Goal: Transaction & Acquisition: Purchase product/service

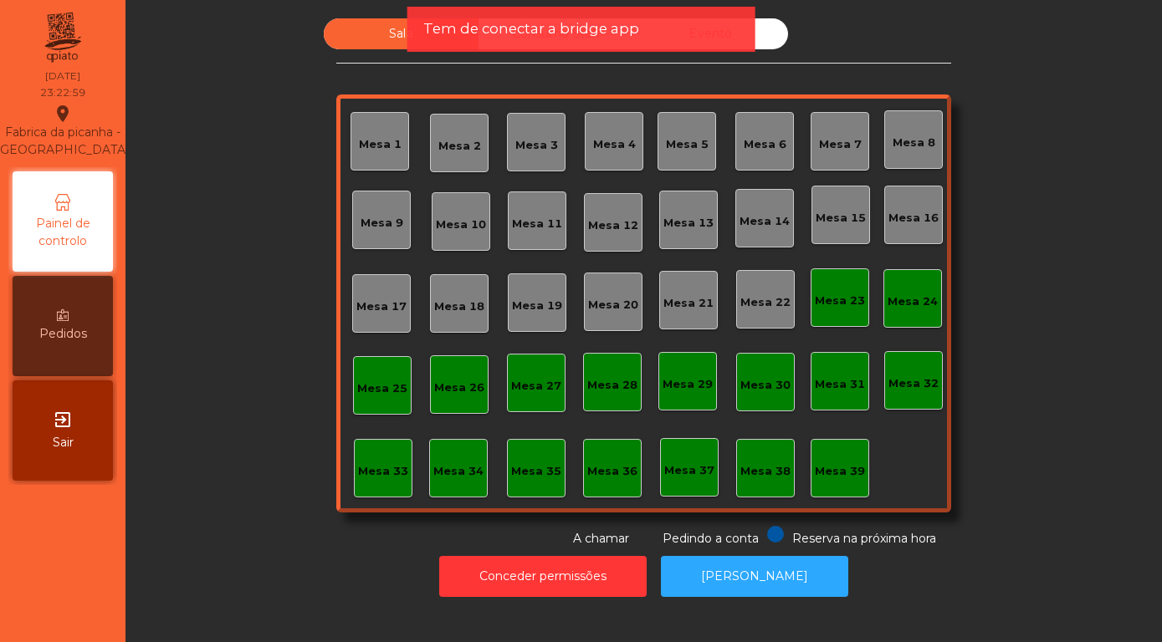
click at [680, 47] on div "Tem de conectar a bridge app" at bounding box center [581, 29] width 349 height 45
click at [680, 28] on div "Tem de conectar a bridge app" at bounding box center [580, 28] width 315 height 21
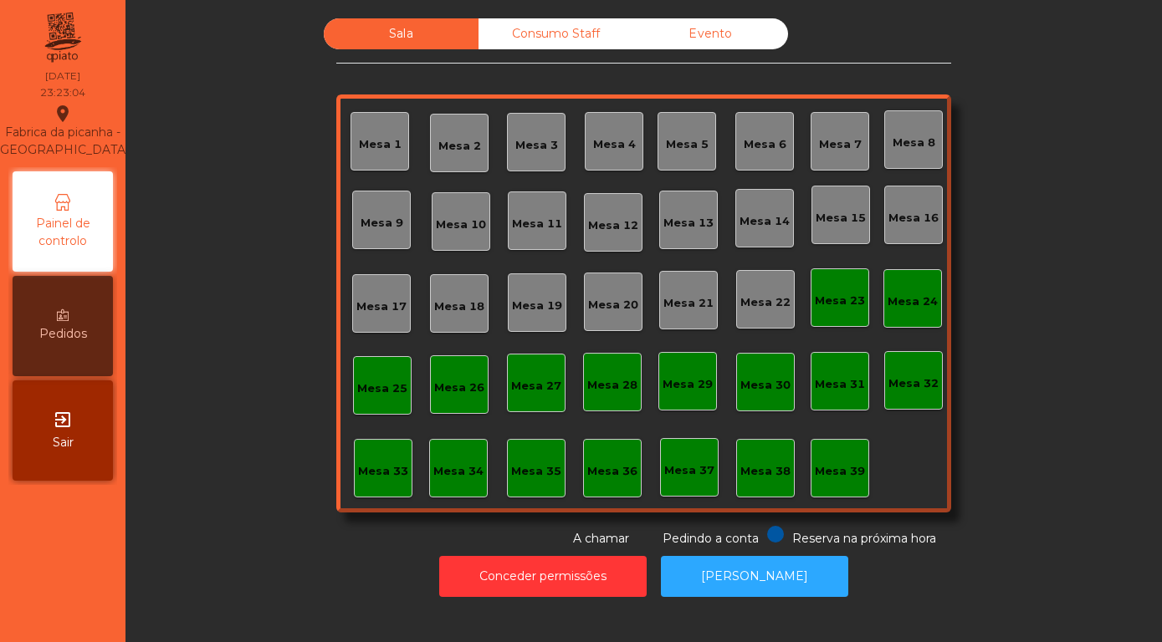
click at [55, 432] on div "exit_to_app Sair" at bounding box center [63, 431] width 100 height 100
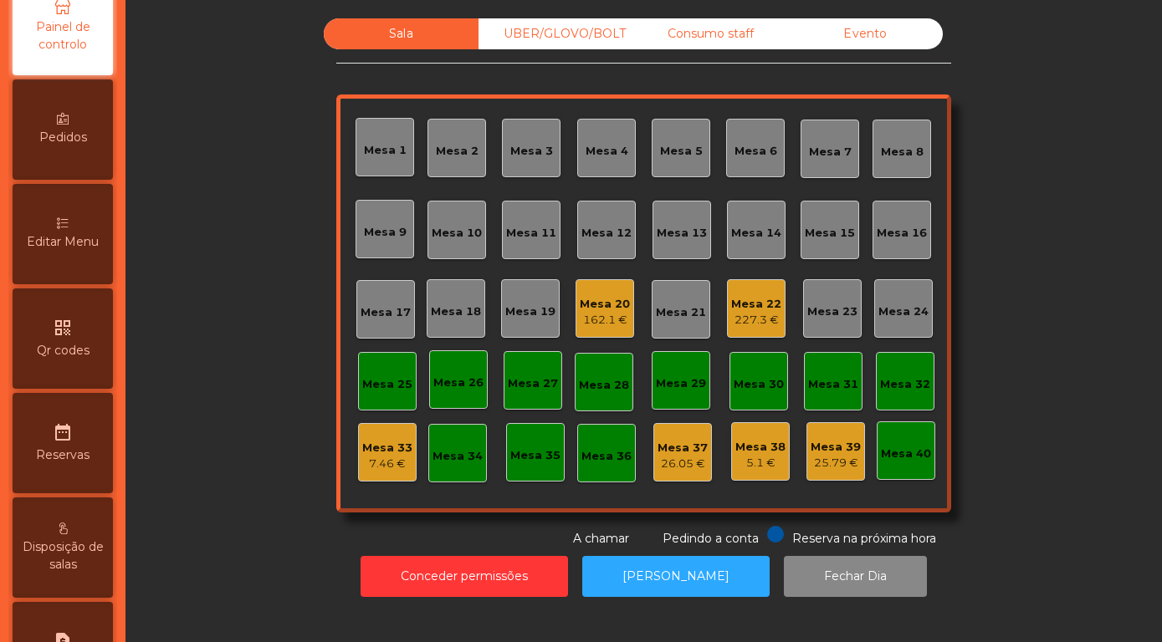
scroll to position [478, 0]
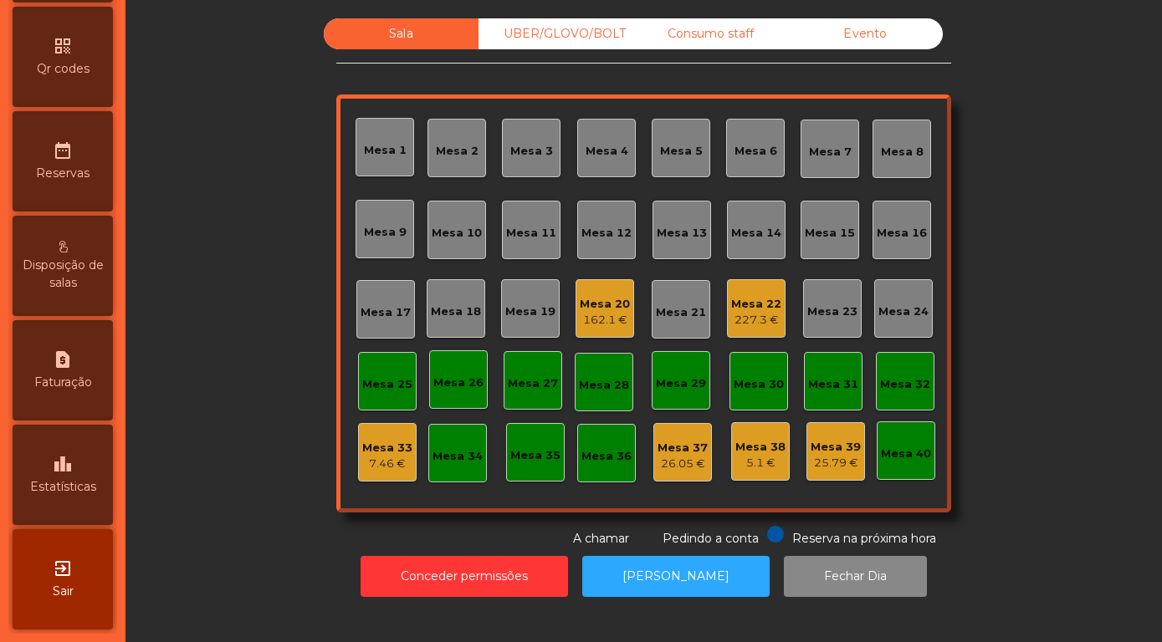
click at [55, 574] on icon "exit_to_app" at bounding box center [63, 569] width 20 height 20
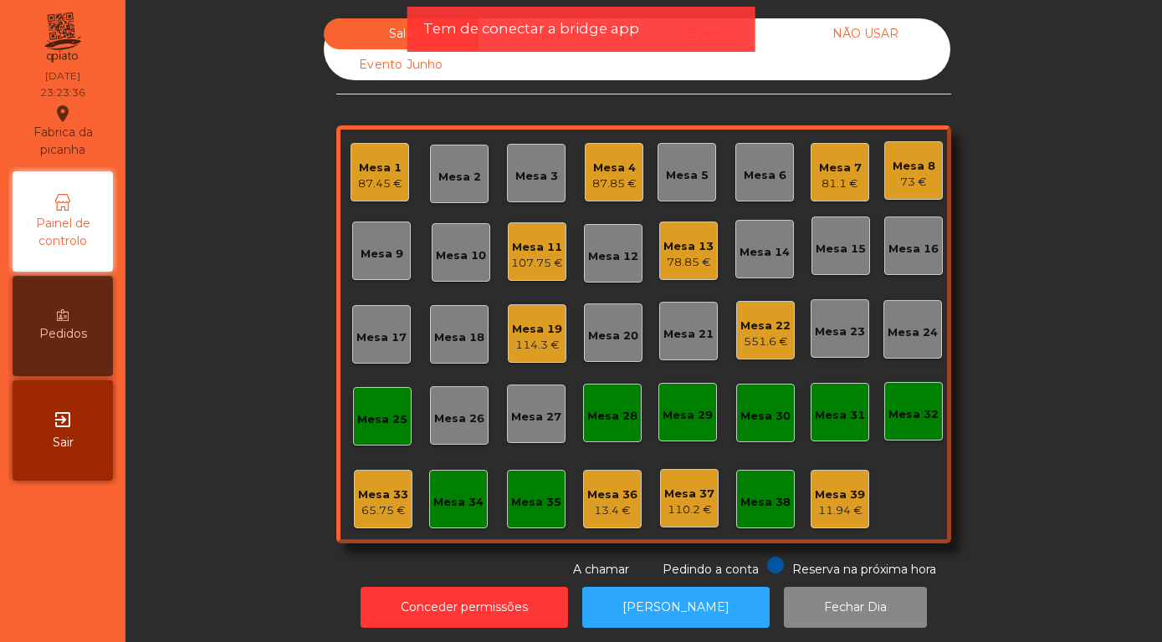
click at [59, 439] on span "Sair" at bounding box center [63, 443] width 21 height 18
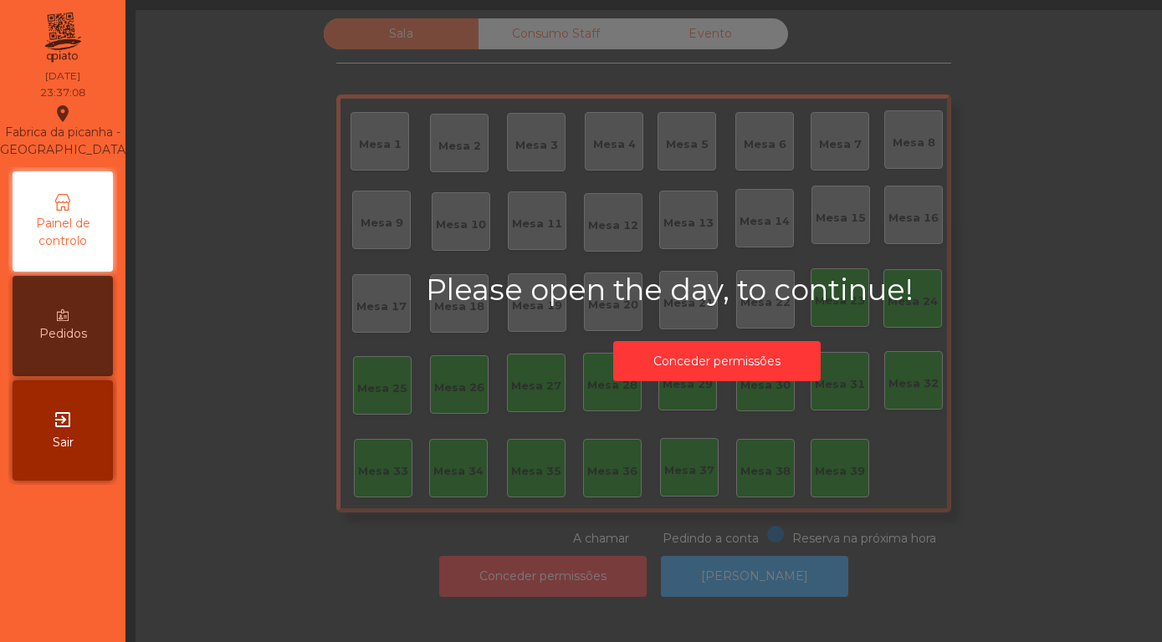
click at [64, 431] on div "exit_to_app Sair" at bounding box center [63, 431] width 100 height 100
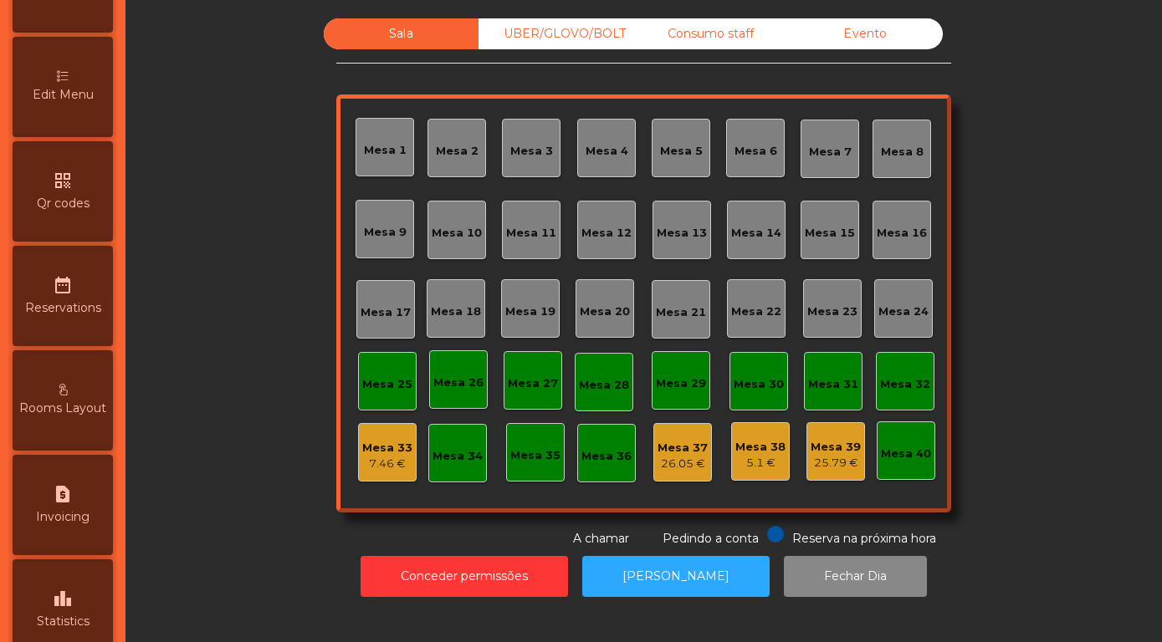
scroll to position [478, 0]
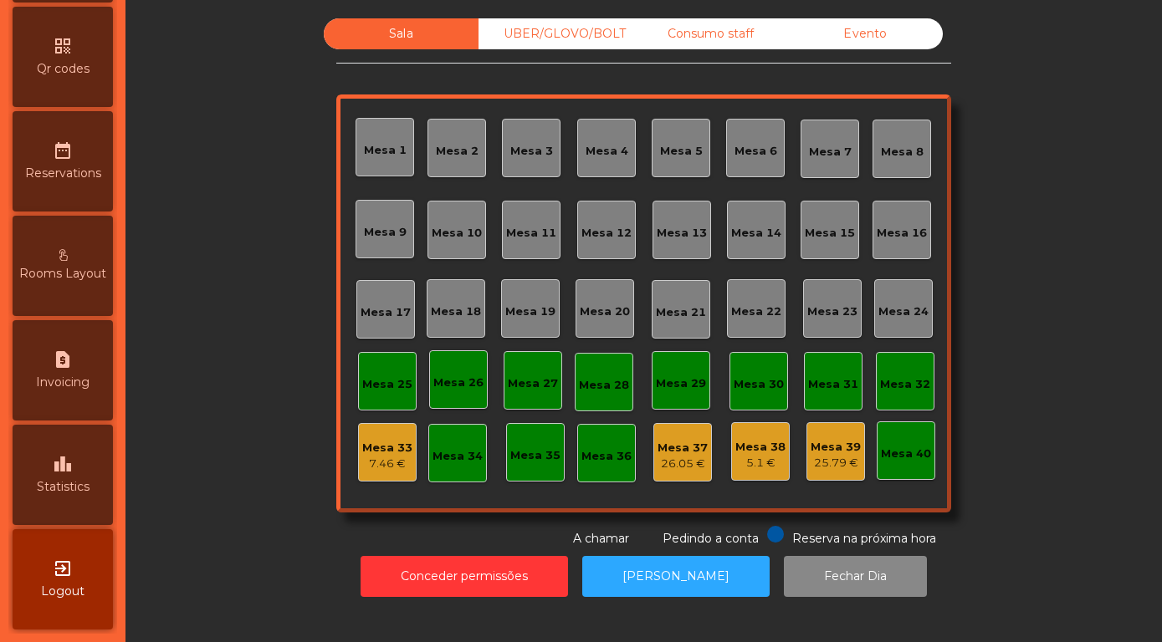
click at [54, 585] on span "Logout" at bounding box center [62, 592] width 43 height 18
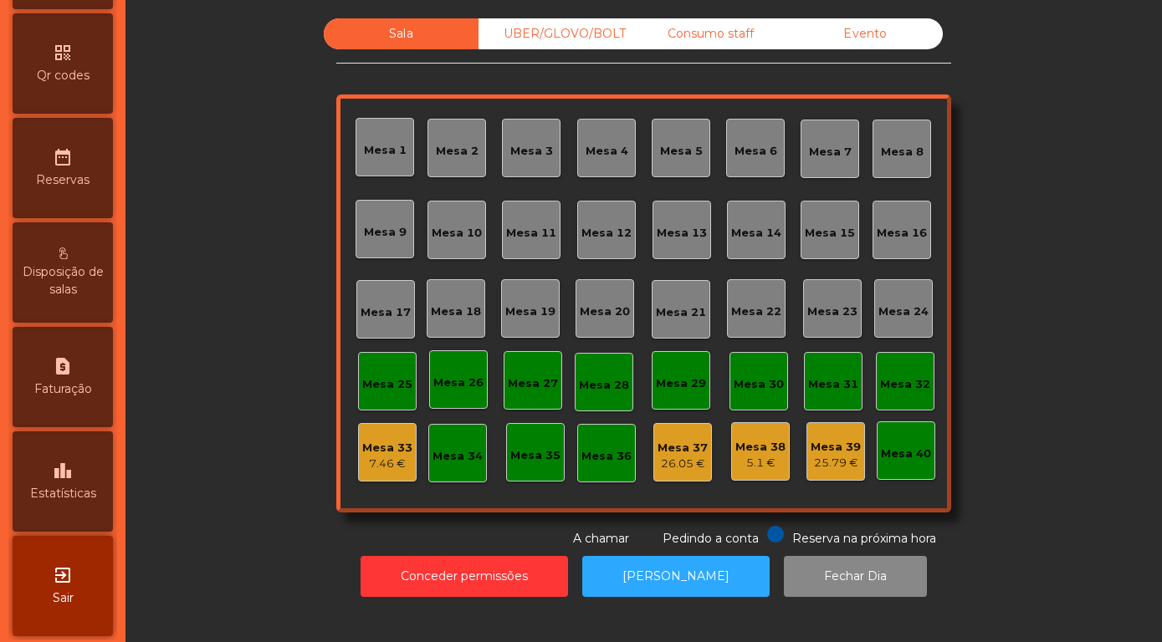
scroll to position [478, 0]
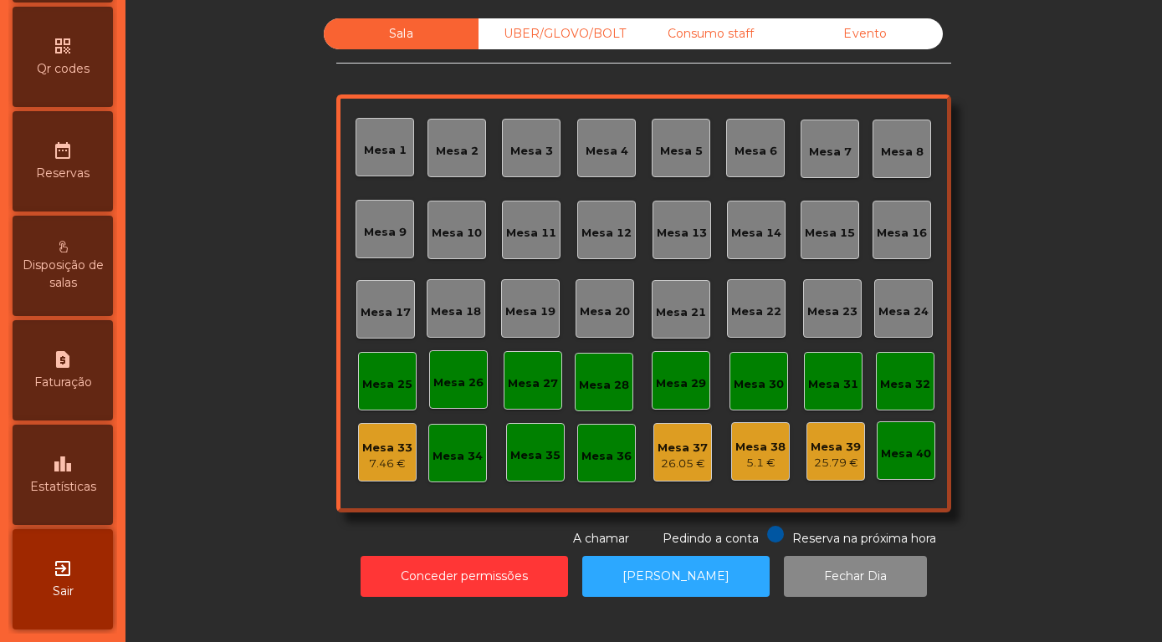
click at [63, 470] on icon "leaderboard" at bounding box center [63, 464] width 20 height 20
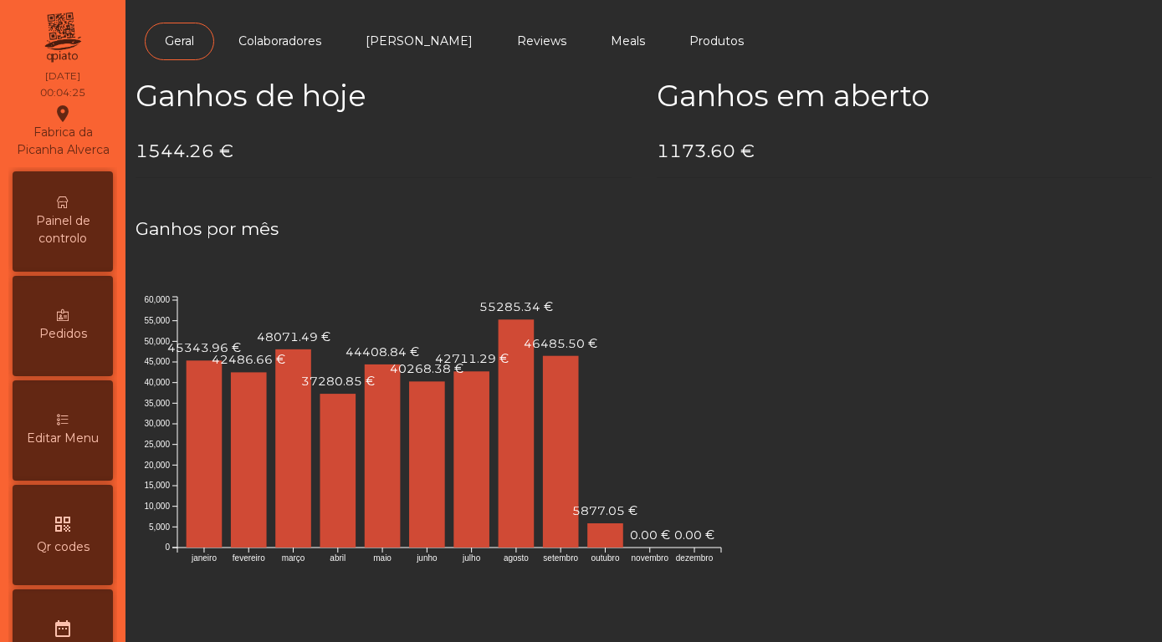
click at [43, 233] on span "Painel de controlo" at bounding box center [63, 229] width 92 height 35
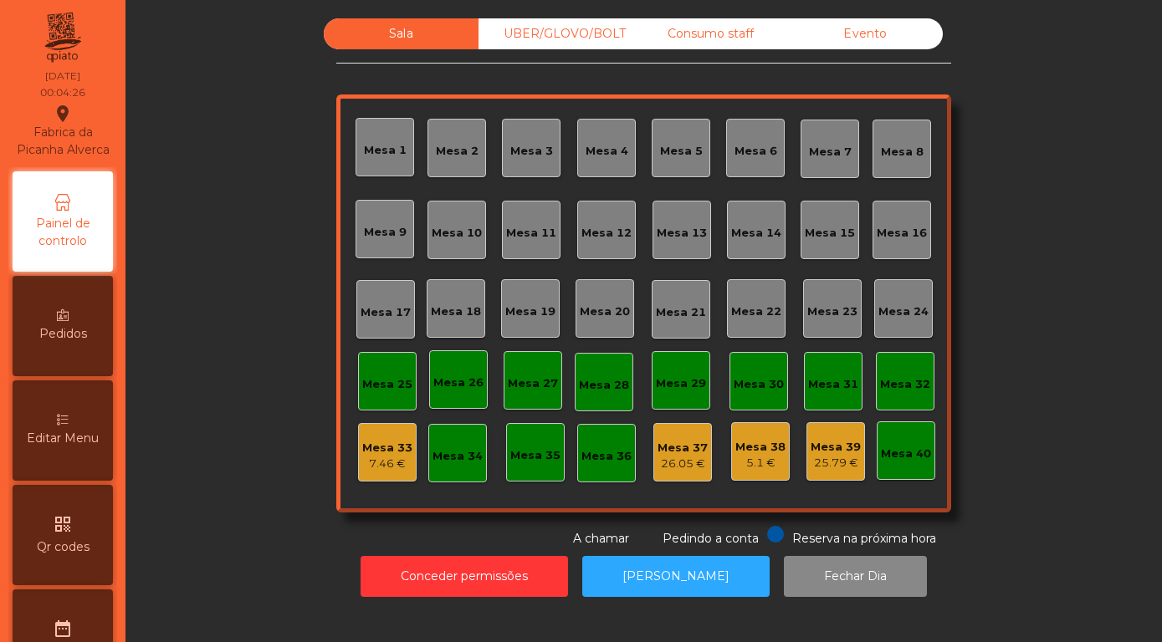
click at [862, 49] on div "Evento" at bounding box center [865, 33] width 155 height 31
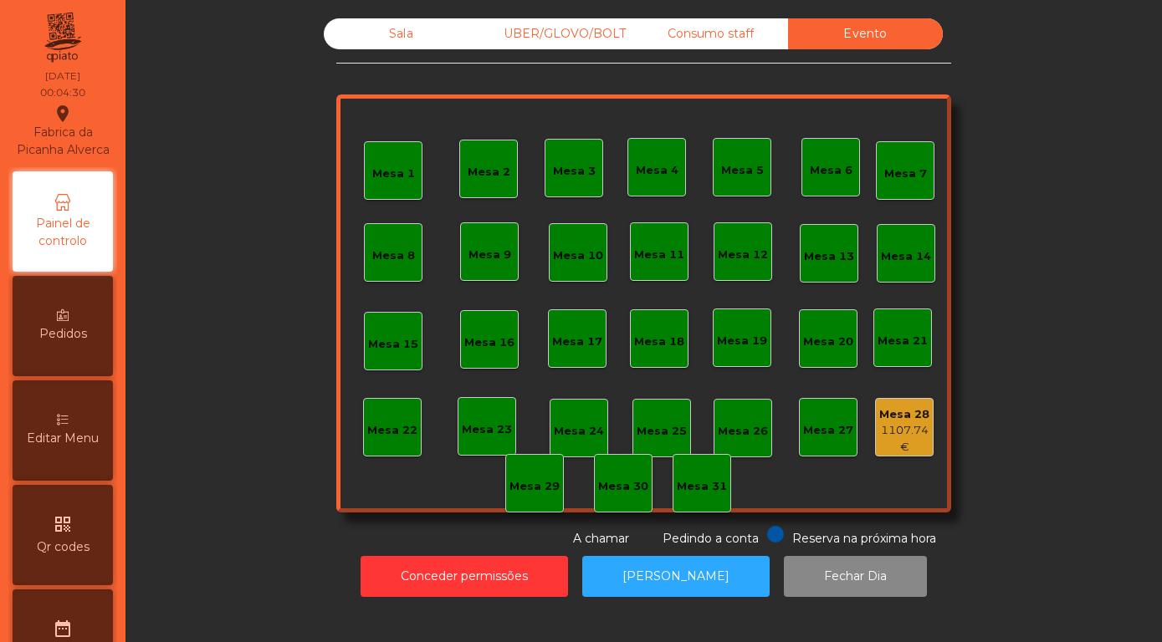
click at [921, 455] on div "1107.74 €" at bounding box center [904, 438] width 57 height 33
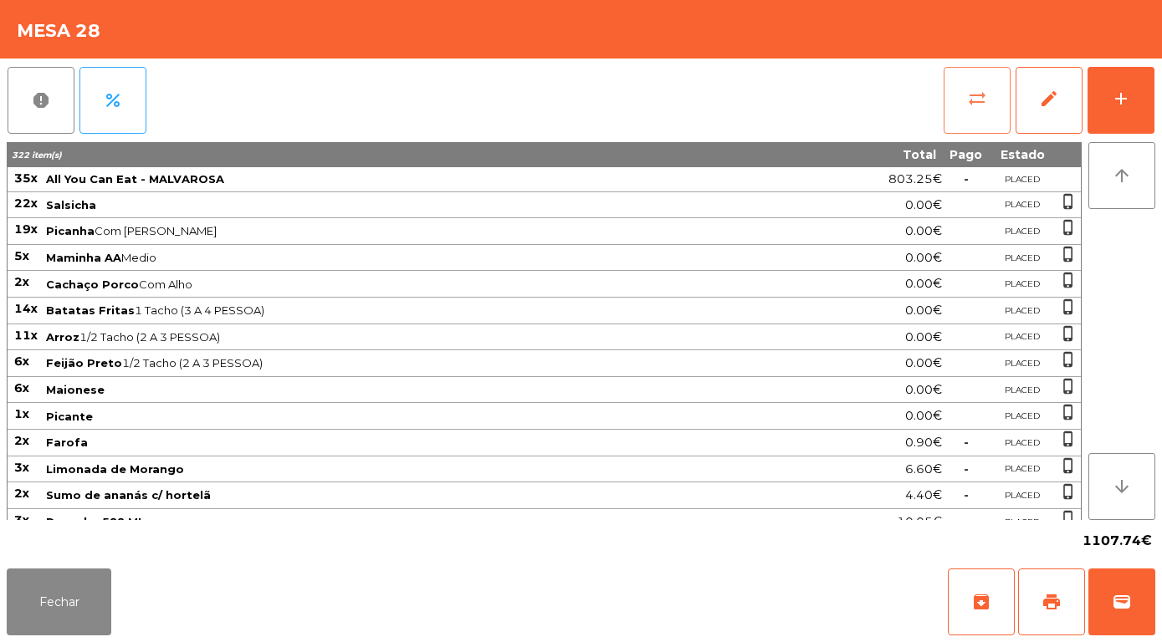
click at [989, 98] on button "sync_alt" at bounding box center [977, 100] width 67 height 67
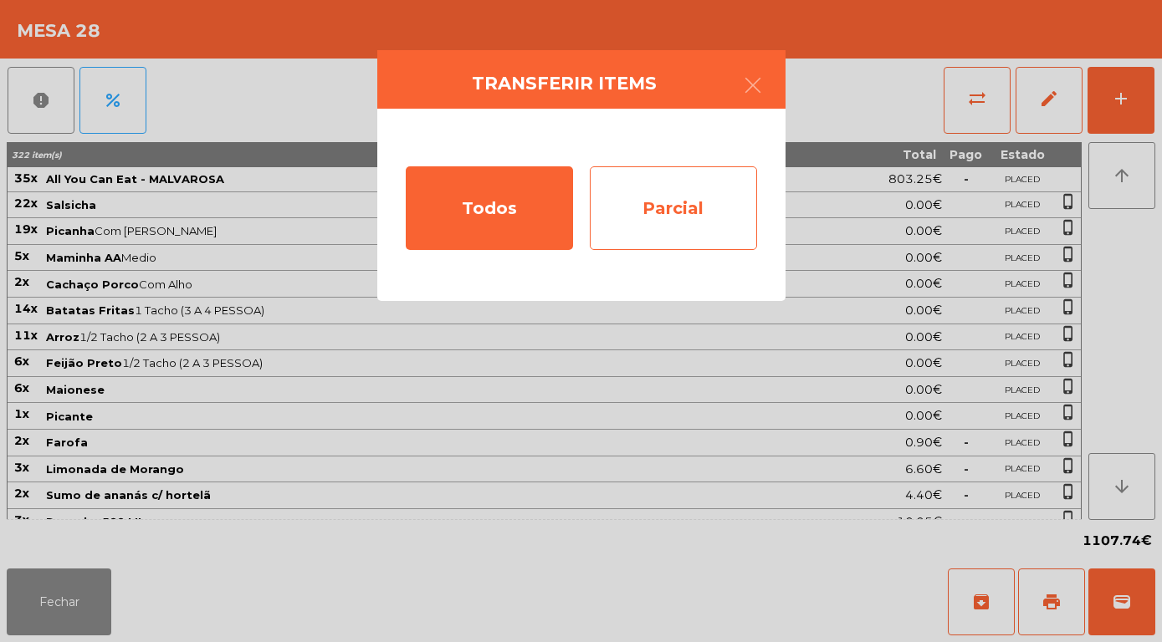
click at [665, 228] on div "Parcial" at bounding box center [673, 208] width 167 height 84
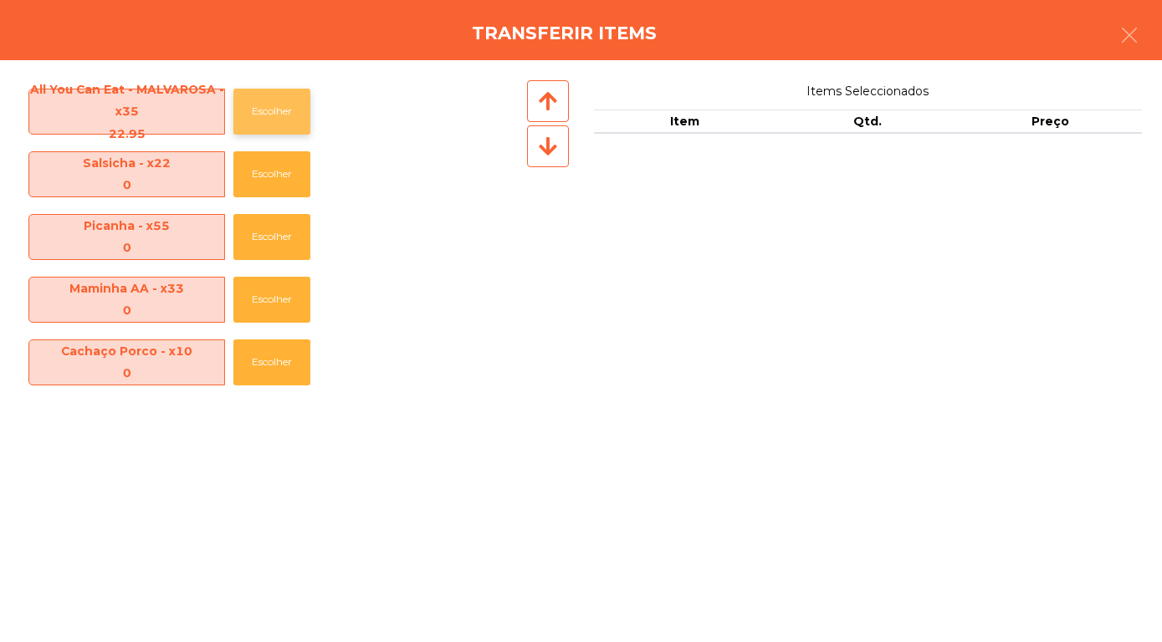
click at [264, 116] on button "Escolher" at bounding box center [271, 112] width 77 height 46
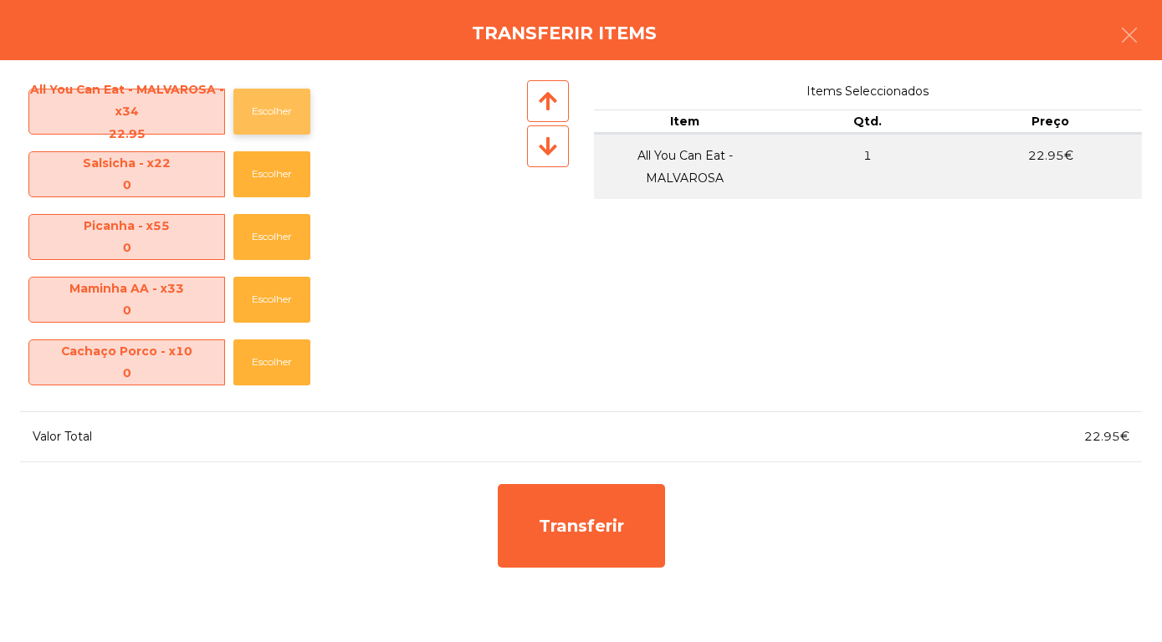
click at [268, 110] on button "Escolher" at bounding box center [271, 112] width 77 height 46
click at [263, 109] on button "Escolher" at bounding box center [271, 112] width 77 height 46
click at [260, 111] on button "Escolher" at bounding box center [271, 112] width 77 height 46
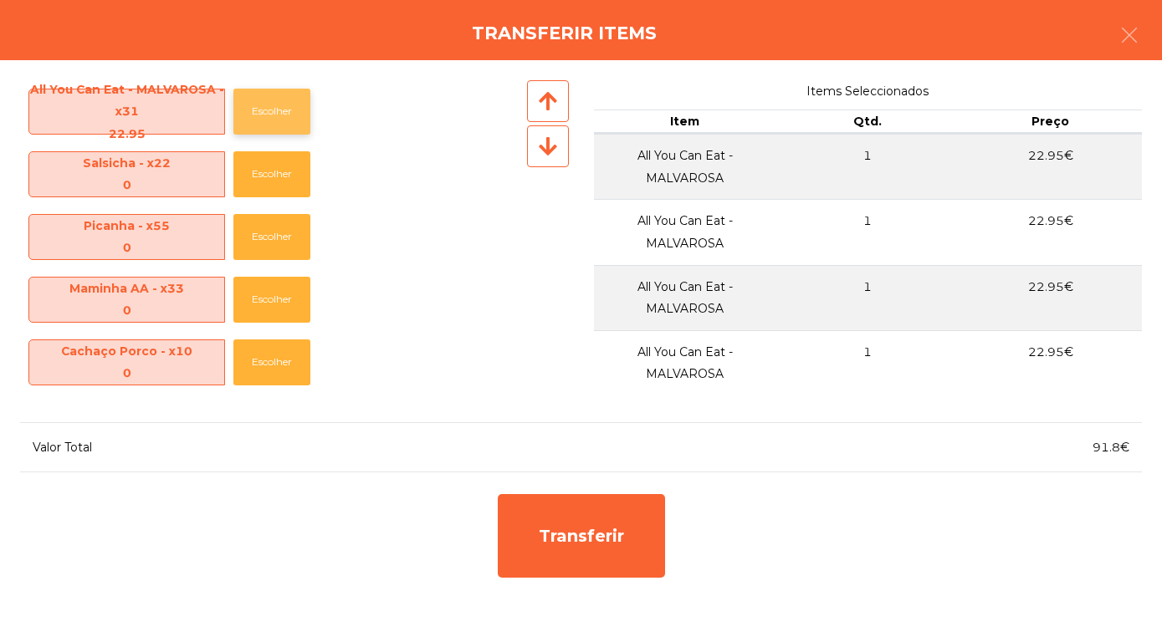
click at [258, 110] on button "Escolher" at bounding box center [271, 112] width 77 height 46
click at [258, 109] on button "Escolher" at bounding box center [271, 112] width 77 height 46
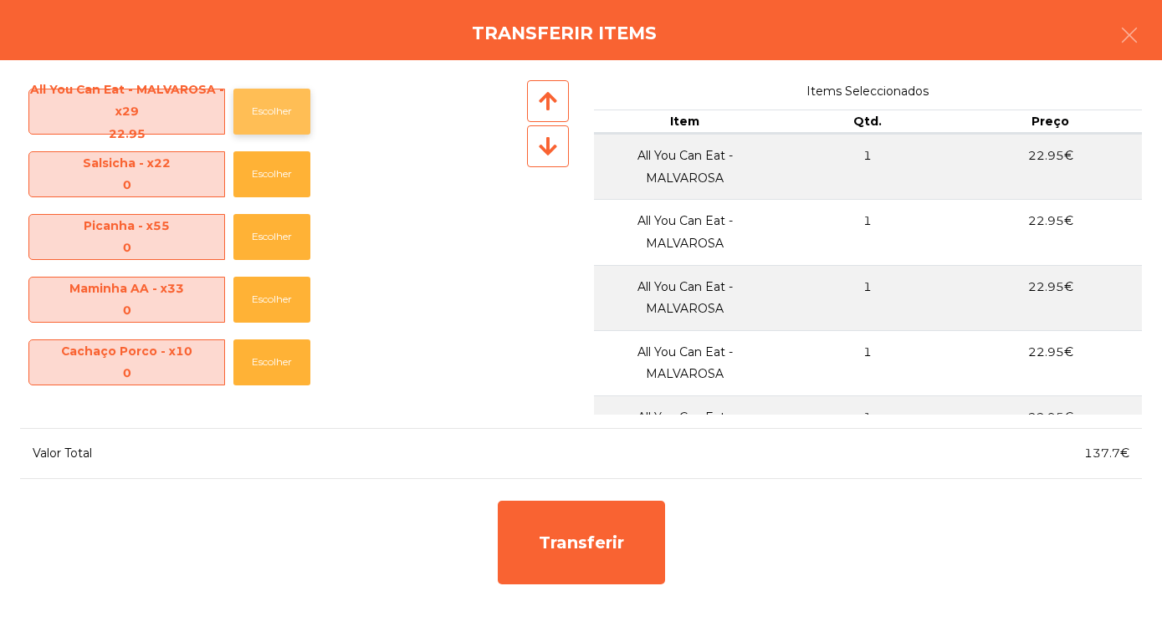
click at [255, 109] on button "Escolher" at bounding box center [271, 112] width 77 height 46
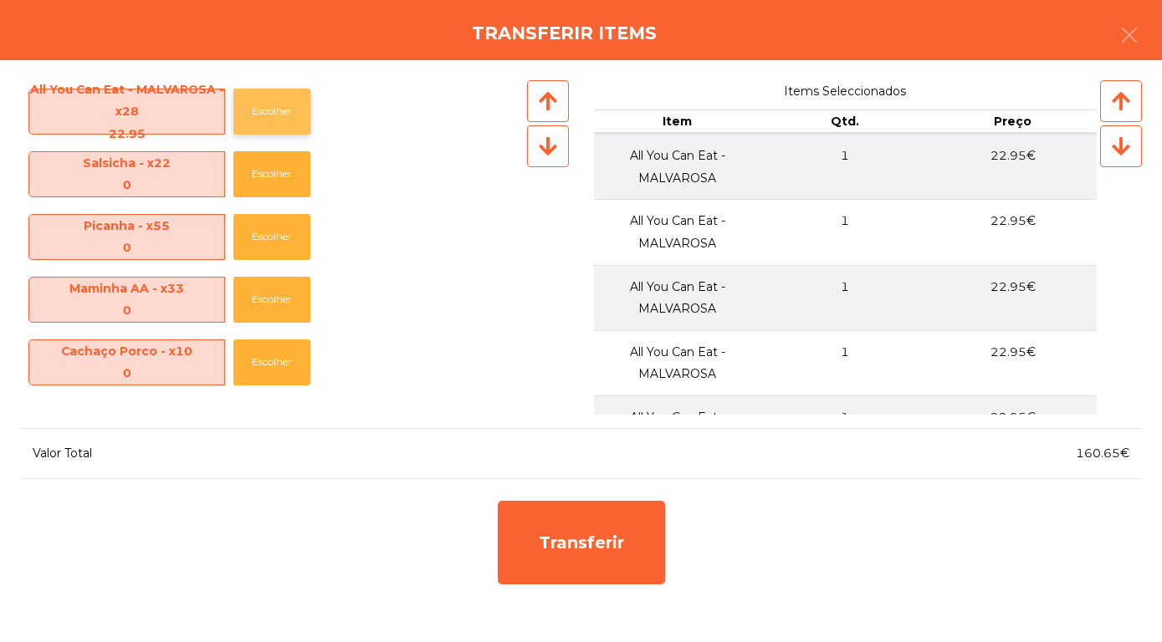
click at [255, 118] on button "Escolher" at bounding box center [271, 112] width 77 height 46
click at [254, 115] on button "Escolher" at bounding box center [271, 112] width 77 height 46
click at [252, 114] on button "Escolher" at bounding box center [271, 112] width 77 height 46
click at [252, 113] on button "Escolher" at bounding box center [271, 112] width 77 height 46
click at [251, 109] on button "Escolher" at bounding box center [271, 112] width 77 height 46
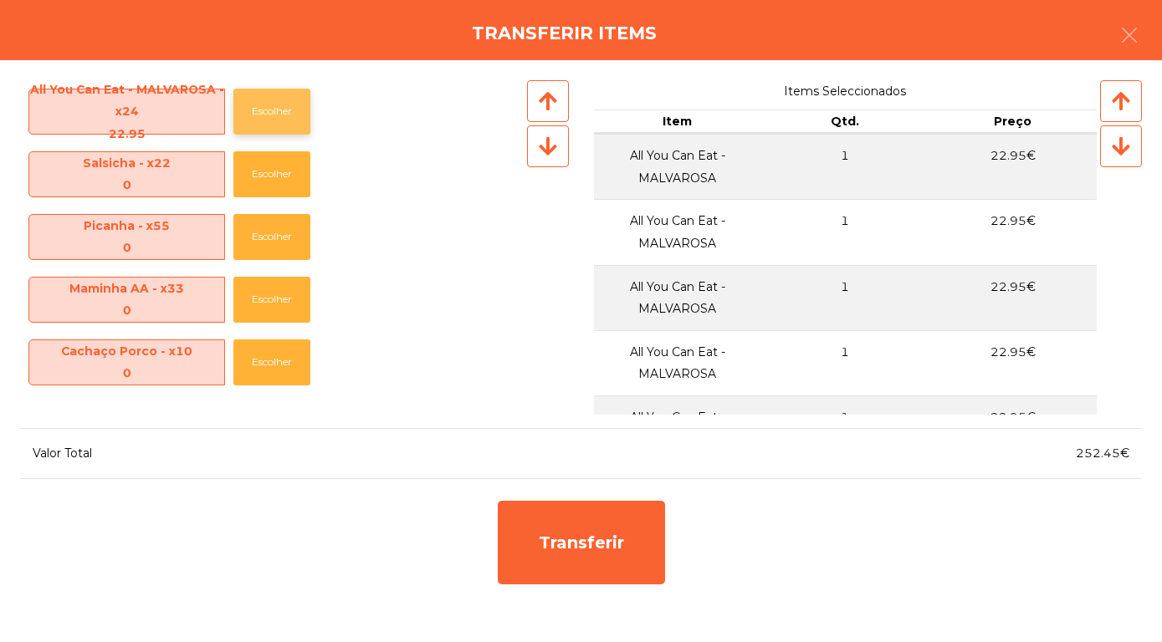
click at [253, 106] on button "Escolher" at bounding box center [271, 112] width 77 height 46
click at [253, 107] on button "Escolher" at bounding box center [271, 112] width 77 height 46
click at [253, 109] on button "Escolher" at bounding box center [271, 112] width 77 height 46
click at [253, 105] on button "Escolher" at bounding box center [271, 112] width 77 height 46
click at [251, 110] on button "Escolher" at bounding box center [271, 112] width 77 height 46
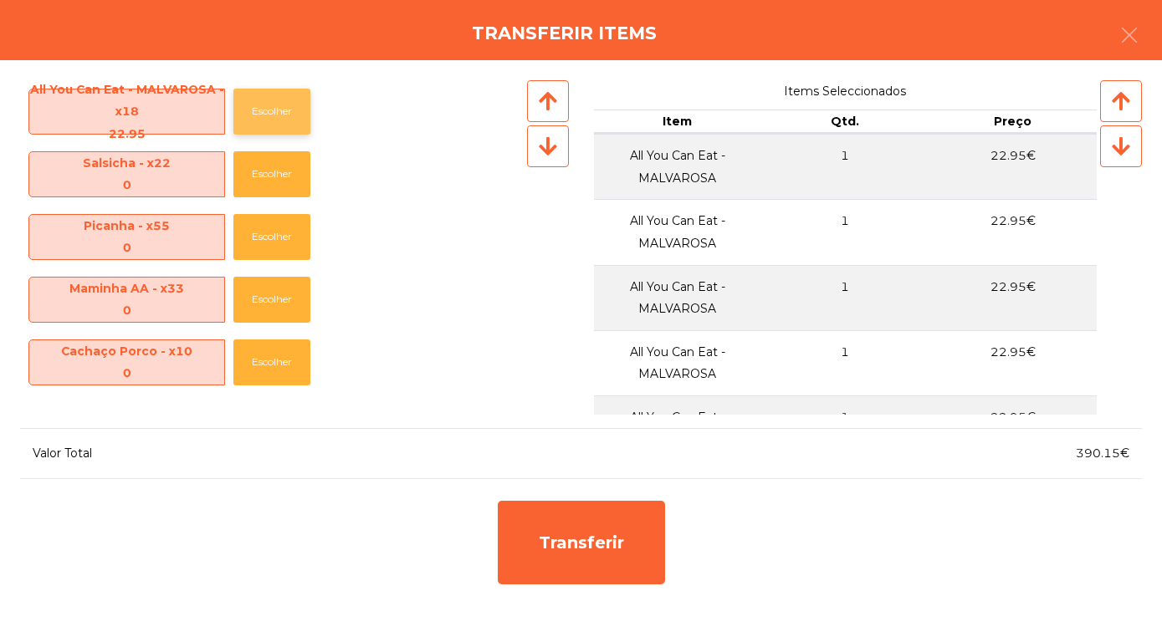
click at [251, 110] on button "Escolher" at bounding box center [271, 112] width 77 height 46
click at [253, 105] on button "Escolher" at bounding box center [271, 112] width 77 height 46
click at [251, 107] on button "Escolher" at bounding box center [271, 112] width 77 height 46
click at [251, 109] on button "Escolher" at bounding box center [271, 112] width 77 height 46
click at [251, 110] on button "Escolher" at bounding box center [271, 112] width 77 height 46
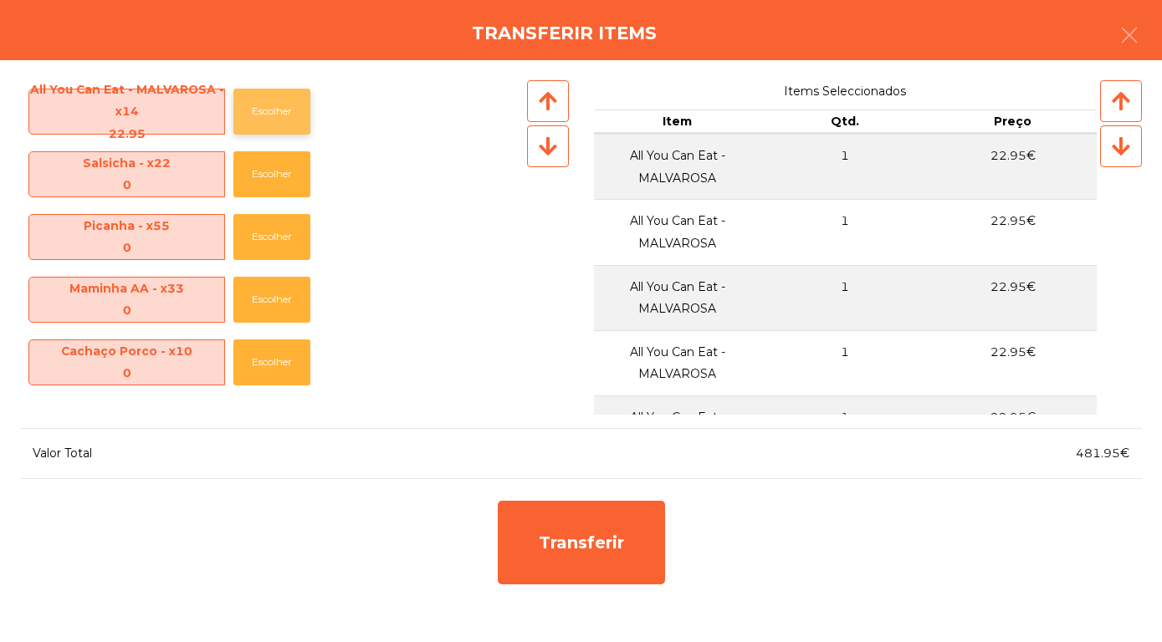
click at [252, 110] on button "Escolher" at bounding box center [271, 112] width 77 height 46
click at [252, 108] on button "Escolher" at bounding box center [271, 112] width 77 height 46
click at [253, 107] on button "Escolher" at bounding box center [271, 112] width 77 height 46
click at [253, 108] on button "Escolher" at bounding box center [271, 112] width 77 height 46
click at [253, 106] on button "Escolher" at bounding box center [271, 112] width 77 height 46
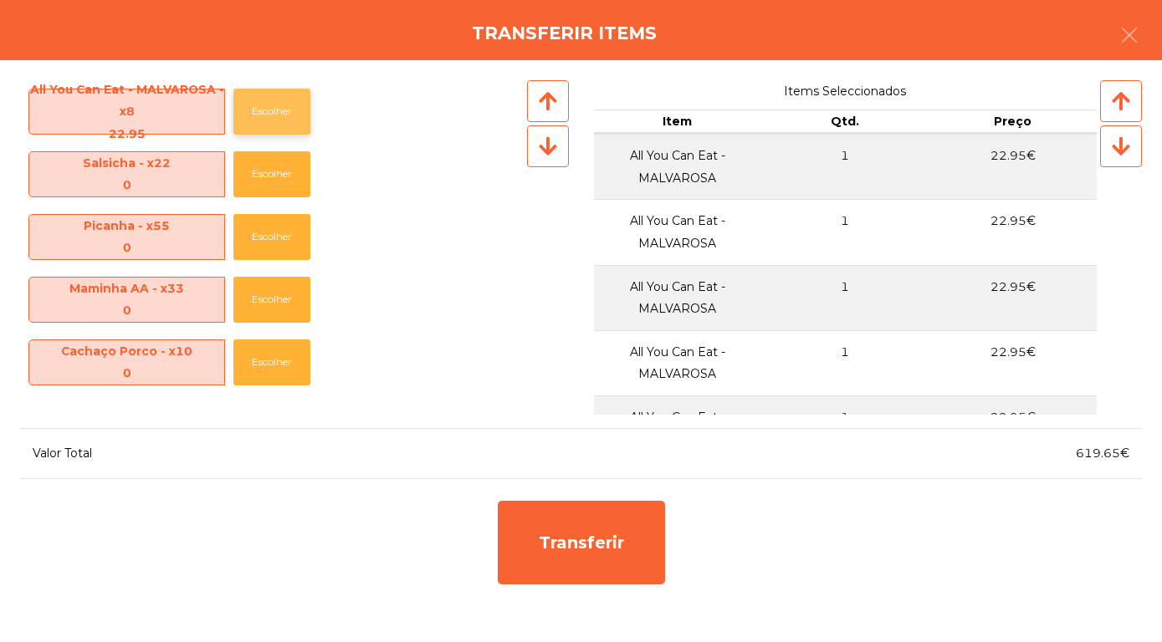
click at [255, 105] on button "Escolher" at bounding box center [271, 112] width 77 height 46
click at [253, 103] on button "Escolher" at bounding box center [271, 112] width 77 height 46
click at [254, 103] on button "Escolher" at bounding box center [271, 112] width 77 height 46
click at [254, 102] on button "Escolher" at bounding box center [271, 112] width 77 height 46
click at [255, 100] on button "Escolher" at bounding box center [271, 112] width 77 height 46
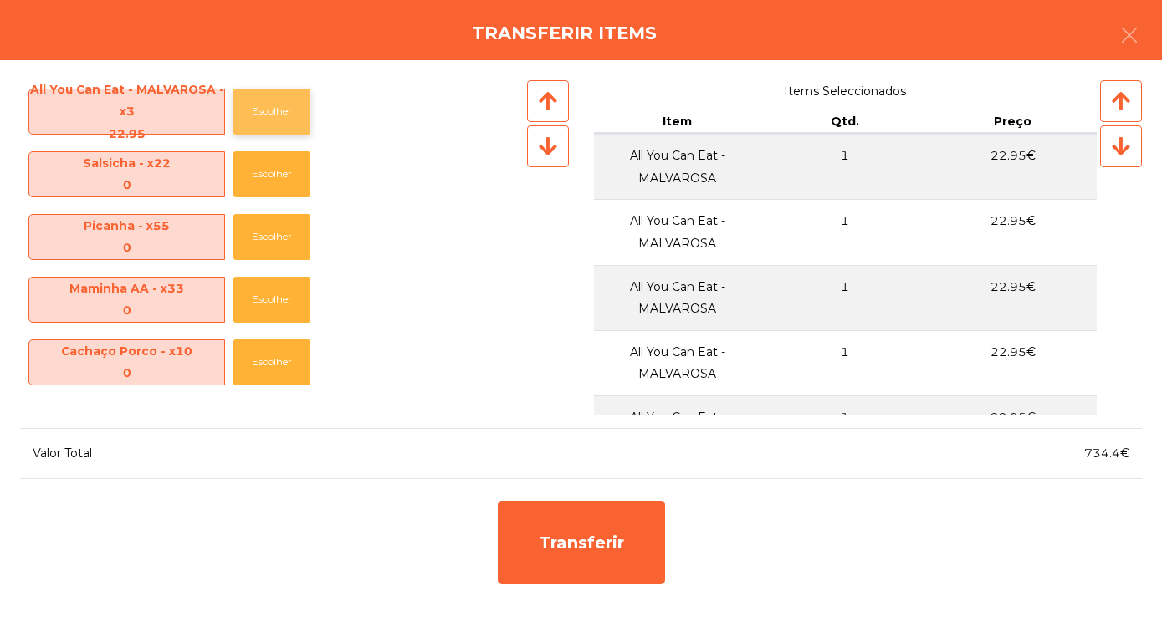
click at [258, 105] on button "Escolher" at bounding box center [271, 112] width 77 height 46
click at [258, 108] on button "Escolher" at bounding box center [271, 112] width 77 height 46
click at [261, 110] on button "Escolher" at bounding box center [271, 112] width 77 height 46
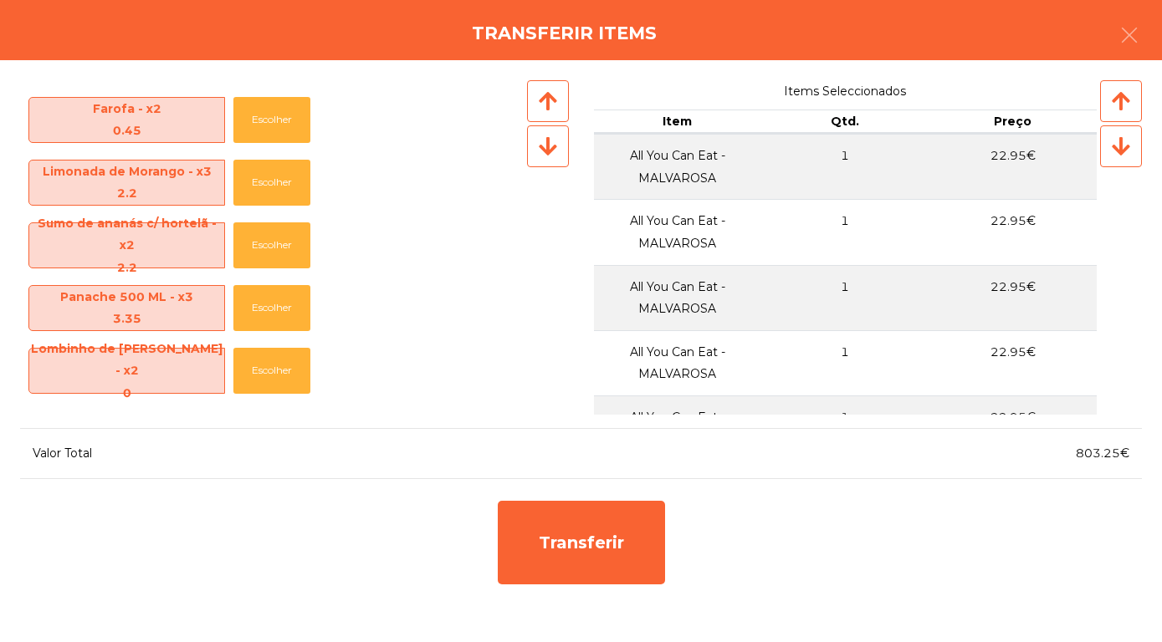
scroll to position [555, 0]
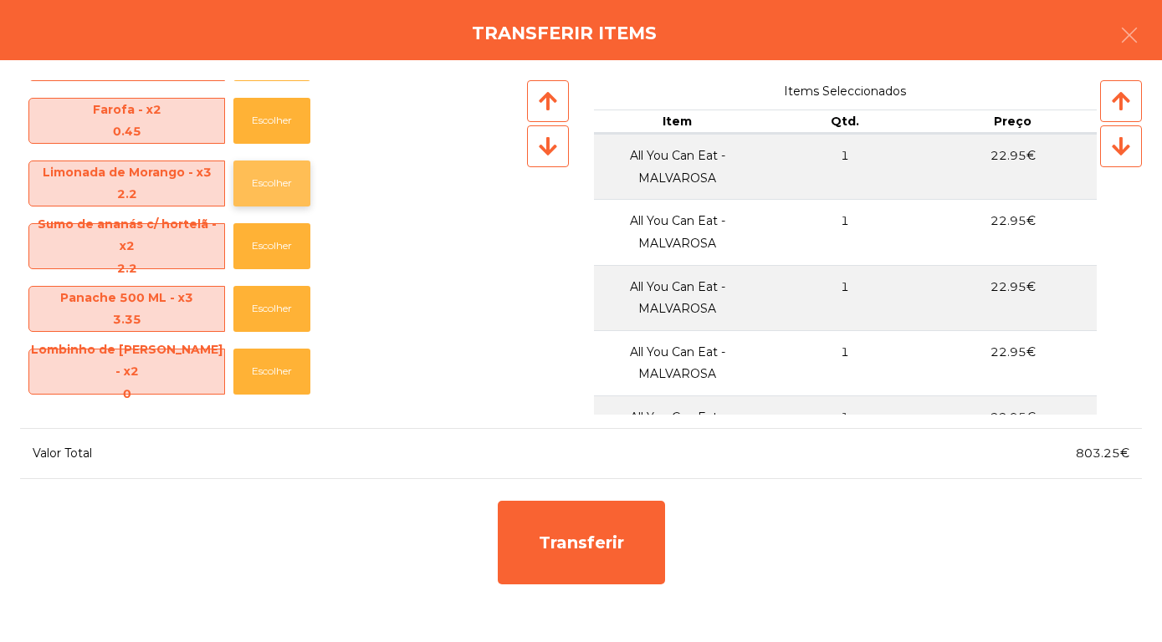
click at [269, 179] on button "Escolher" at bounding box center [271, 184] width 77 height 46
click at [268, 176] on button "Escolher" at bounding box center [271, 184] width 77 height 46
click at [265, 178] on button "Escolher" at bounding box center [271, 184] width 77 height 46
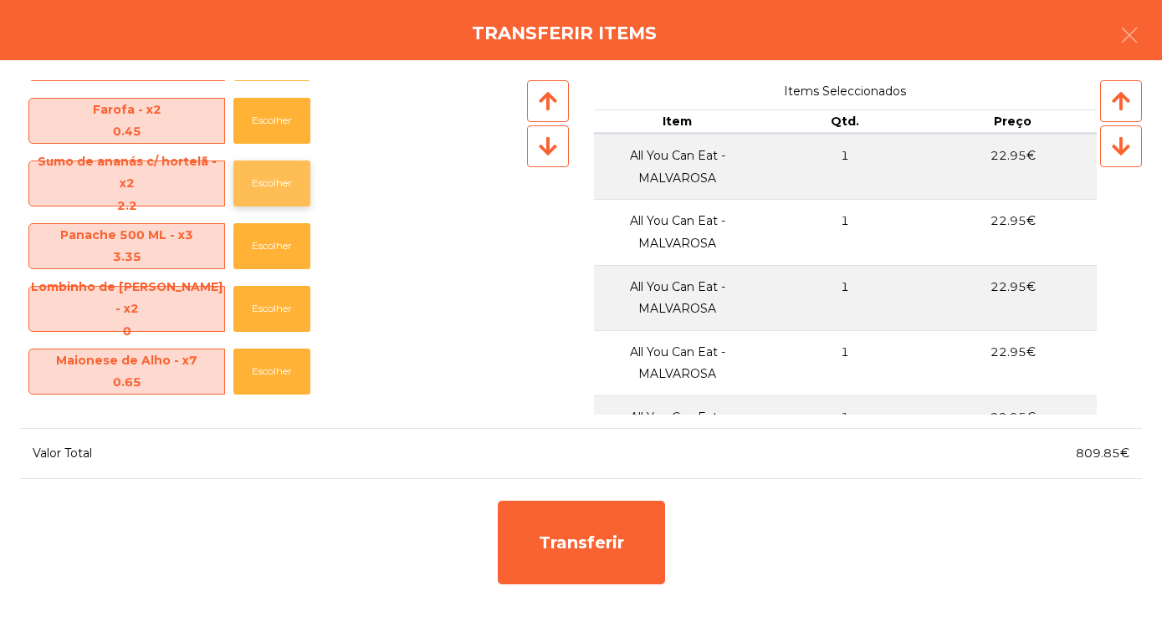
click at [271, 187] on button "Escolher" at bounding box center [271, 184] width 77 height 46
click at [266, 184] on button "Escolher" at bounding box center [271, 184] width 77 height 46
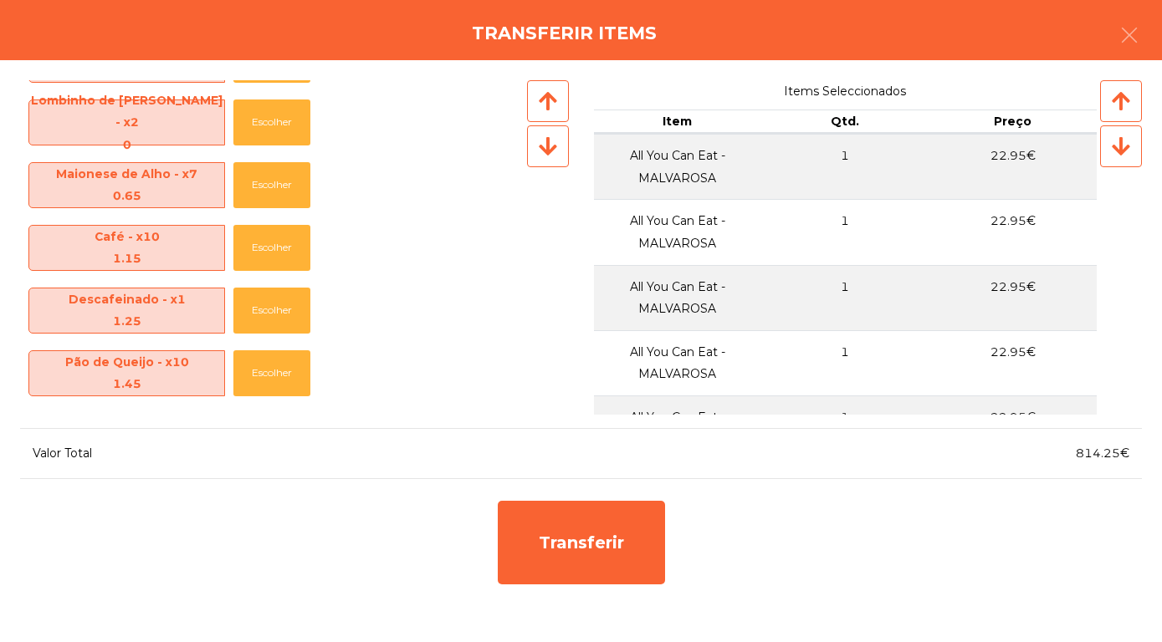
scroll to position [681, 0]
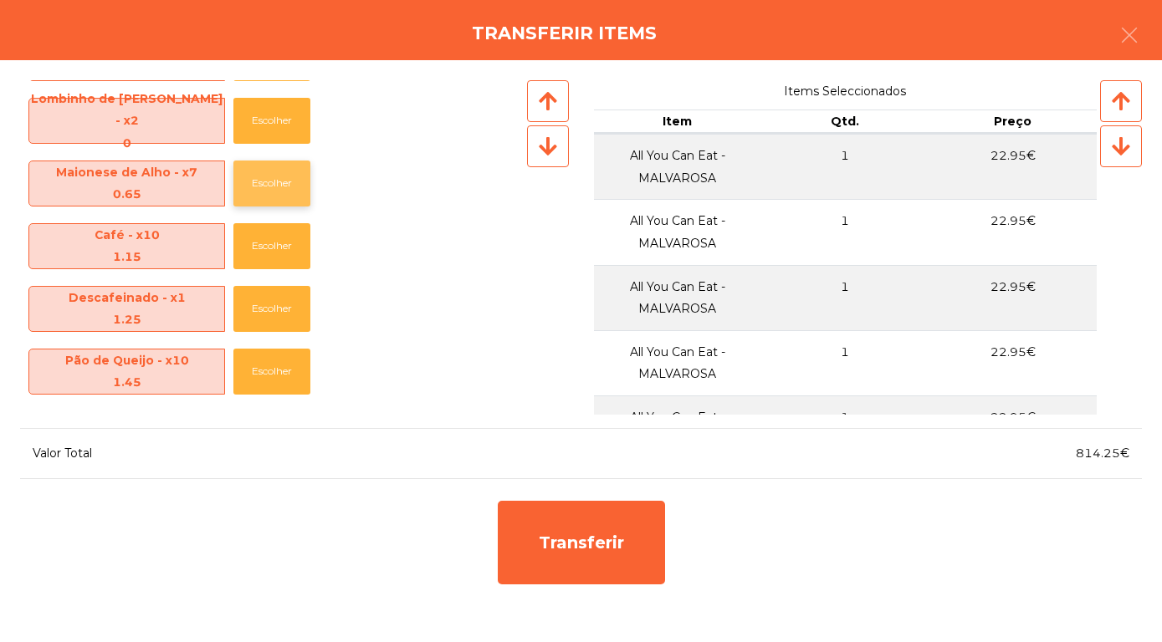
click at [281, 191] on button "Escolher" at bounding box center [271, 184] width 77 height 46
click at [279, 188] on button "Escolher" at bounding box center [271, 184] width 77 height 46
click at [279, 187] on button "Escolher" at bounding box center [271, 184] width 77 height 46
click at [279, 186] on button "Escolher" at bounding box center [271, 184] width 77 height 46
click at [276, 187] on button "Escolher" at bounding box center [271, 184] width 77 height 46
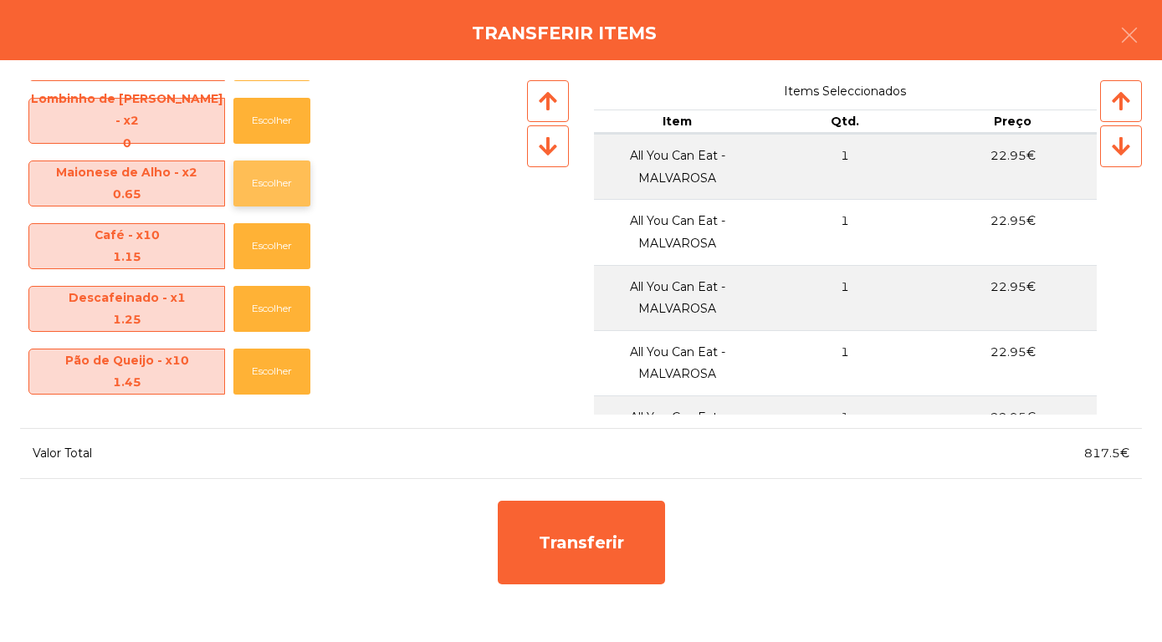
click at [277, 189] on button "Escolher" at bounding box center [271, 184] width 77 height 46
click at [276, 188] on button "Escolher" at bounding box center [271, 184] width 77 height 46
click at [274, 186] on button "Escolher" at bounding box center [271, 184] width 77 height 46
click at [274, 181] on button "Escolher" at bounding box center [271, 184] width 77 height 46
click at [269, 180] on button "Escolher" at bounding box center [271, 184] width 77 height 46
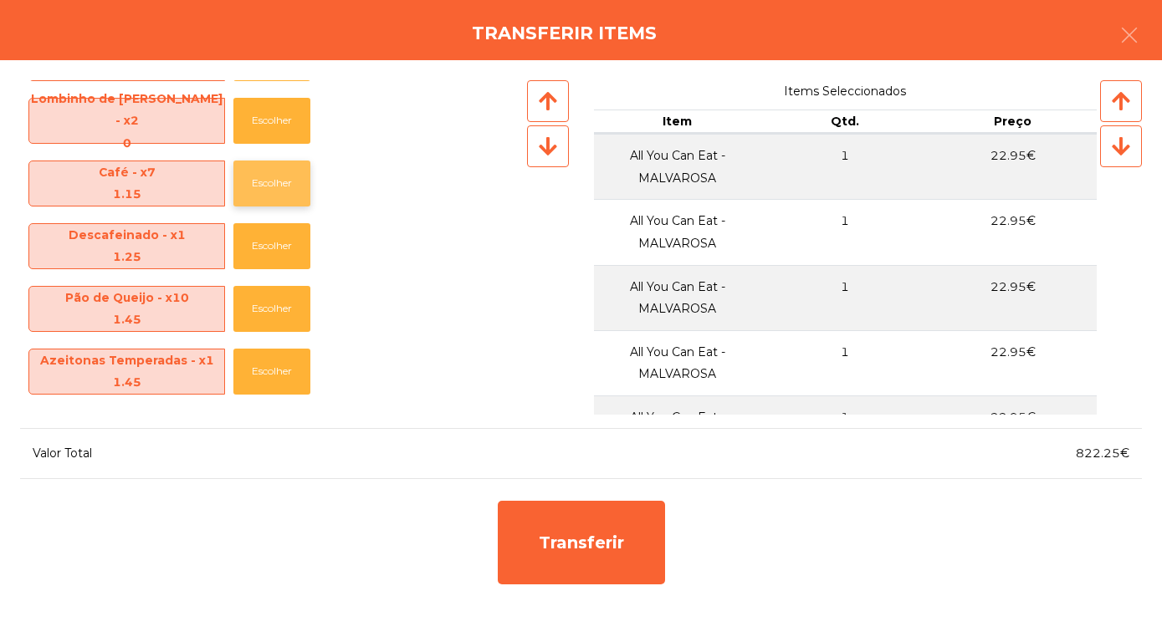
click at [270, 179] on button "Escolher" at bounding box center [271, 184] width 77 height 46
click at [269, 178] on button "Escolher" at bounding box center [271, 184] width 77 height 46
click at [266, 177] on button "Escolher" at bounding box center [271, 184] width 77 height 46
click at [265, 177] on button "Escolher" at bounding box center [271, 184] width 77 height 46
click at [264, 178] on button "Escolher" at bounding box center [271, 184] width 77 height 46
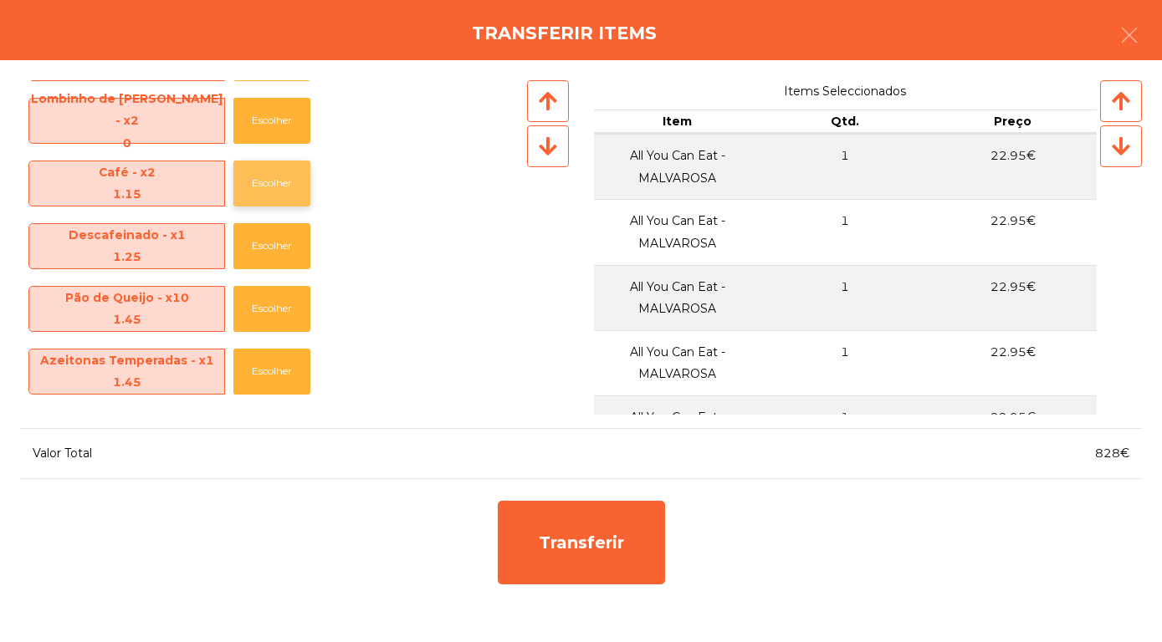
click at [262, 180] on button "Escolher" at bounding box center [271, 184] width 77 height 46
click at [263, 178] on button "Escolher" at bounding box center [271, 184] width 77 height 46
click at [262, 180] on button "Escolher" at bounding box center [271, 184] width 77 height 46
click at [267, 190] on button "Escolher" at bounding box center [271, 184] width 77 height 46
click at [263, 185] on button "Escolher" at bounding box center [271, 184] width 77 height 46
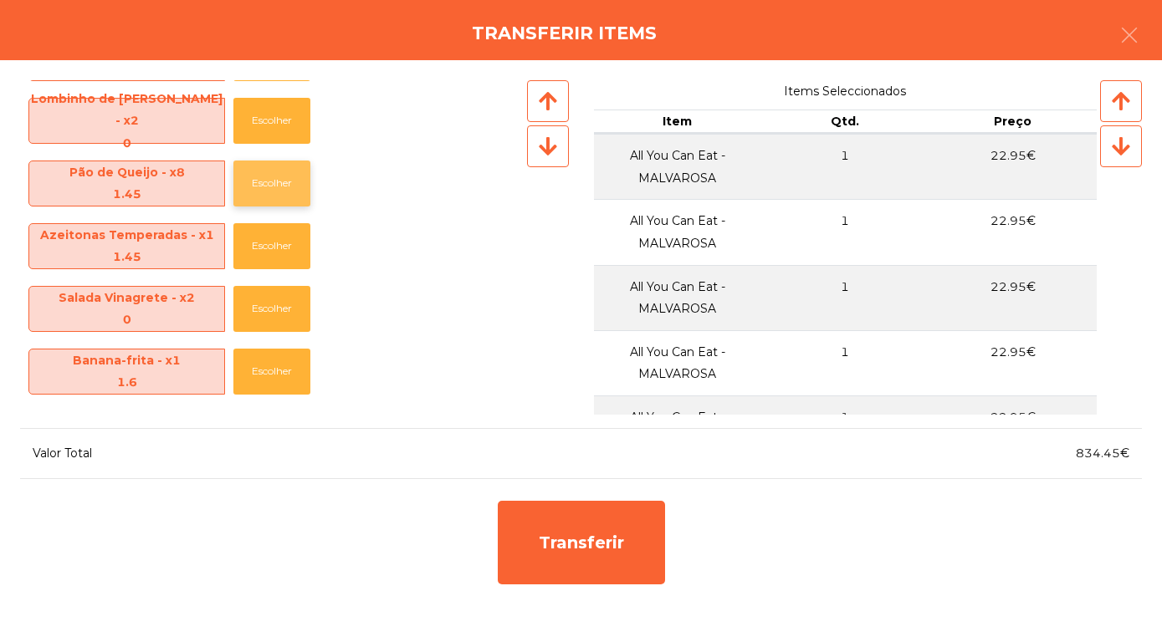
click at [261, 179] on button "Escolher" at bounding box center [271, 184] width 77 height 46
click at [262, 180] on button "Escolher" at bounding box center [271, 184] width 77 height 46
click at [262, 179] on button "Escolher" at bounding box center [271, 184] width 77 height 46
click at [262, 183] on button "Escolher" at bounding box center [271, 184] width 77 height 46
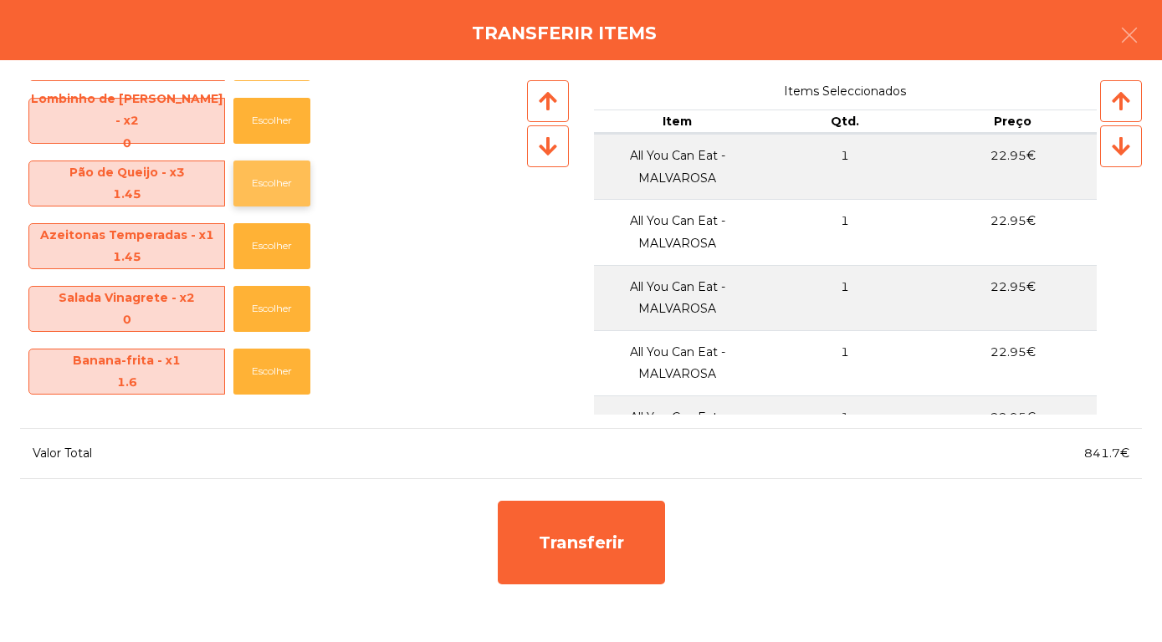
click at [263, 182] on button "Escolher" at bounding box center [271, 184] width 77 height 46
click at [263, 181] on button "Escolher" at bounding box center [271, 184] width 77 height 46
click at [261, 183] on button "Escolher" at bounding box center [271, 184] width 77 height 46
click at [266, 187] on button "Escolher" at bounding box center [271, 184] width 77 height 46
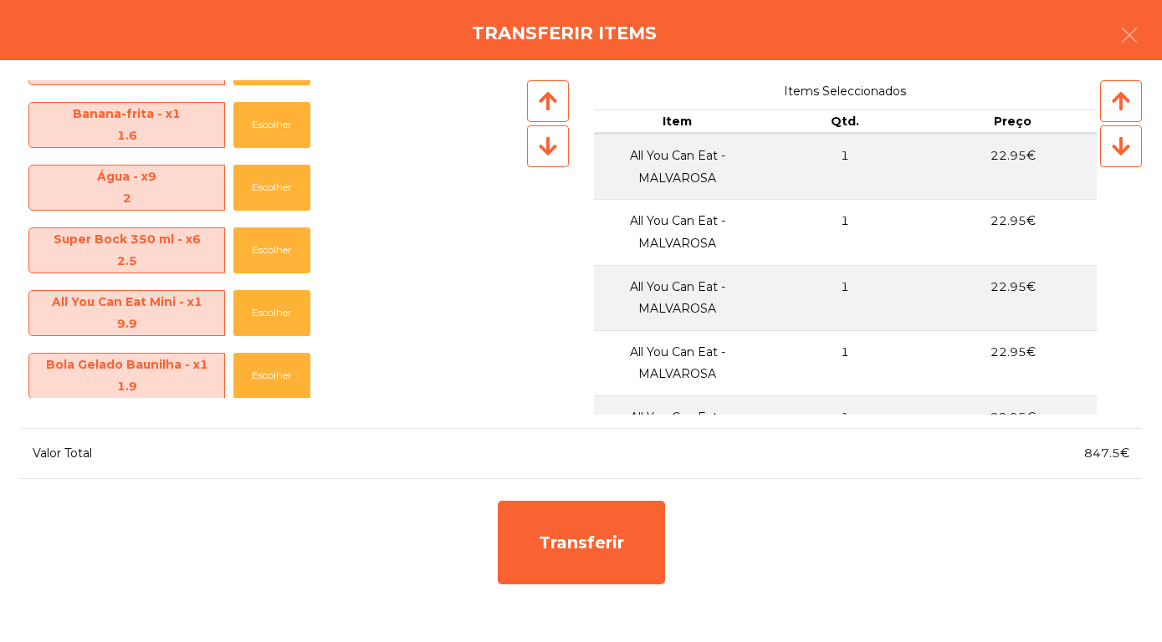
scroll to position [801, 0]
click at [269, 192] on button "Escolher" at bounding box center [271, 189] width 77 height 46
click at [267, 194] on button "Escolher" at bounding box center [271, 189] width 77 height 46
click at [265, 195] on button "Escolher" at bounding box center [271, 189] width 77 height 46
click at [266, 196] on button "Escolher" at bounding box center [271, 189] width 77 height 46
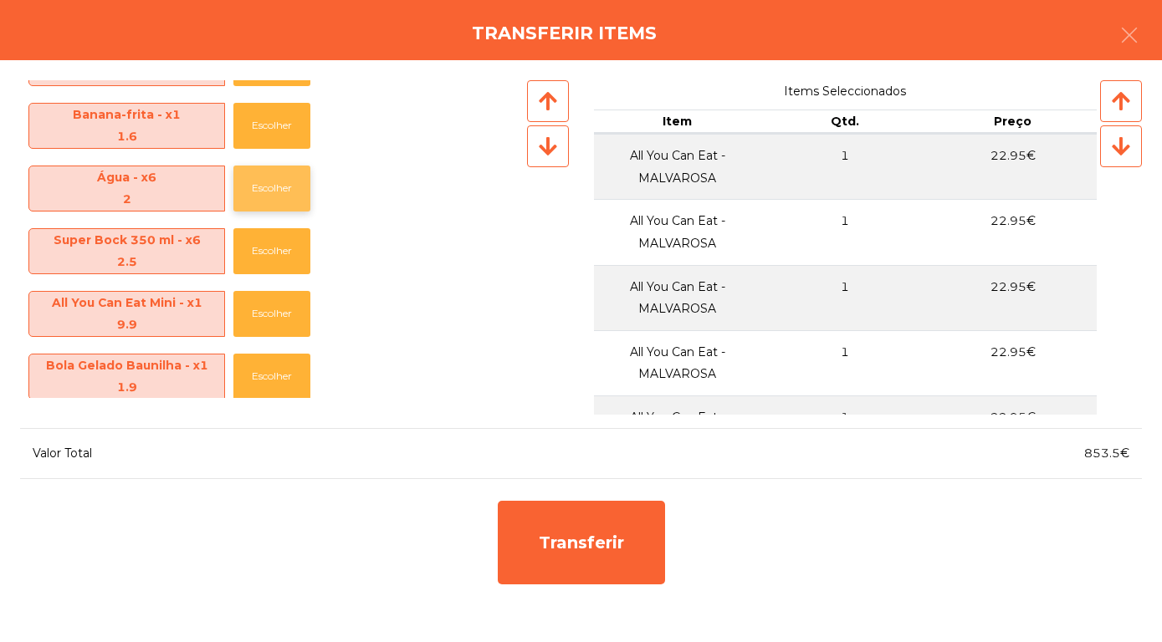
click at [265, 197] on button "Escolher" at bounding box center [271, 189] width 77 height 46
click at [267, 190] on button "Escolher" at bounding box center [271, 189] width 77 height 46
click at [268, 190] on button "Escolher" at bounding box center [271, 189] width 77 height 46
click at [268, 189] on button "Escolher" at bounding box center [271, 189] width 77 height 46
click at [266, 188] on button "Escolher" at bounding box center [271, 189] width 77 height 46
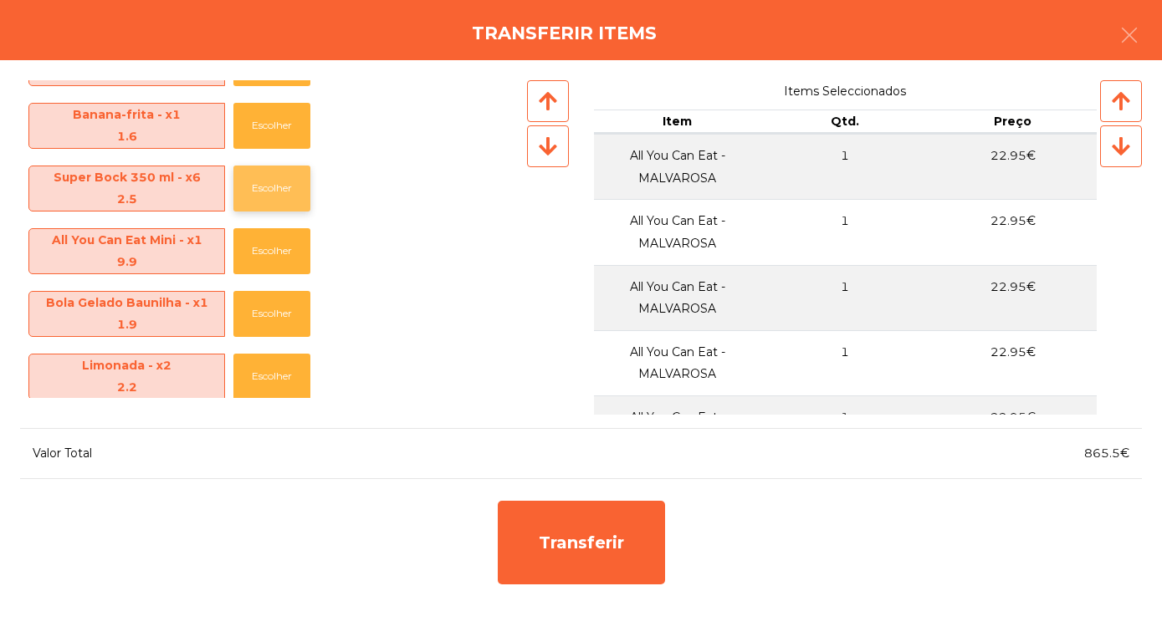
click at [266, 185] on button "Escolher" at bounding box center [271, 189] width 77 height 46
click at [265, 182] on button "Escolher" at bounding box center [271, 189] width 77 height 46
click at [266, 184] on button "Escolher" at bounding box center [271, 189] width 77 height 46
click at [263, 185] on button "Escolher" at bounding box center [271, 189] width 77 height 46
click at [263, 184] on button "Escolher" at bounding box center [271, 189] width 77 height 46
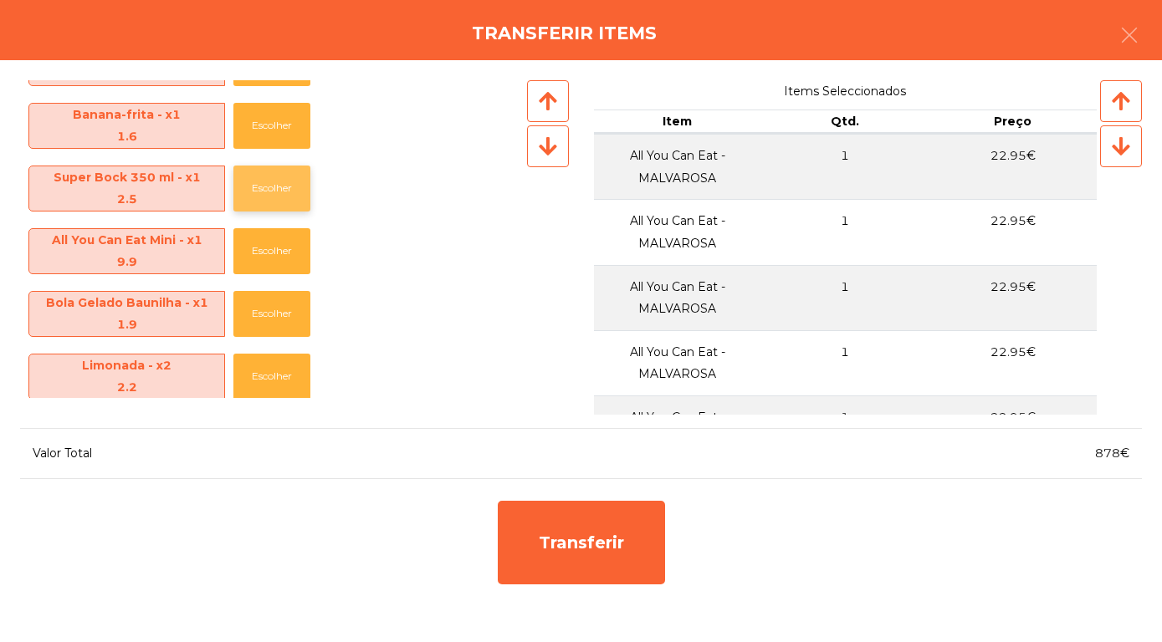
click at [262, 184] on button "Escolher" at bounding box center [271, 189] width 77 height 46
click at [262, 228] on button "Escolher" at bounding box center [271, 251] width 77 height 46
click at [262, 186] on button "Escolher" at bounding box center [271, 189] width 77 height 46
click at [266, 187] on button "Escolher" at bounding box center [271, 189] width 77 height 46
click at [265, 185] on button "Escolher" at bounding box center [271, 189] width 77 height 46
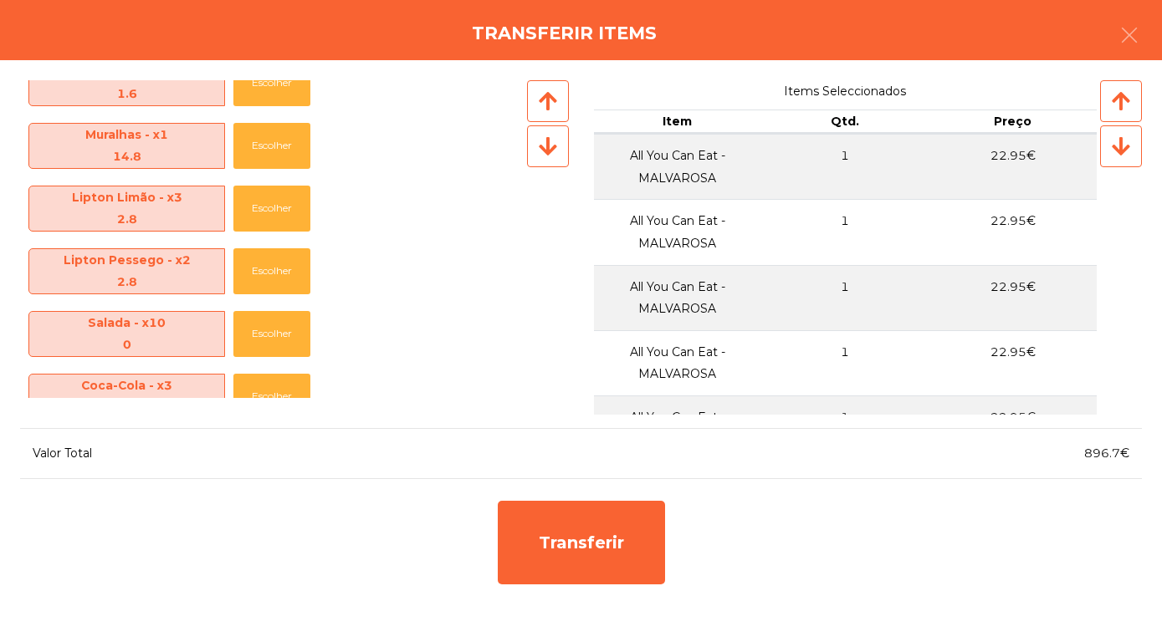
scroll to position [847, 0]
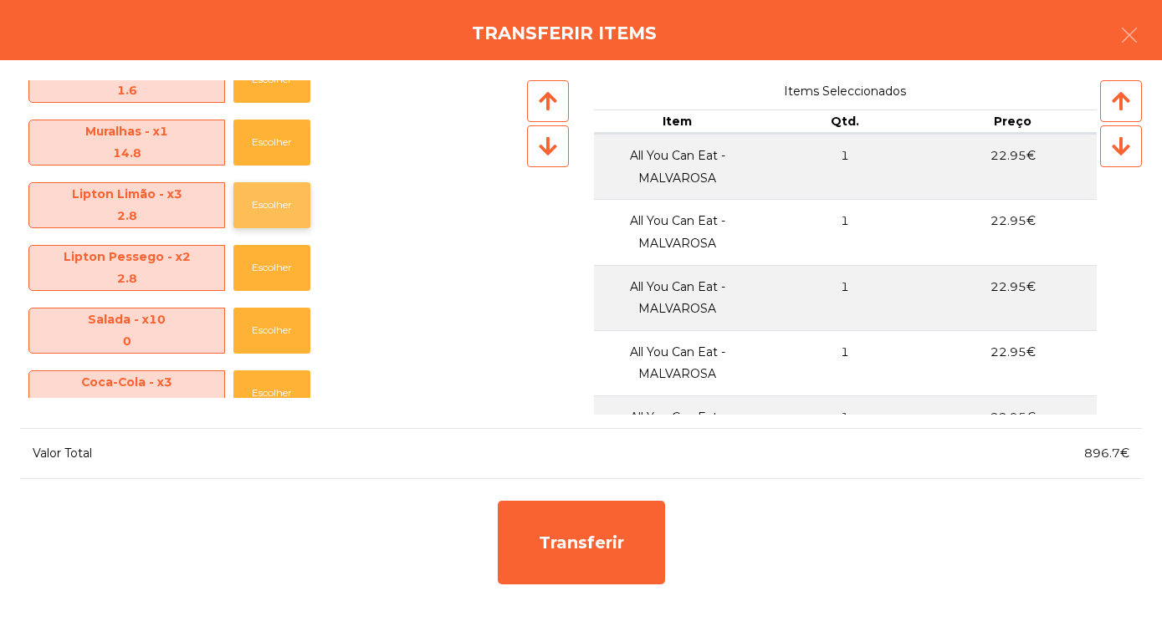
click at [273, 210] on button "Escolher" at bounding box center [271, 205] width 77 height 46
click at [269, 205] on button "Escolher" at bounding box center [271, 205] width 77 height 46
click at [269, 204] on button "Escolher" at bounding box center [271, 205] width 77 height 46
click at [269, 207] on button "Escolher" at bounding box center [271, 205] width 77 height 46
click at [270, 206] on button "Escolher" at bounding box center [271, 205] width 77 height 46
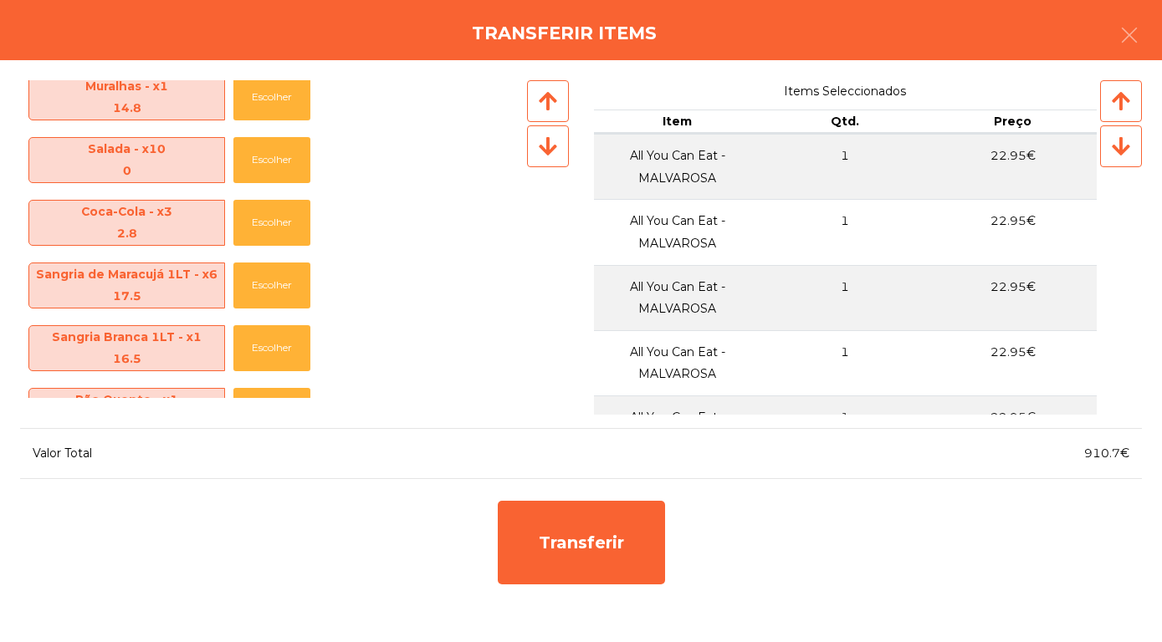
scroll to position [892, 0]
click at [273, 228] on button "Escolher" at bounding box center [271, 224] width 77 height 46
click at [270, 222] on button "Escolher" at bounding box center [271, 224] width 77 height 46
click at [270, 223] on button "Escolher" at bounding box center [271, 224] width 77 height 46
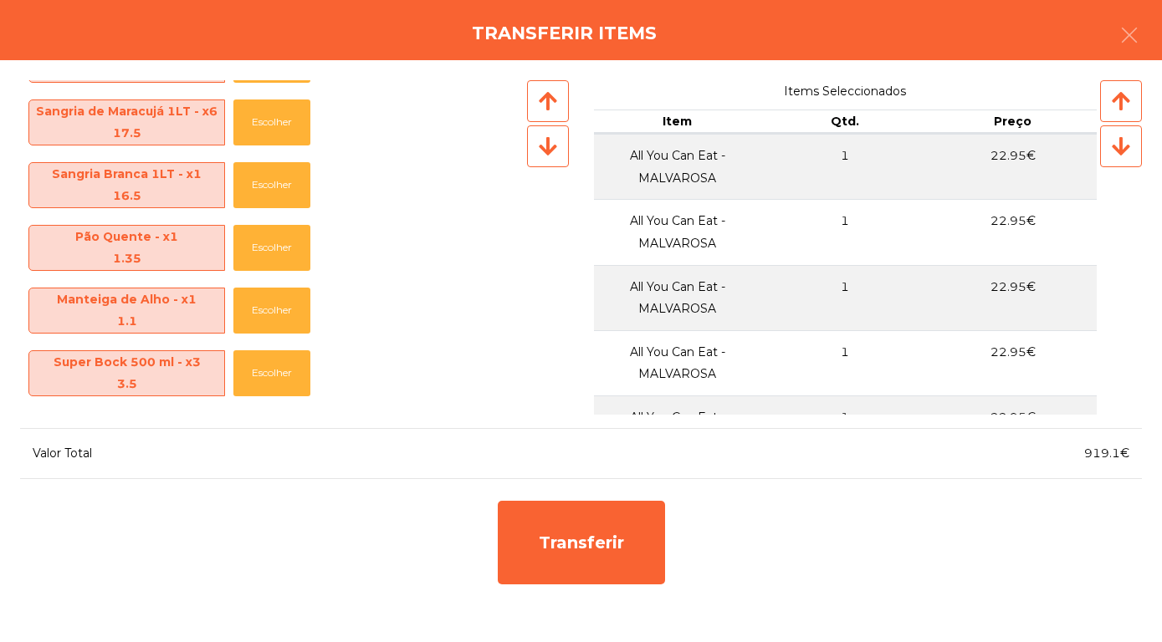
scroll to position [985, 0]
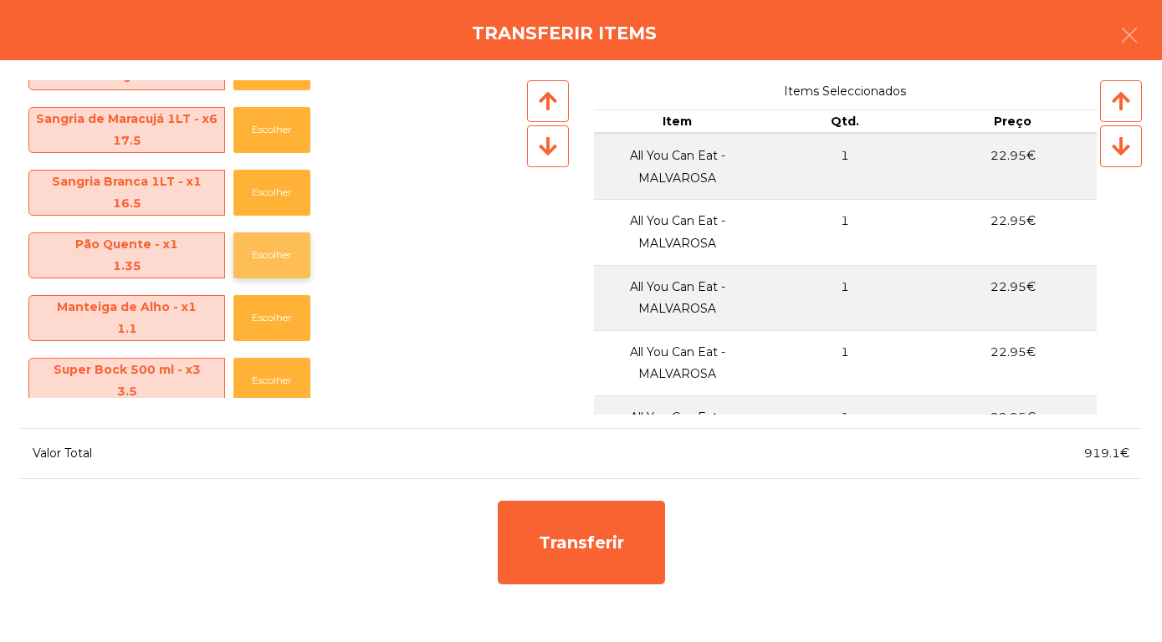
click at [278, 261] on button "Escolher" at bounding box center [271, 256] width 77 height 46
click at [282, 324] on button "Escolher" at bounding box center [271, 318] width 77 height 46
click at [279, 317] on button "Escolher" at bounding box center [271, 318] width 77 height 46
click at [277, 318] on button "Escolher" at bounding box center [271, 318] width 77 height 46
click at [281, 310] on button "Escolher" at bounding box center [271, 318] width 77 height 46
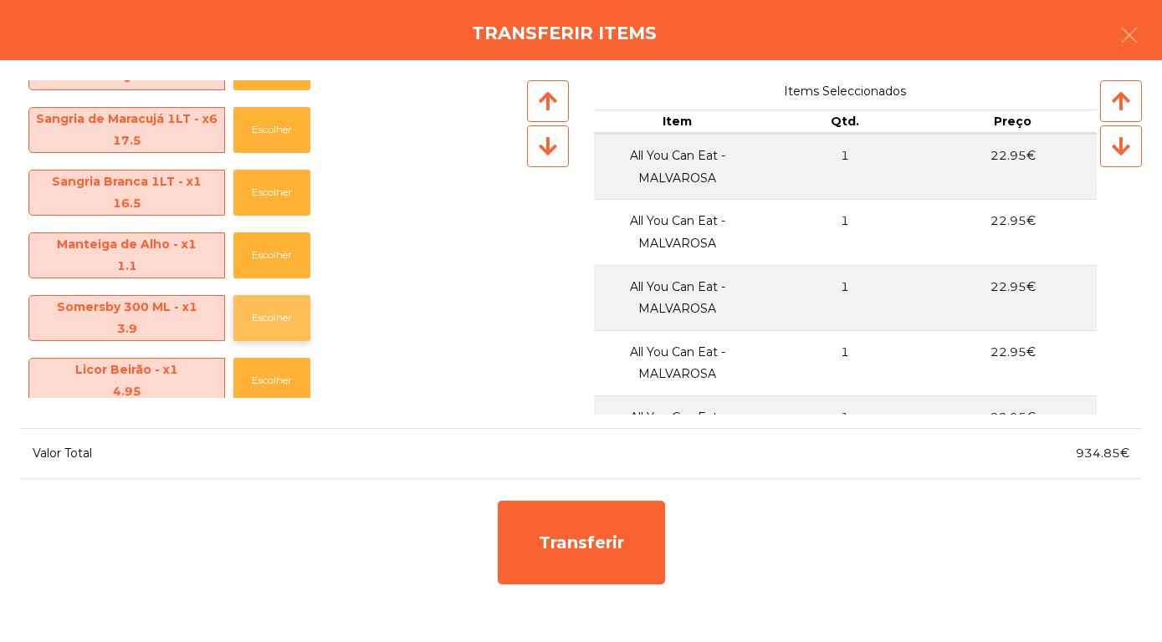
click at [283, 311] on button "Escolher" at bounding box center [271, 318] width 77 height 46
click at [284, 245] on button "Escolher" at bounding box center [271, 256] width 77 height 46
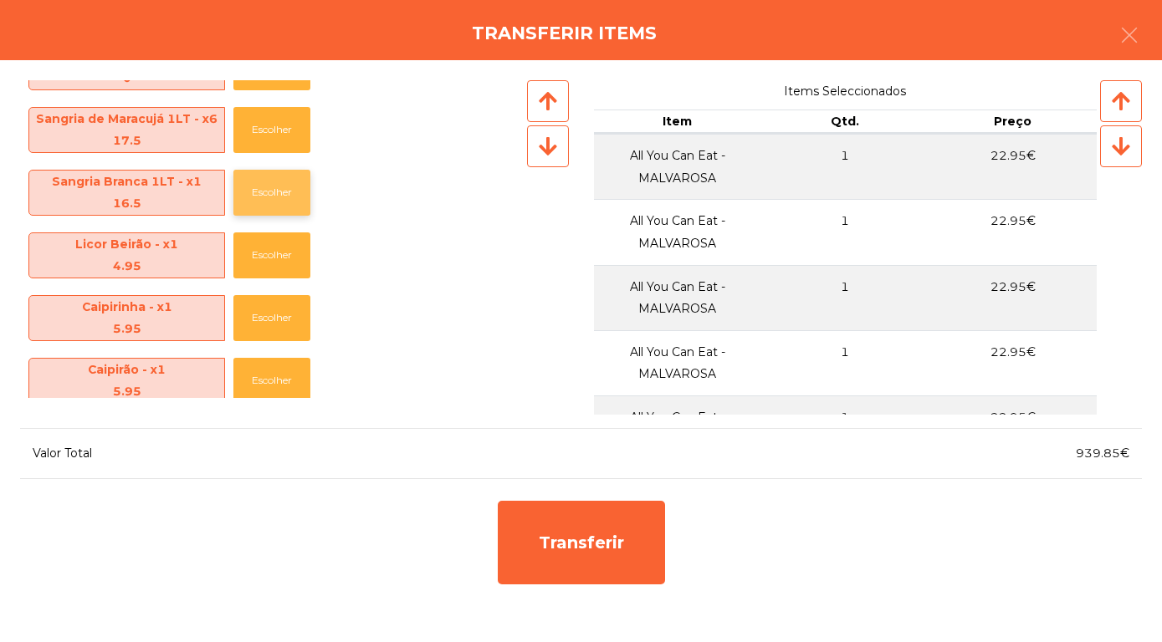
click at [284, 196] on button "Escolher" at bounding box center [271, 193] width 77 height 46
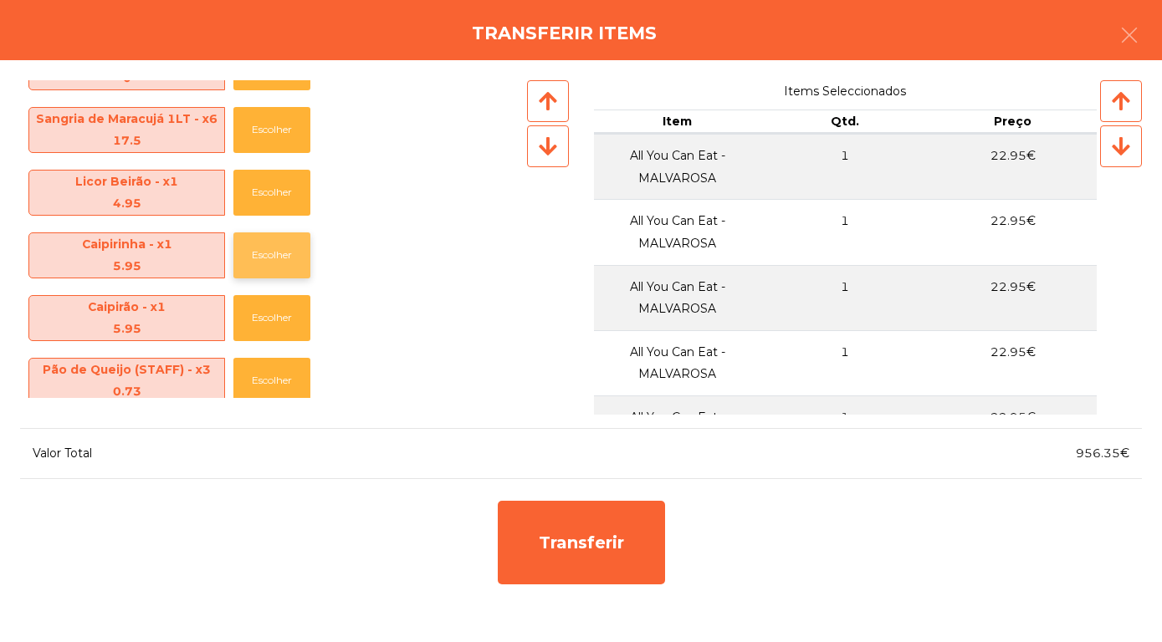
click at [277, 260] on button "Escolher" at bounding box center [271, 256] width 77 height 46
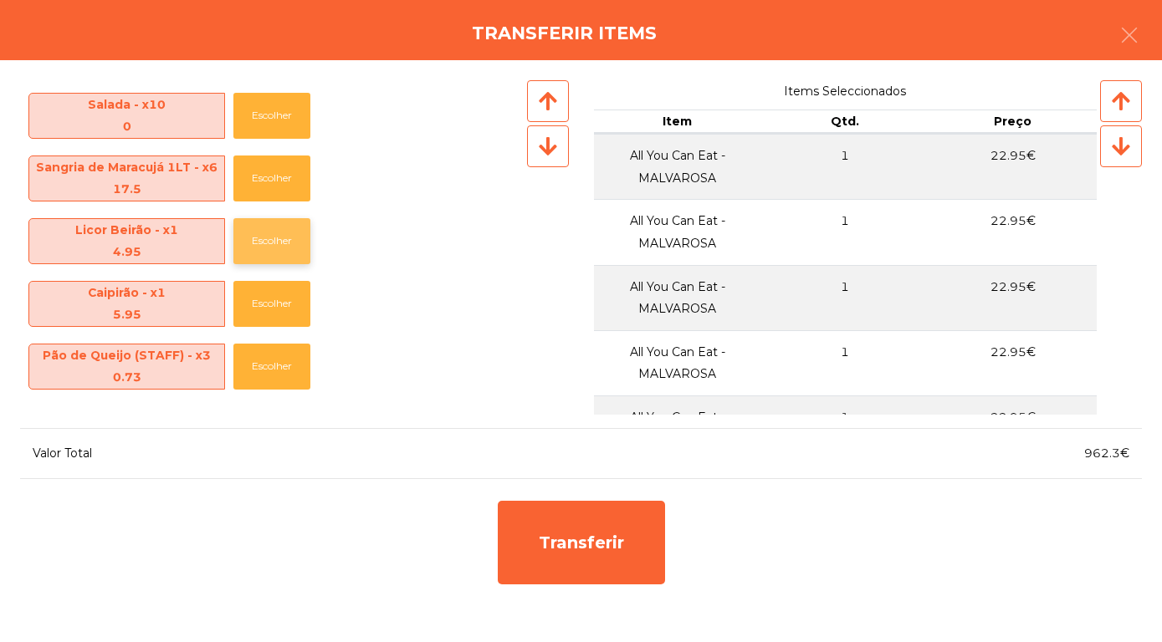
click at [288, 242] on button "Escolher" at bounding box center [271, 241] width 77 height 46
click at [282, 252] on button "Escolher" at bounding box center [271, 241] width 77 height 46
click at [280, 247] on button "Escolher" at bounding box center [271, 241] width 77 height 46
click at [270, 246] on button "Escolher" at bounding box center [271, 241] width 77 height 46
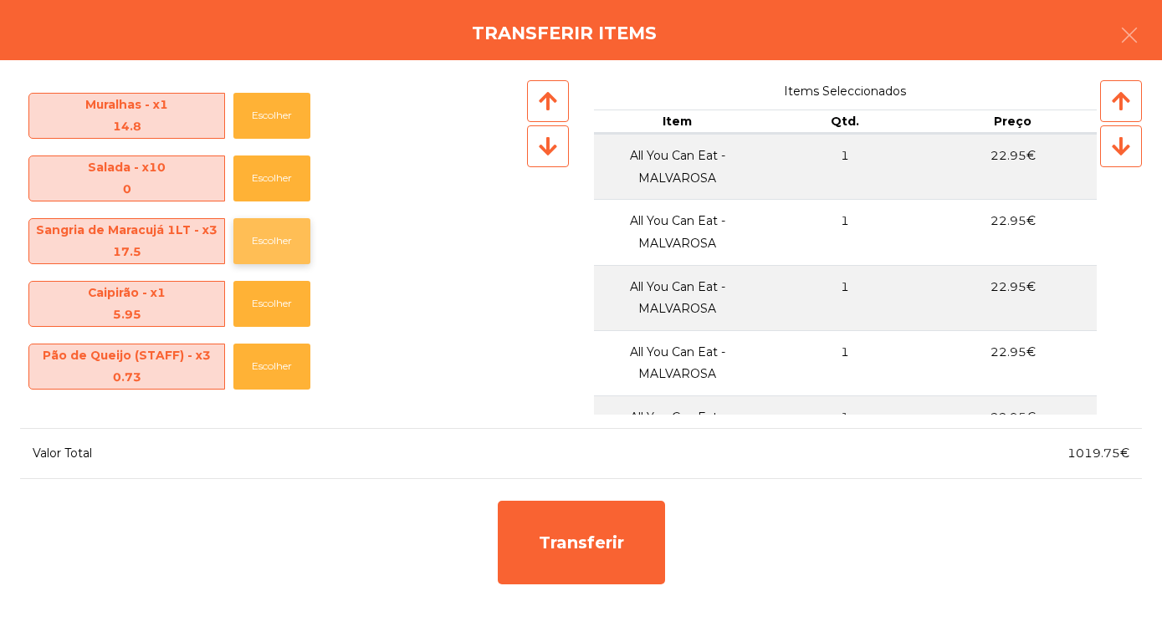
click at [277, 247] on button "Escolher" at bounding box center [271, 241] width 77 height 46
click at [271, 314] on button "Escolher" at bounding box center [271, 304] width 77 height 46
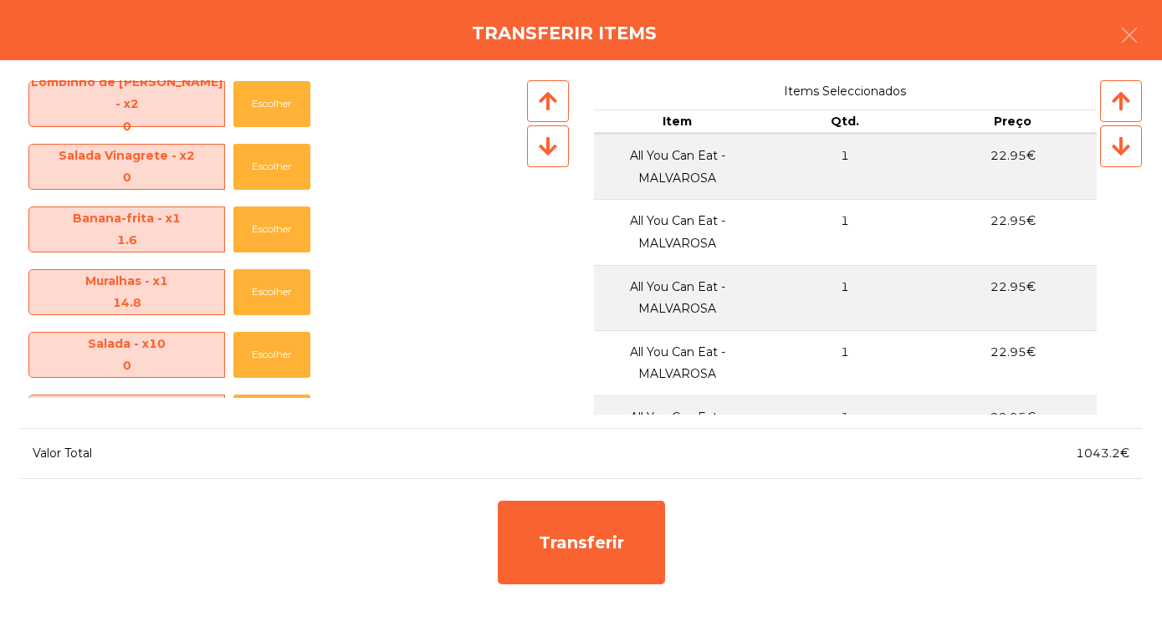
scroll to position [699, 0]
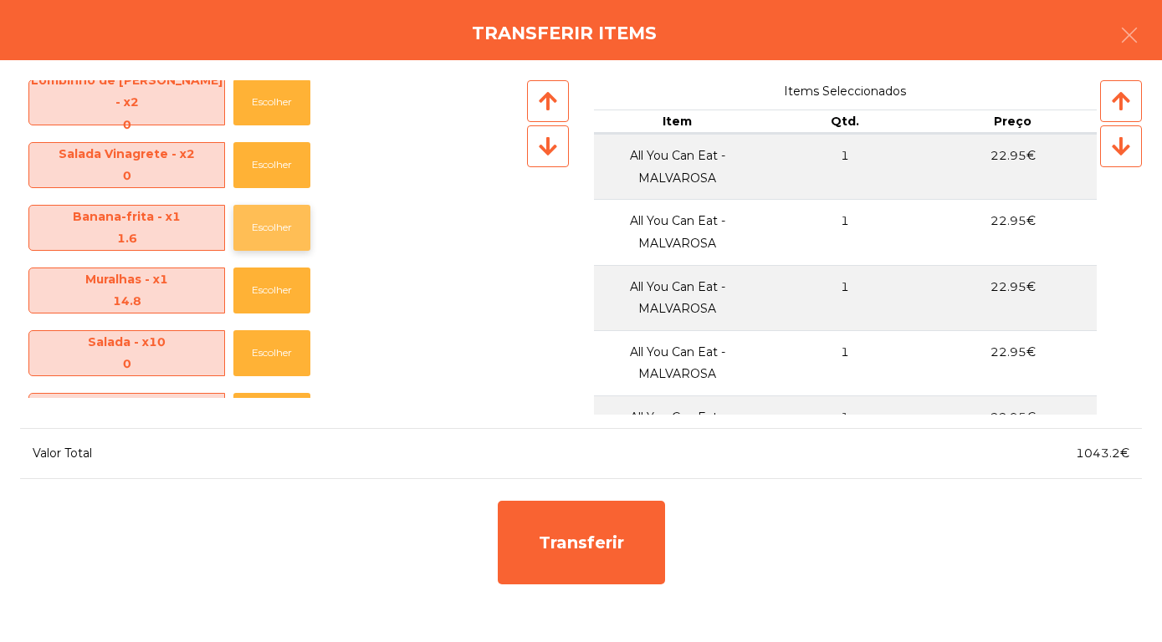
click at [278, 227] on button "Escolher" at bounding box center [271, 228] width 77 height 46
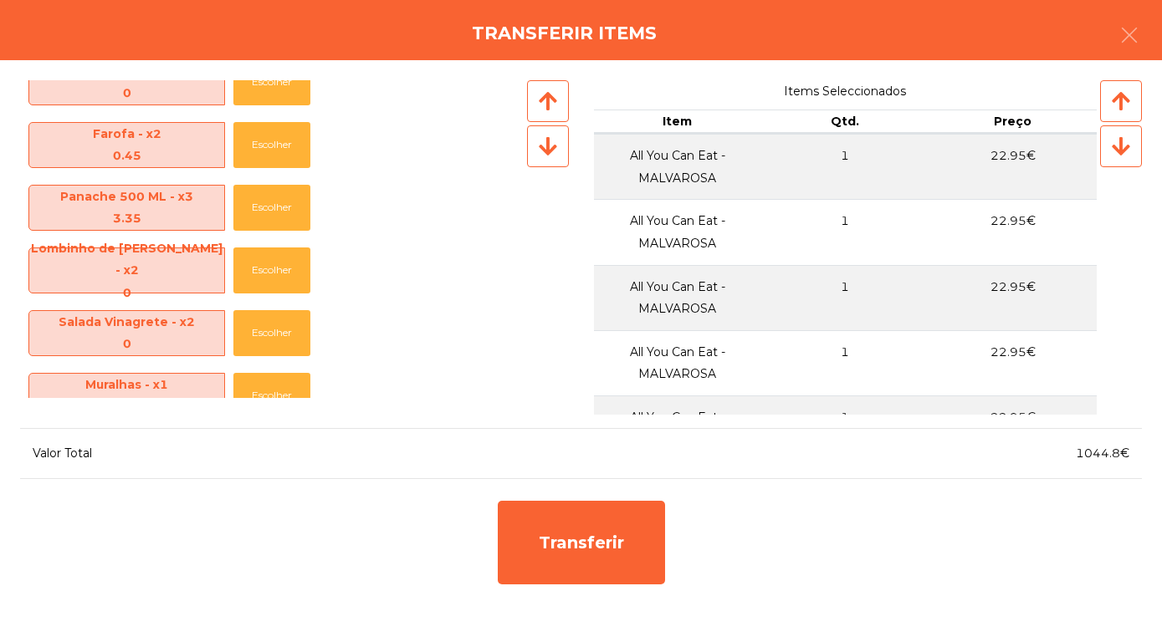
scroll to position [533, 0]
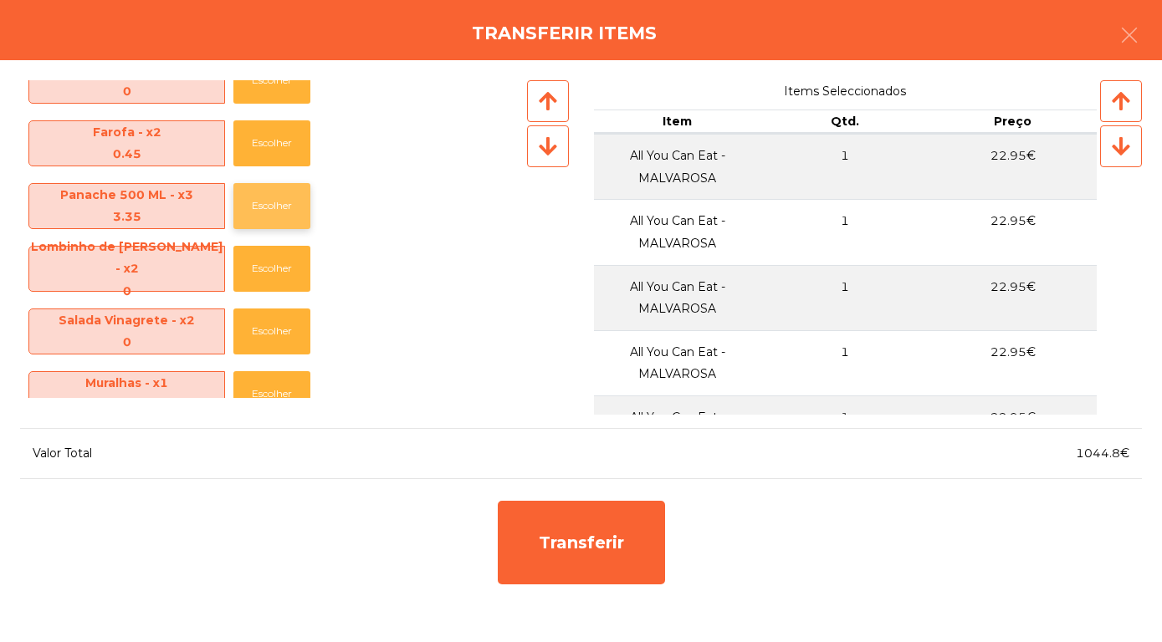
click at [279, 213] on button "Escolher" at bounding box center [271, 206] width 77 height 46
click at [283, 148] on button "Escolher" at bounding box center [271, 143] width 77 height 46
click at [274, 145] on button "Escolher" at bounding box center [271, 143] width 77 height 46
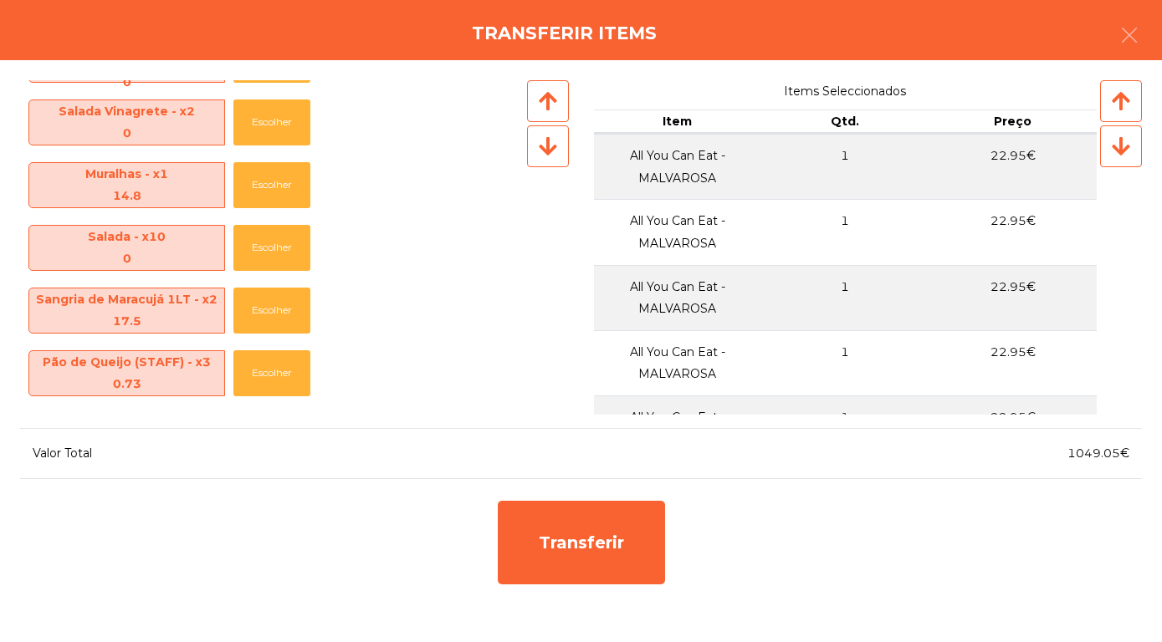
scroll to position [686, 0]
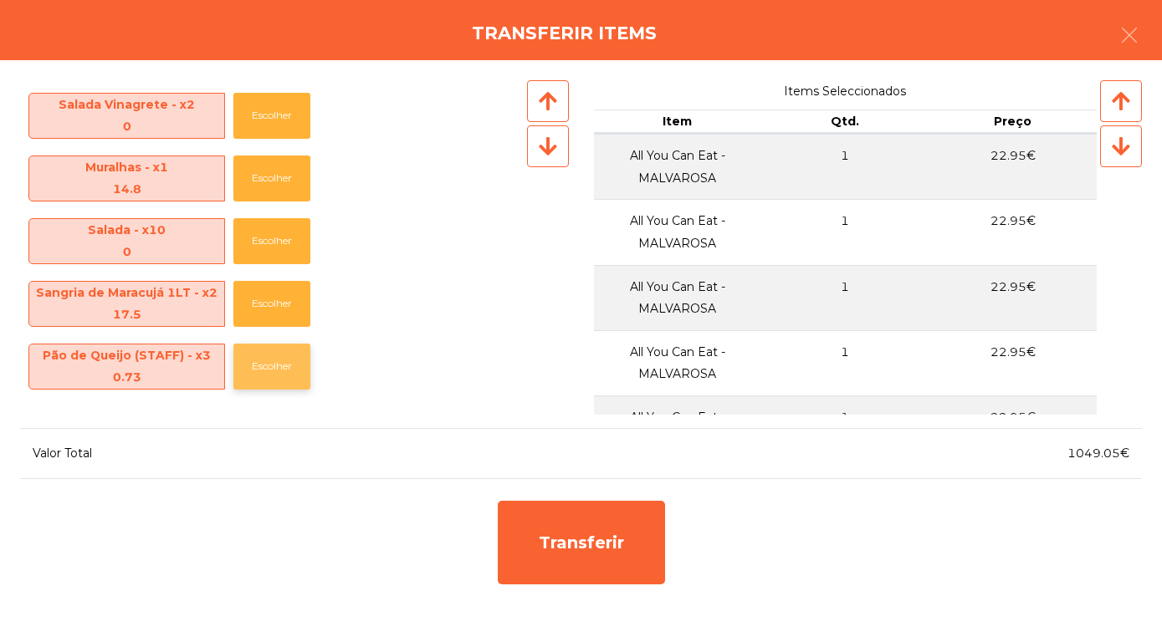
click at [274, 369] on button "Escolher" at bounding box center [271, 367] width 77 height 46
click at [273, 363] on button "Escolher" at bounding box center [271, 367] width 77 height 46
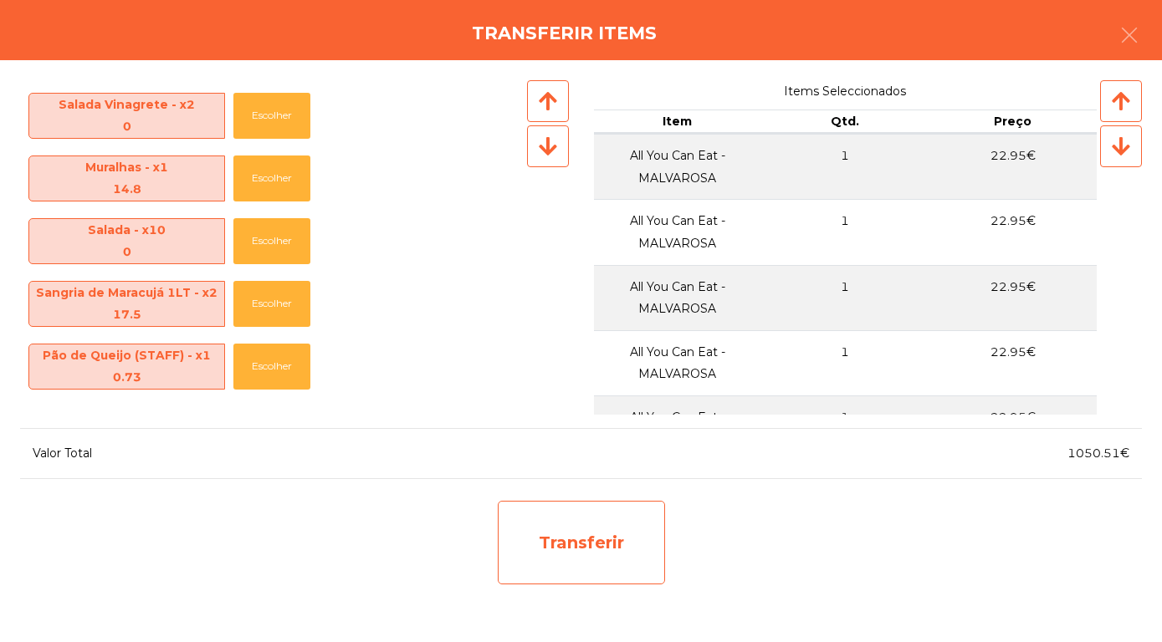
click at [572, 533] on div "Transferir" at bounding box center [581, 543] width 167 height 84
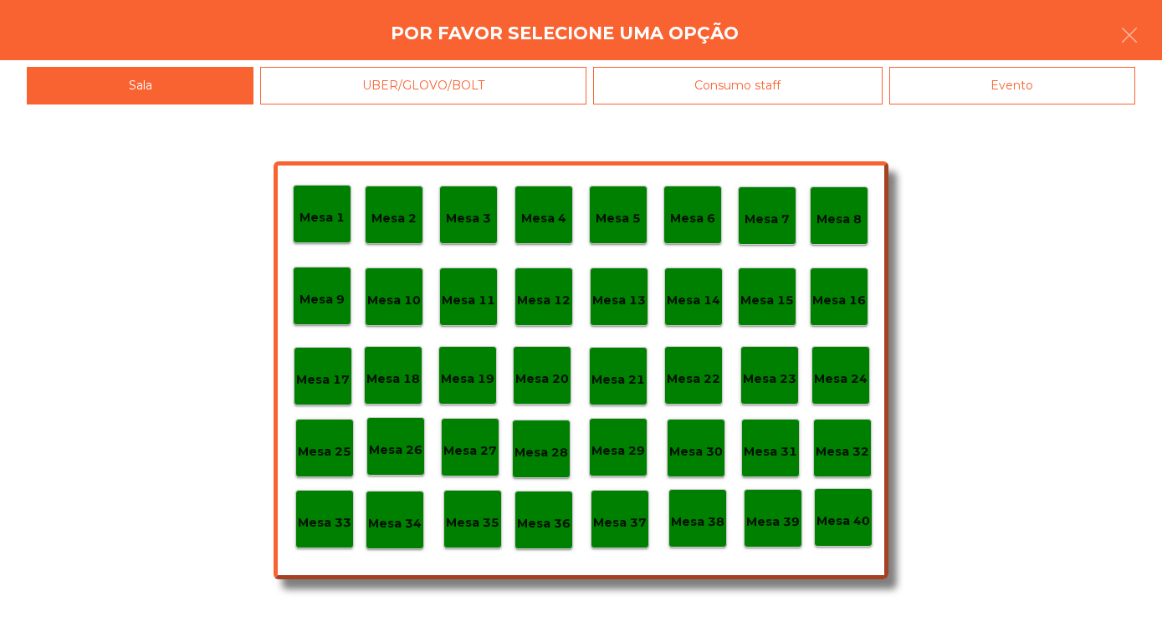
click at [698, 455] on p "Mesa 30" at bounding box center [696, 452] width 54 height 19
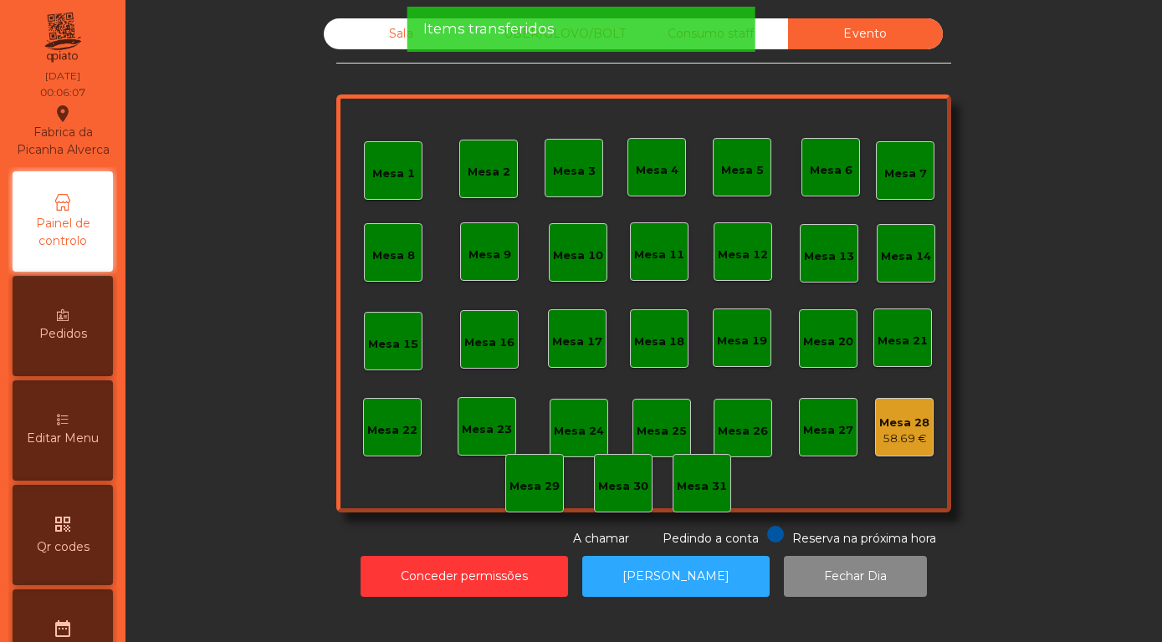
click at [397, 44] on div "Sala" at bounding box center [401, 33] width 155 height 31
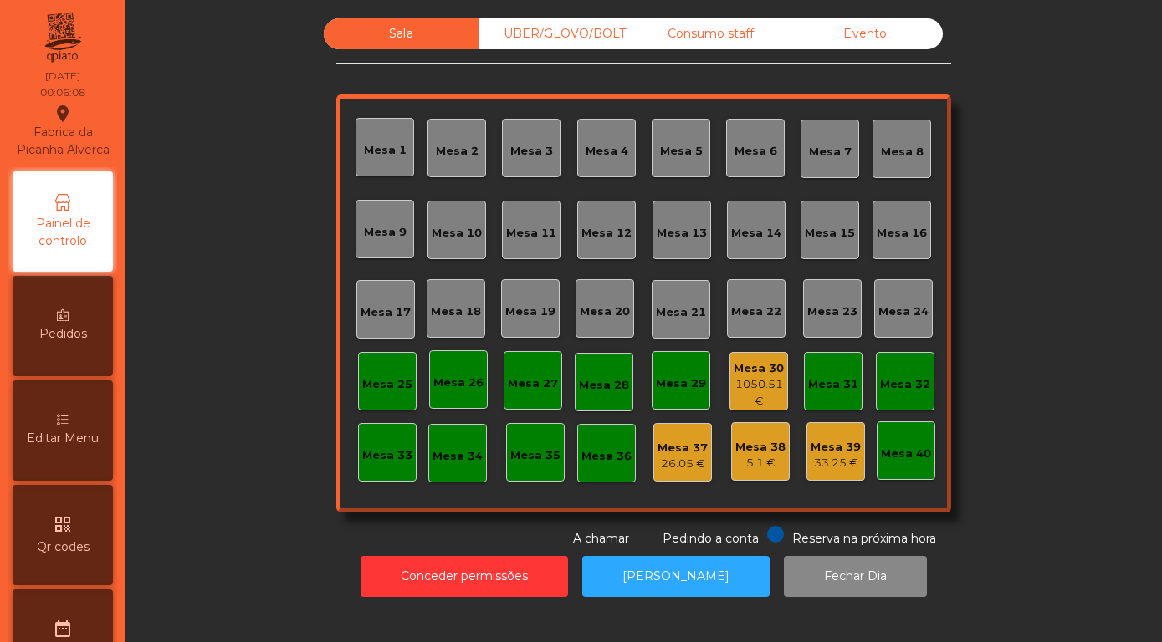
click at [750, 409] on div "1050.51 €" at bounding box center [758, 392] width 57 height 33
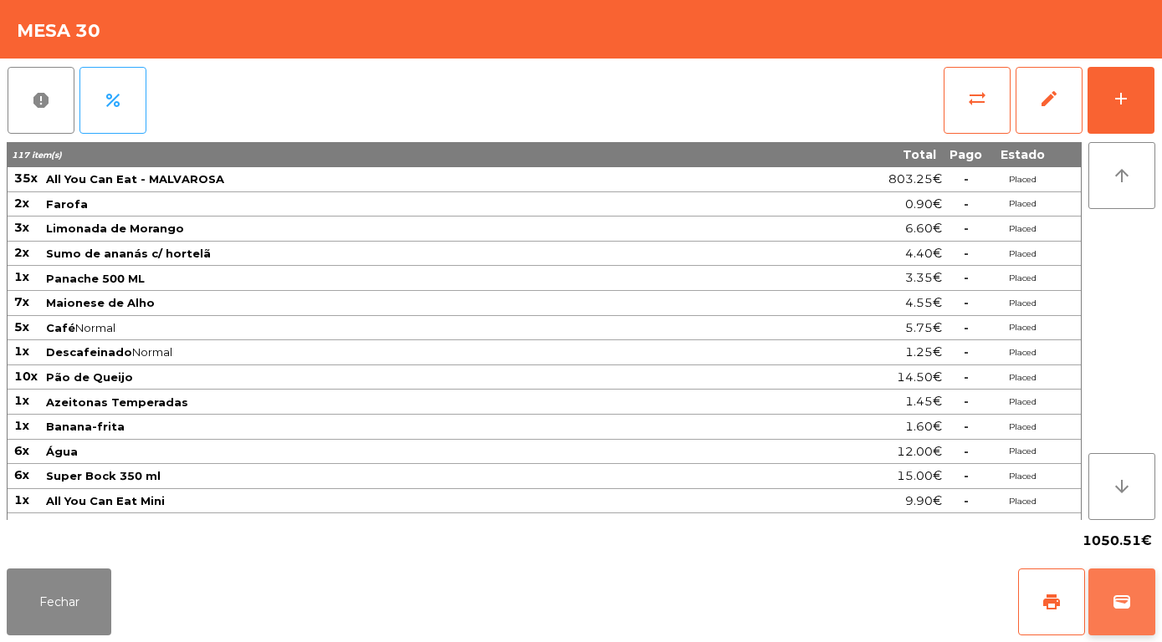
click at [1128, 609] on span "wallet" at bounding box center [1122, 602] width 20 height 20
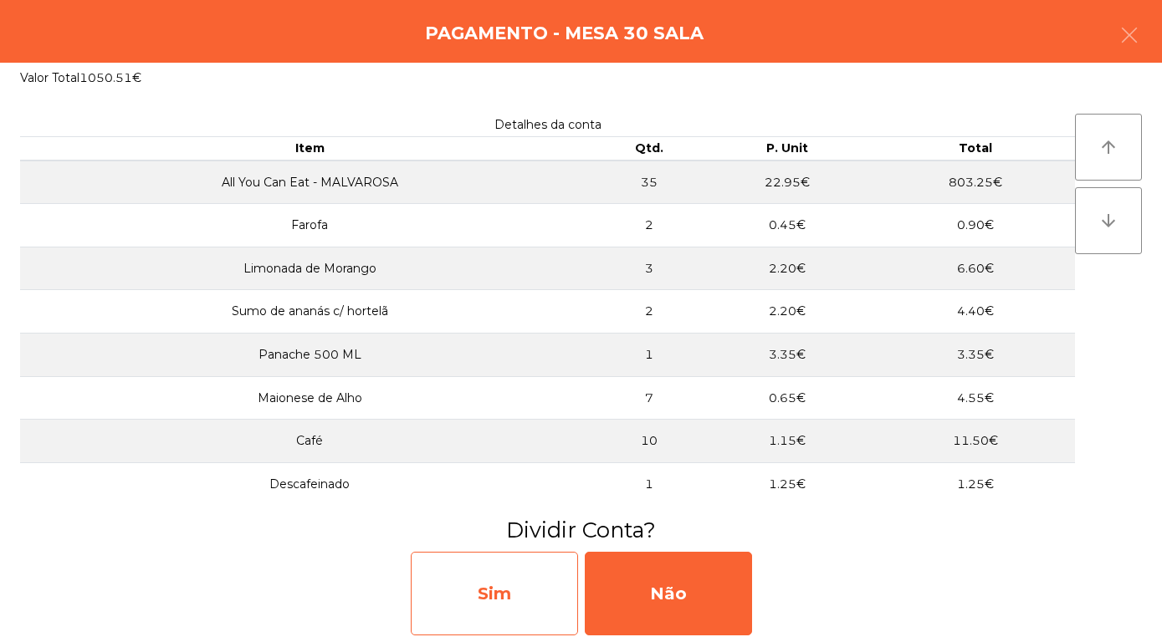
click at [479, 592] on div "Sim" at bounding box center [494, 594] width 167 height 84
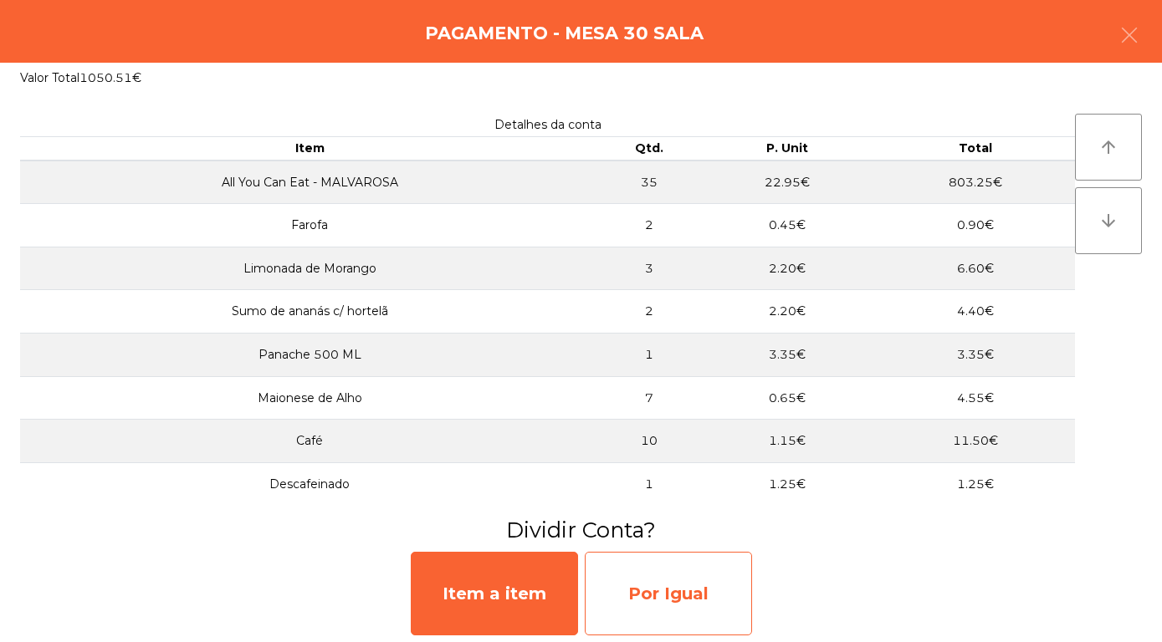
click at [673, 592] on div "Por Igual" at bounding box center [668, 594] width 167 height 84
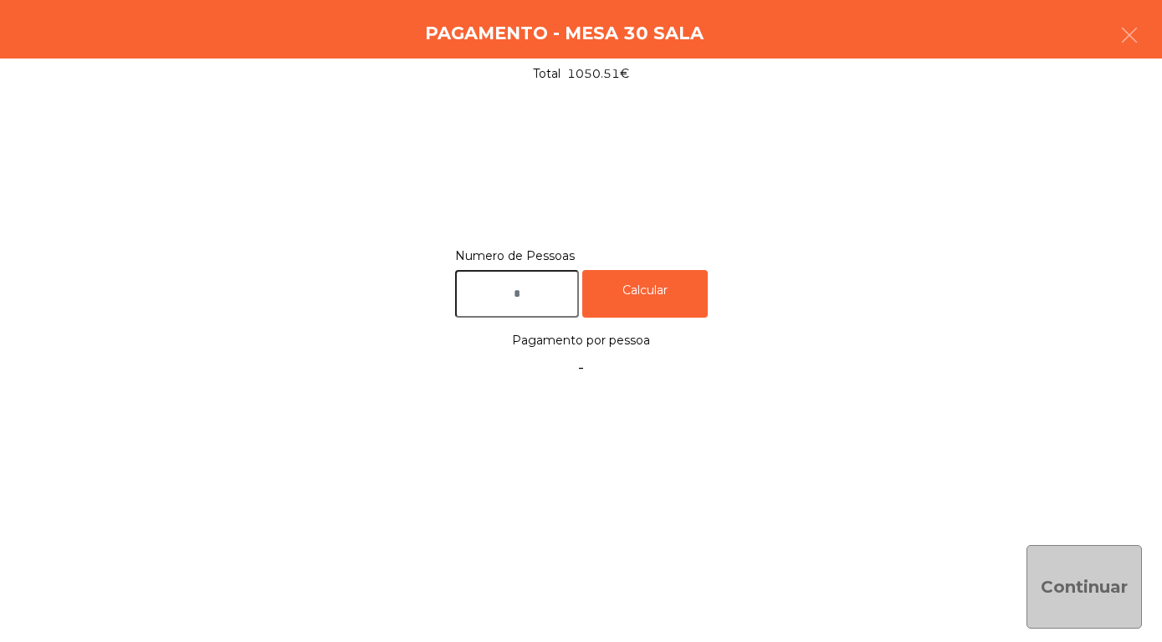
click at [536, 303] on input "text" at bounding box center [517, 294] width 124 height 48
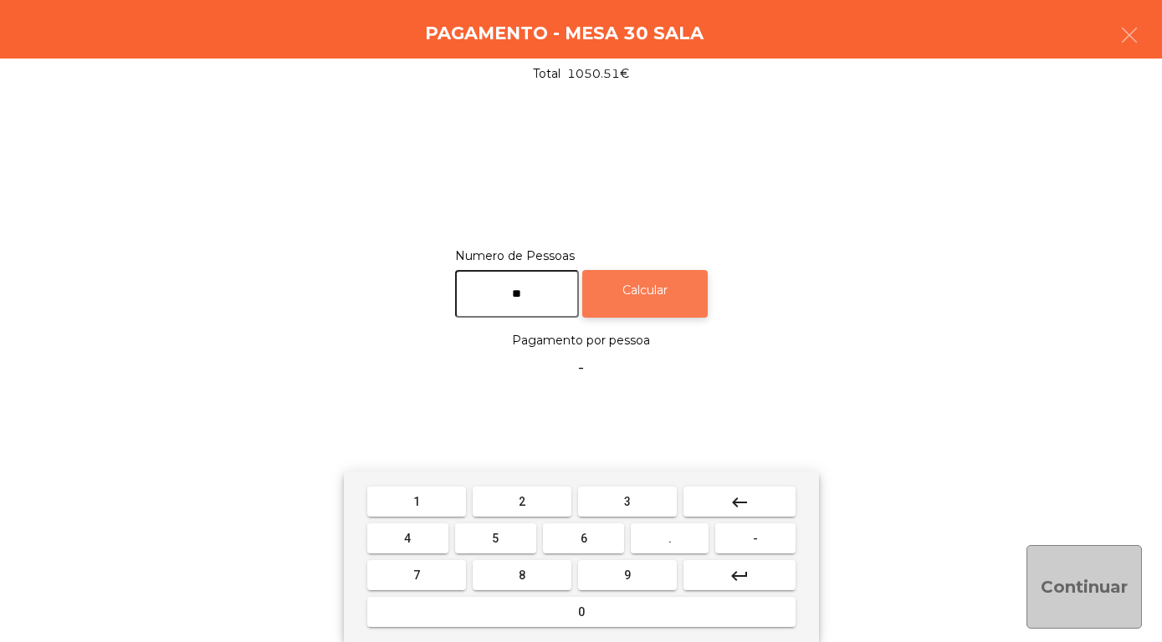
type input "**"
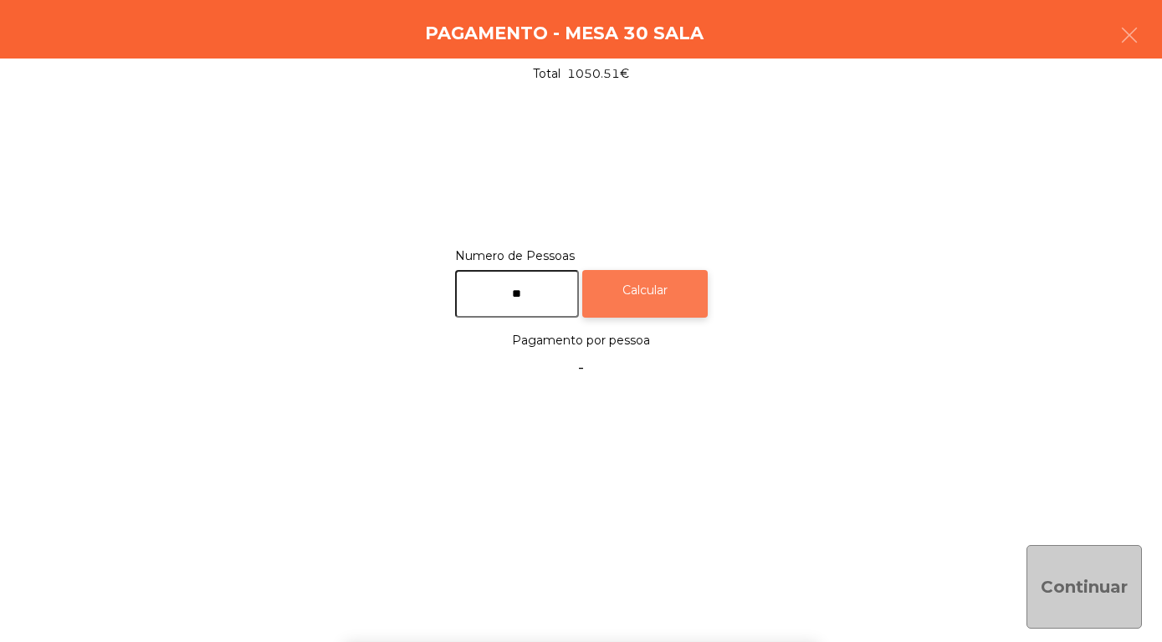
click at [683, 287] on div "Calcular" at bounding box center [644, 294] width 125 height 48
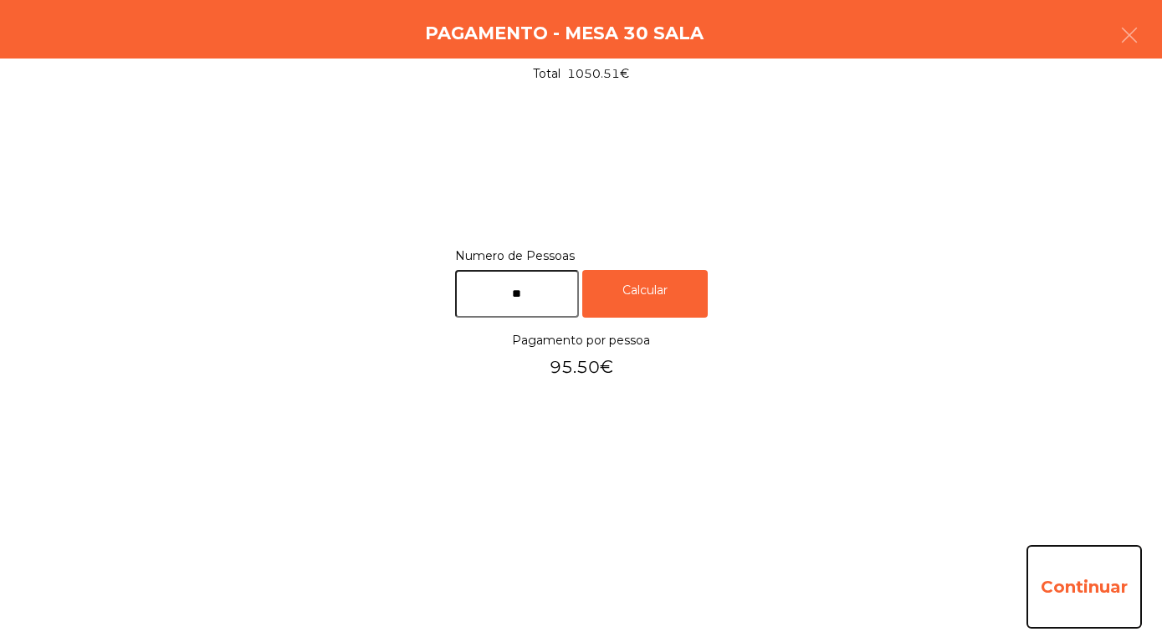
click at [1076, 576] on button "Continuar" at bounding box center [1083, 587] width 115 height 84
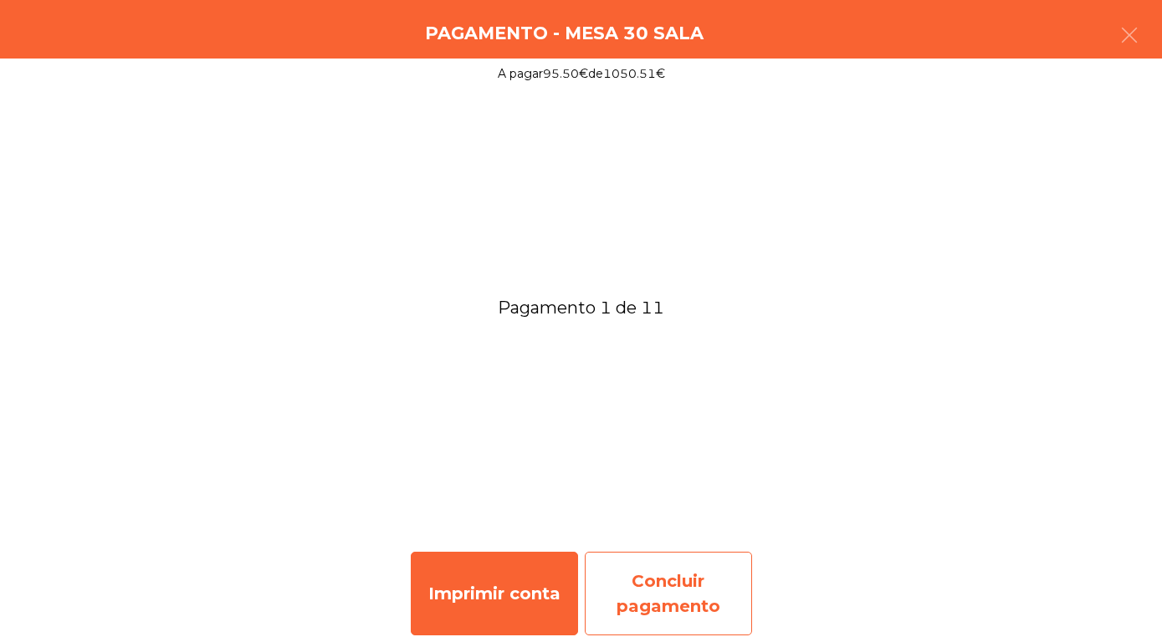
click at [674, 591] on div "Concluir pagamento" at bounding box center [668, 594] width 167 height 84
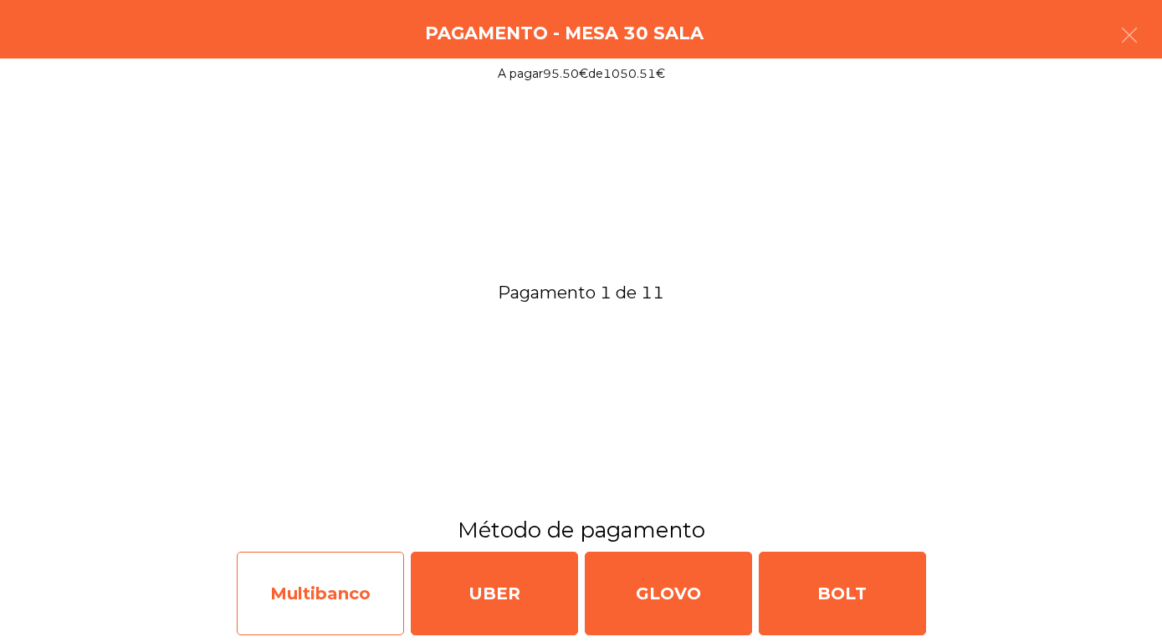
click at [320, 589] on div "Multibanco" at bounding box center [320, 594] width 167 height 84
select select "**"
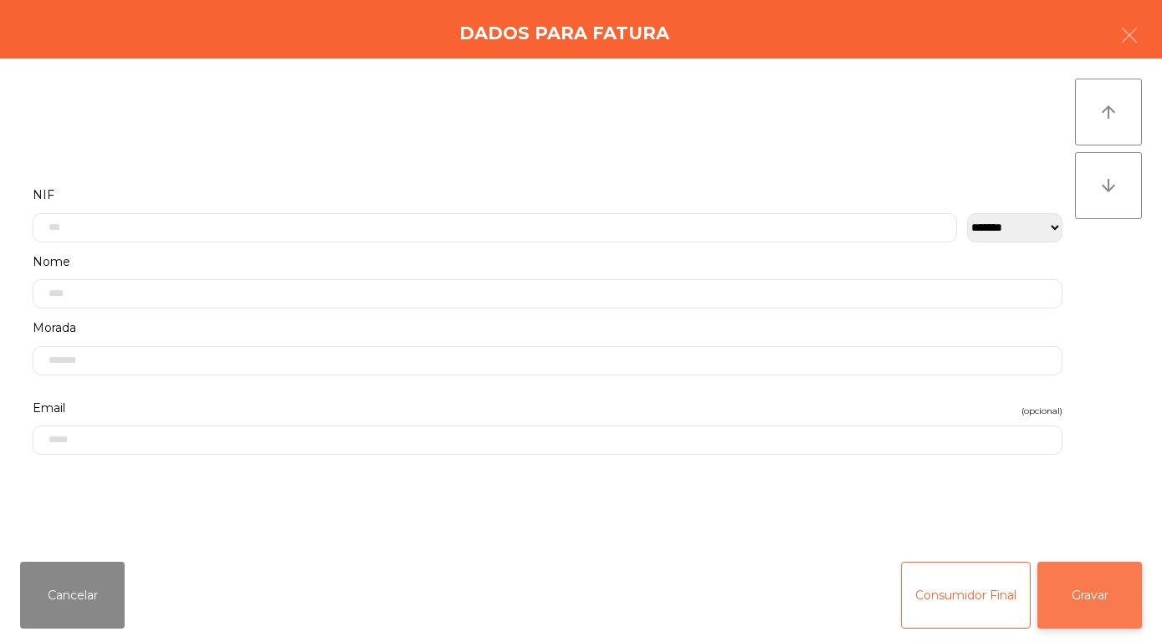
click at [1086, 594] on button "Gravar" at bounding box center [1089, 595] width 105 height 67
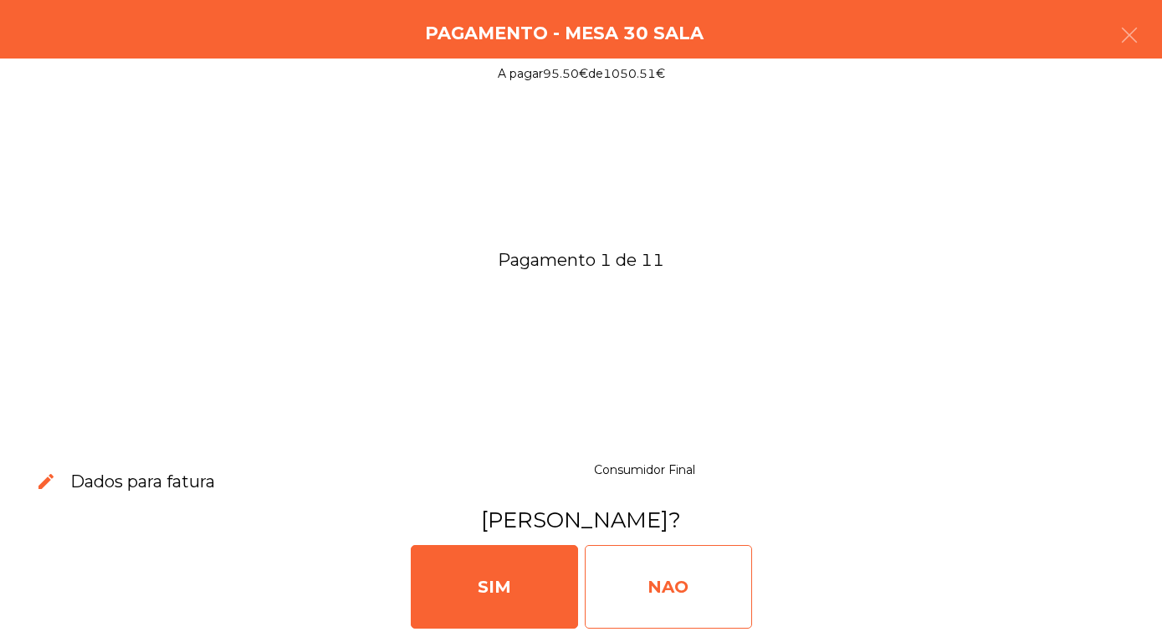
click at [667, 576] on div "NAO" at bounding box center [668, 587] width 167 height 84
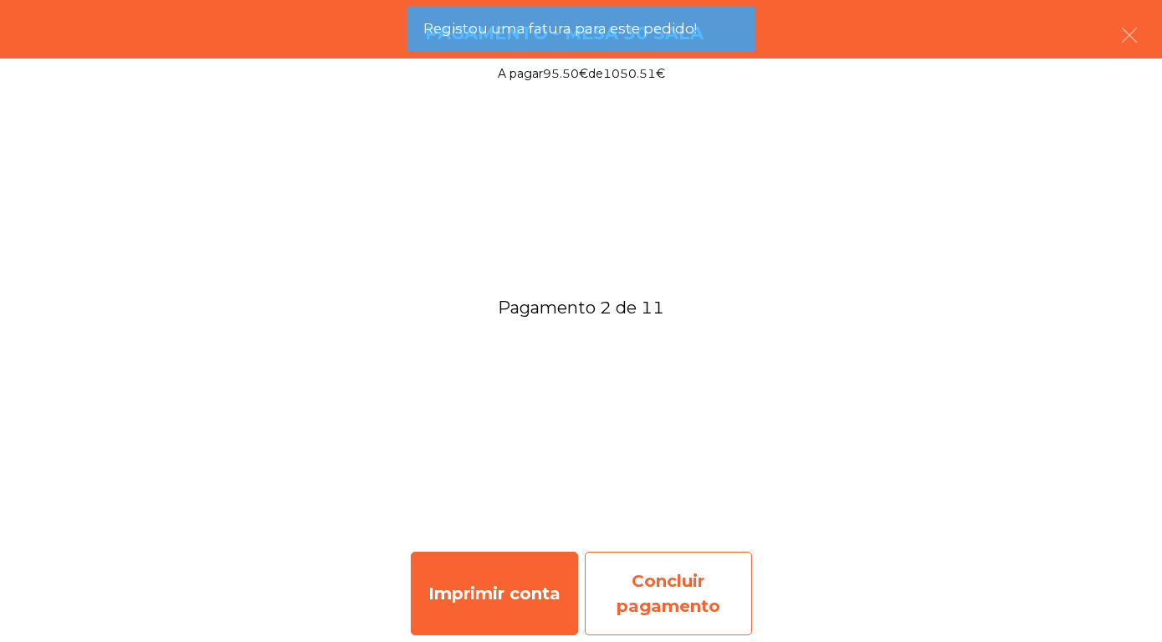
click at [666, 583] on div "Concluir pagamento" at bounding box center [668, 594] width 167 height 84
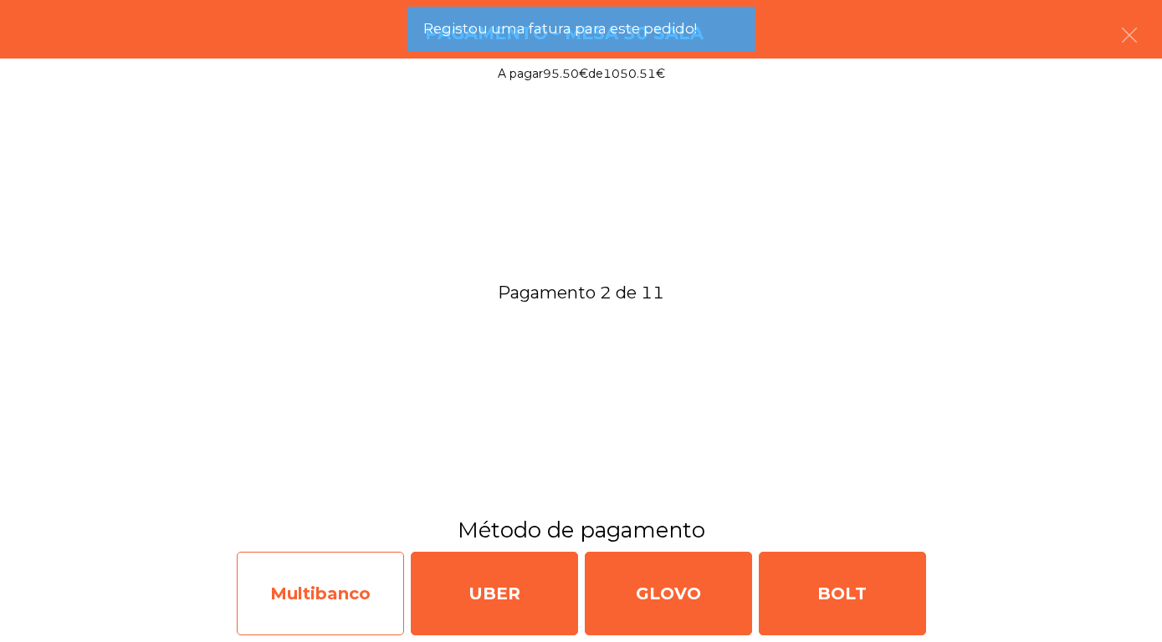
click at [335, 595] on div "Multibanco" at bounding box center [320, 594] width 167 height 84
select select "**"
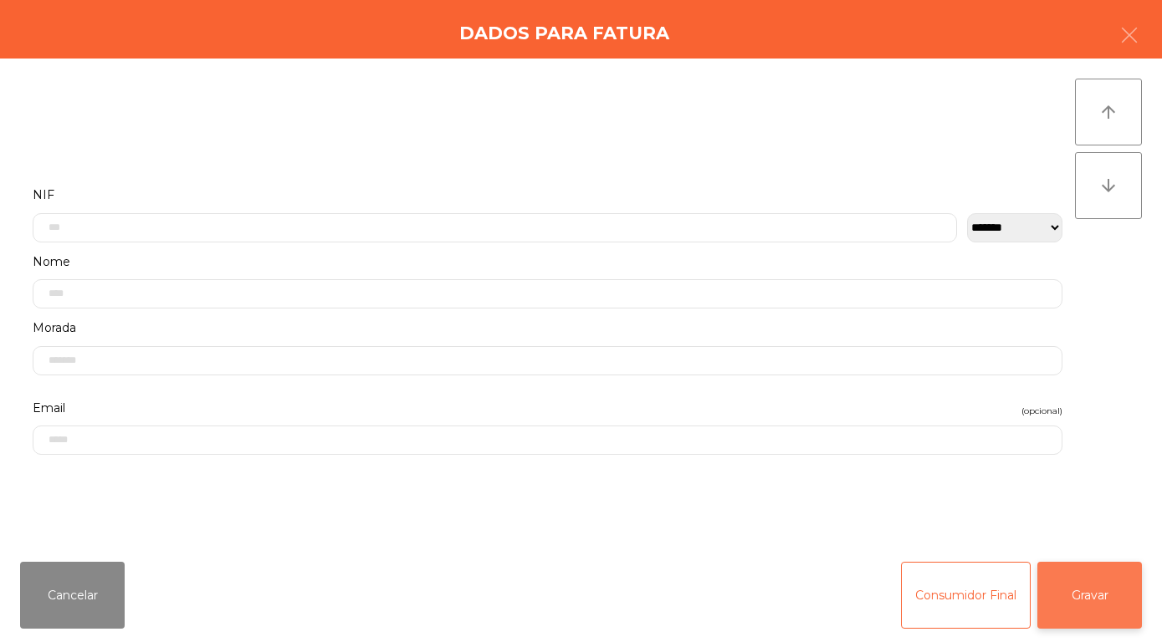
click at [1097, 586] on button "Gravar" at bounding box center [1089, 595] width 105 height 67
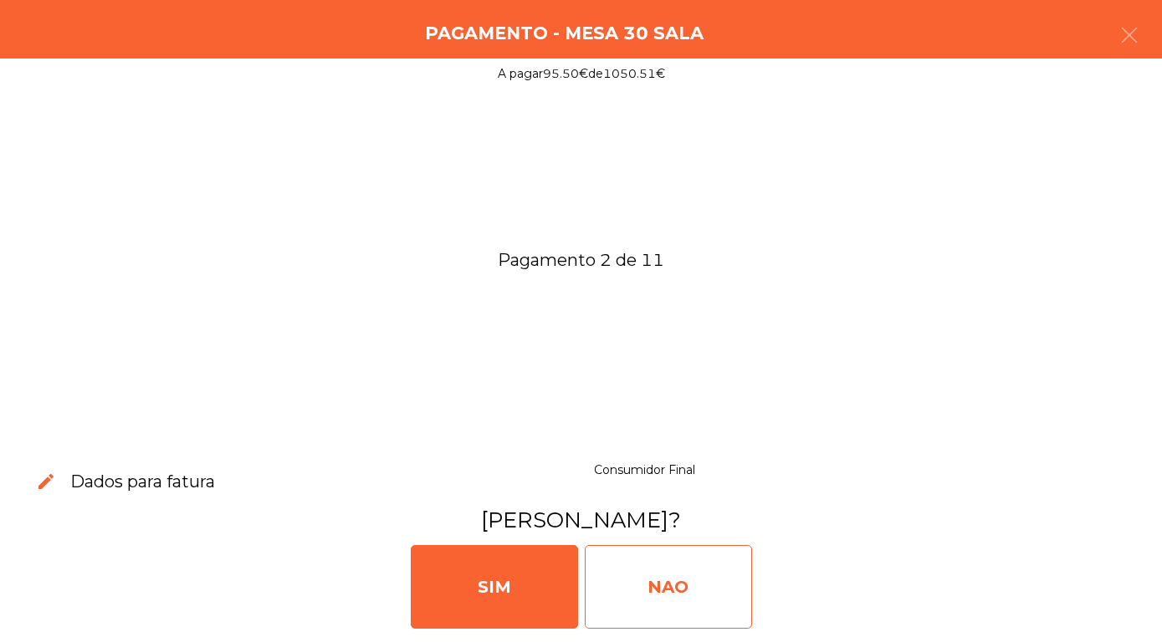
click at [626, 612] on div "NAO" at bounding box center [668, 587] width 167 height 84
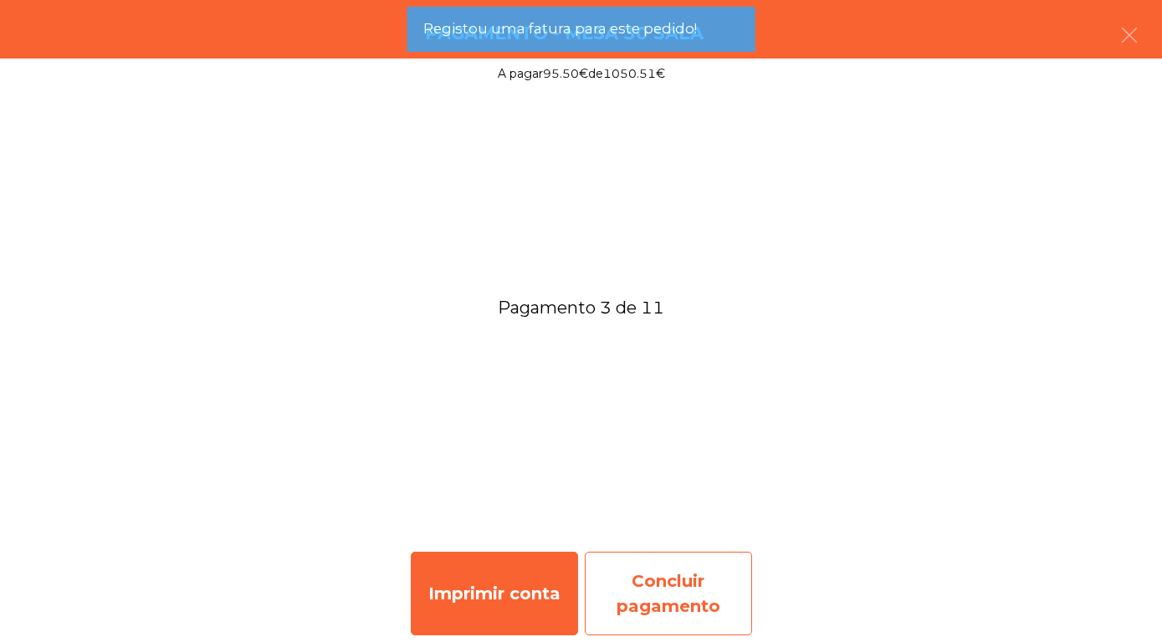
click at [662, 574] on div "Concluir pagamento" at bounding box center [668, 594] width 167 height 84
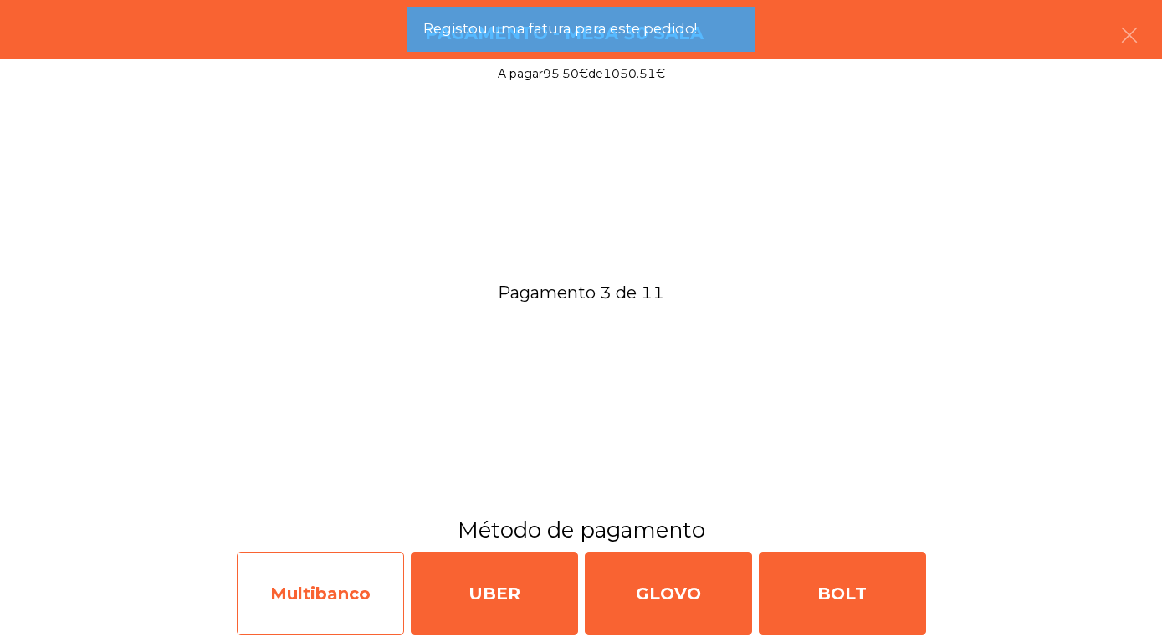
click at [318, 595] on div "Multibanco" at bounding box center [320, 594] width 167 height 84
select select "**"
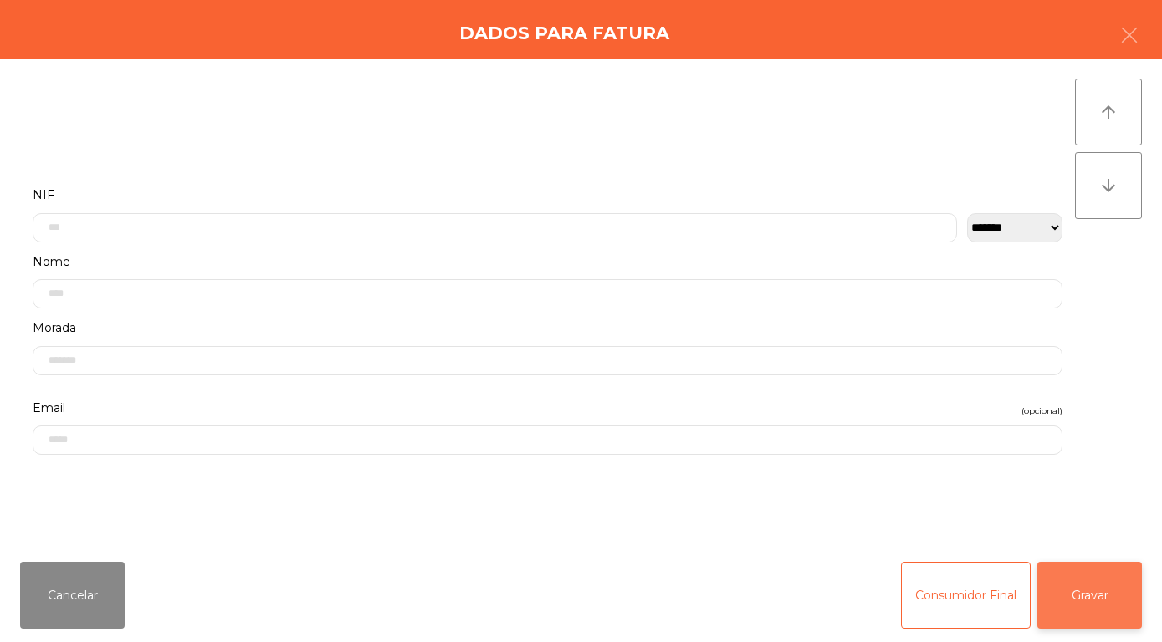
click at [1104, 588] on button "Gravar" at bounding box center [1089, 595] width 105 height 67
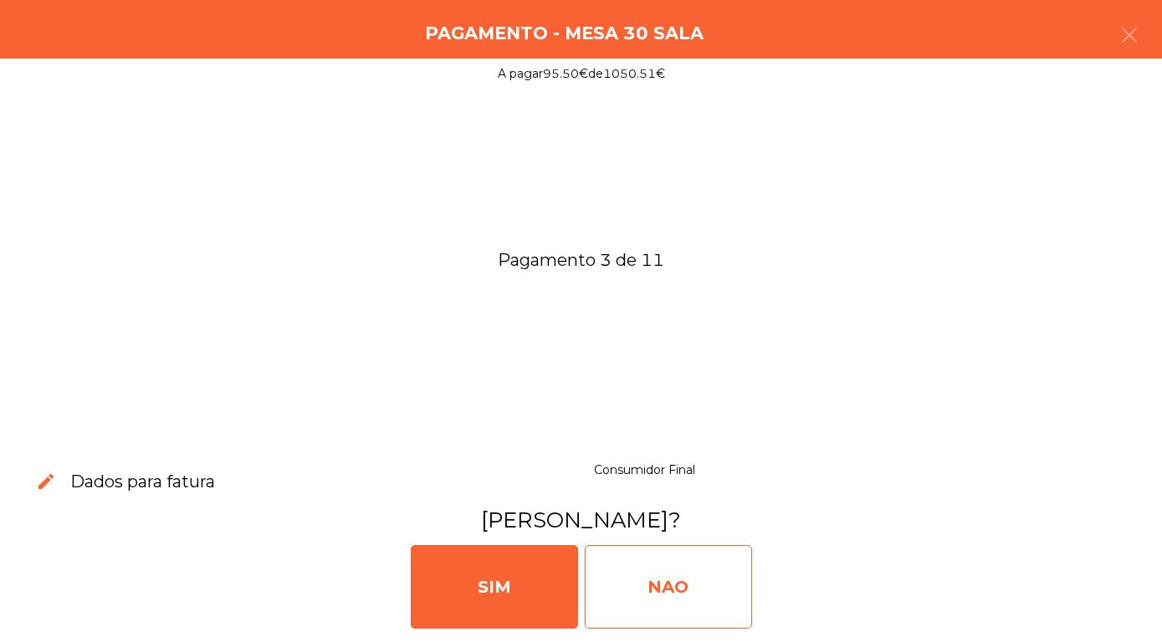
click at [656, 582] on div "NAO" at bounding box center [668, 587] width 167 height 84
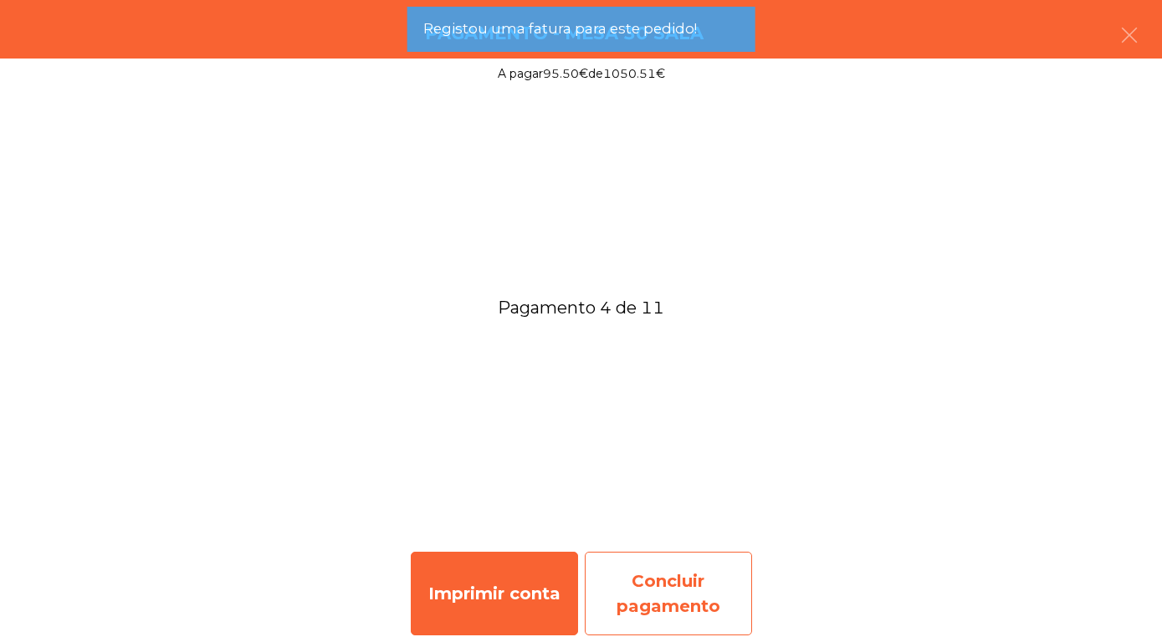
click at [655, 589] on div "Concluir pagamento" at bounding box center [668, 594] width 167 height 84
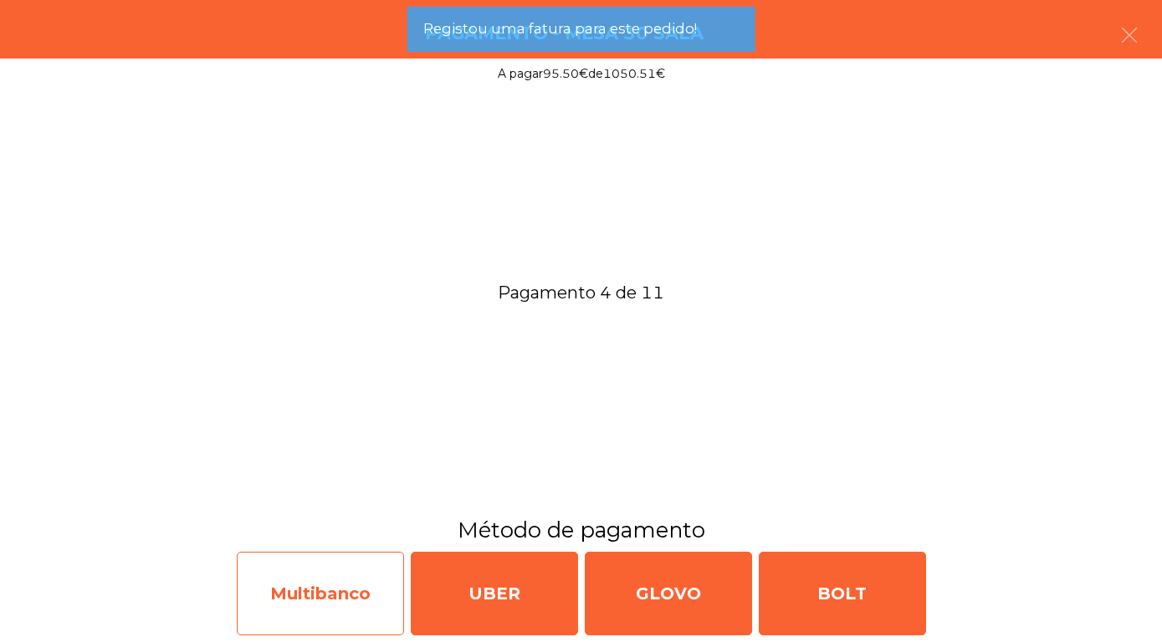
click at [337, 627] on div "Multibanco" at bounding box center [320, 594] width 167 height 84
select select "**"
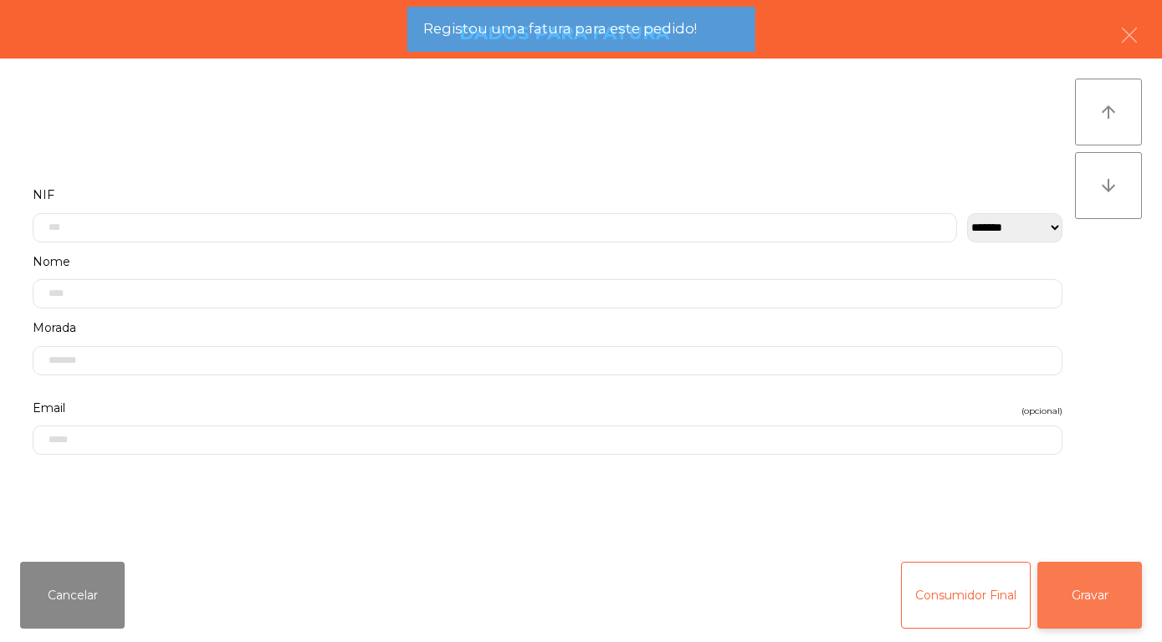
click at [1097, 593] on button "Gravar" at bounding box center [1089, 595] width 105 height 67
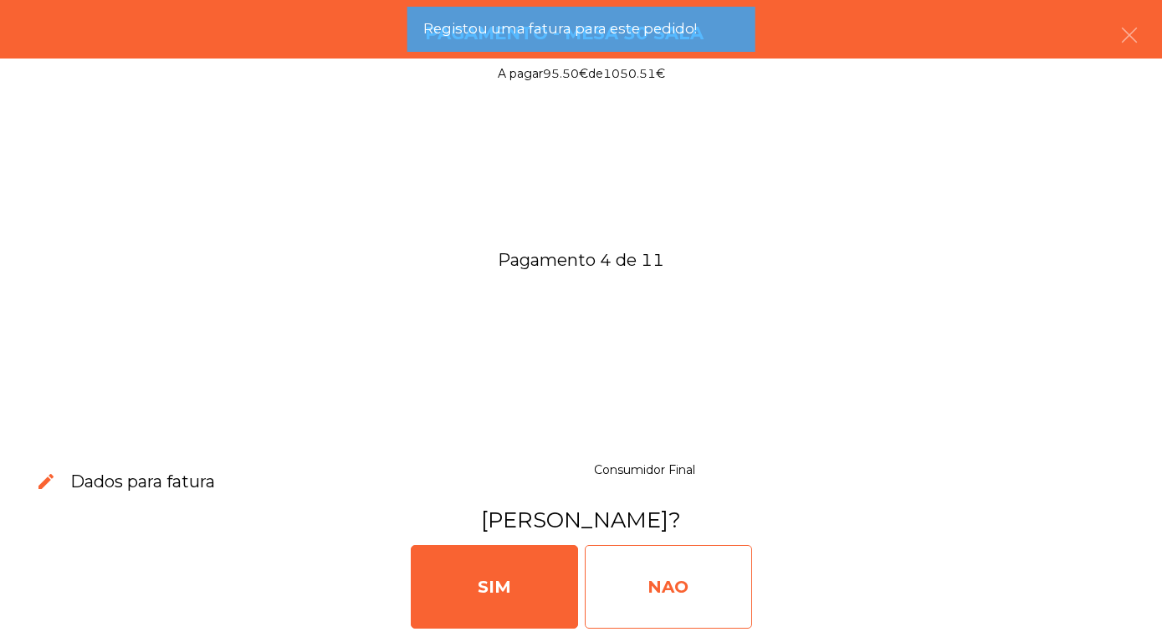
click at [631, 602] on div "NAO" at bounding box center [668, 587] width 167 height 84
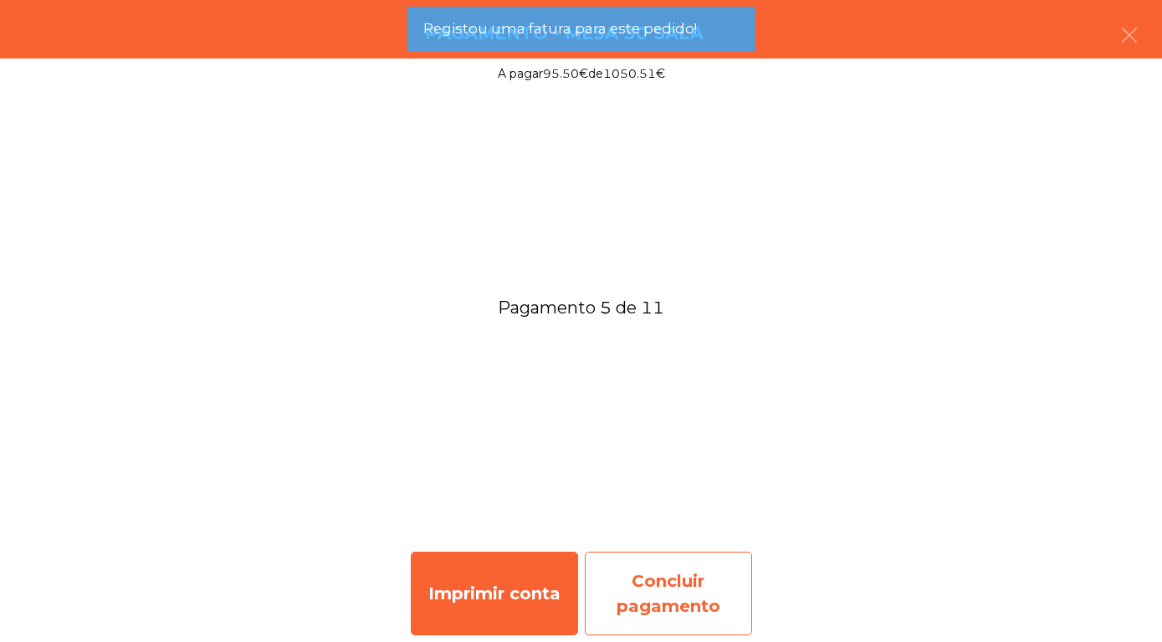
click at [637, 607] on div "Concluir pagamento" at bounding box center [668, 594] width 167 height 84
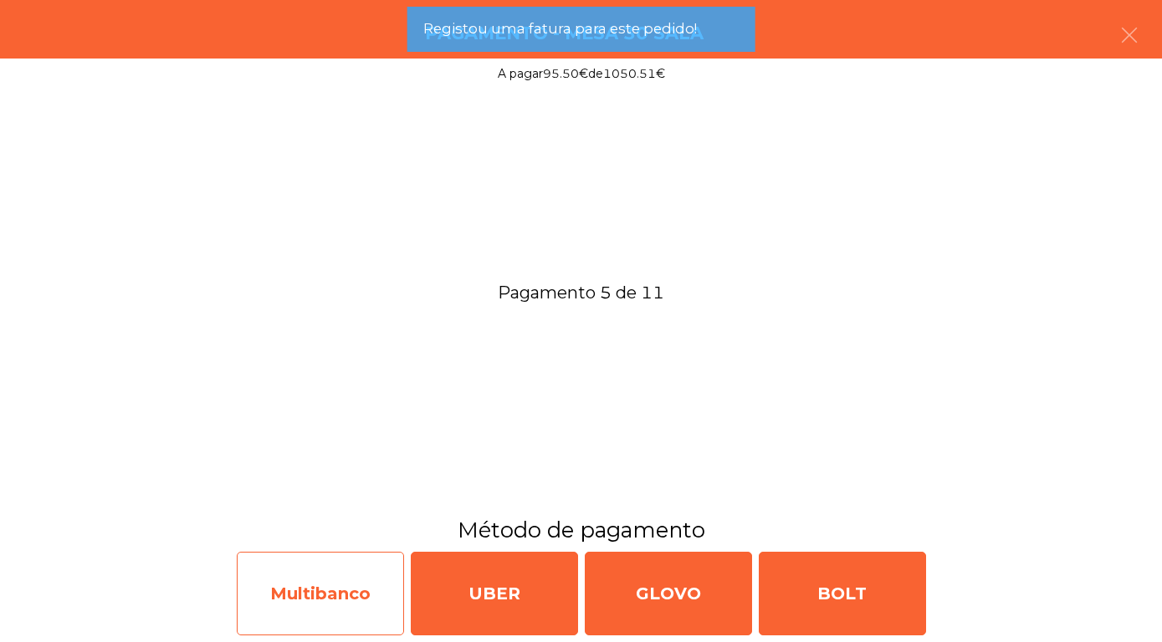
click at [345, 622] on div "Multibanco" at bounding box center [320, 594] width 167 height 84
select select "**"
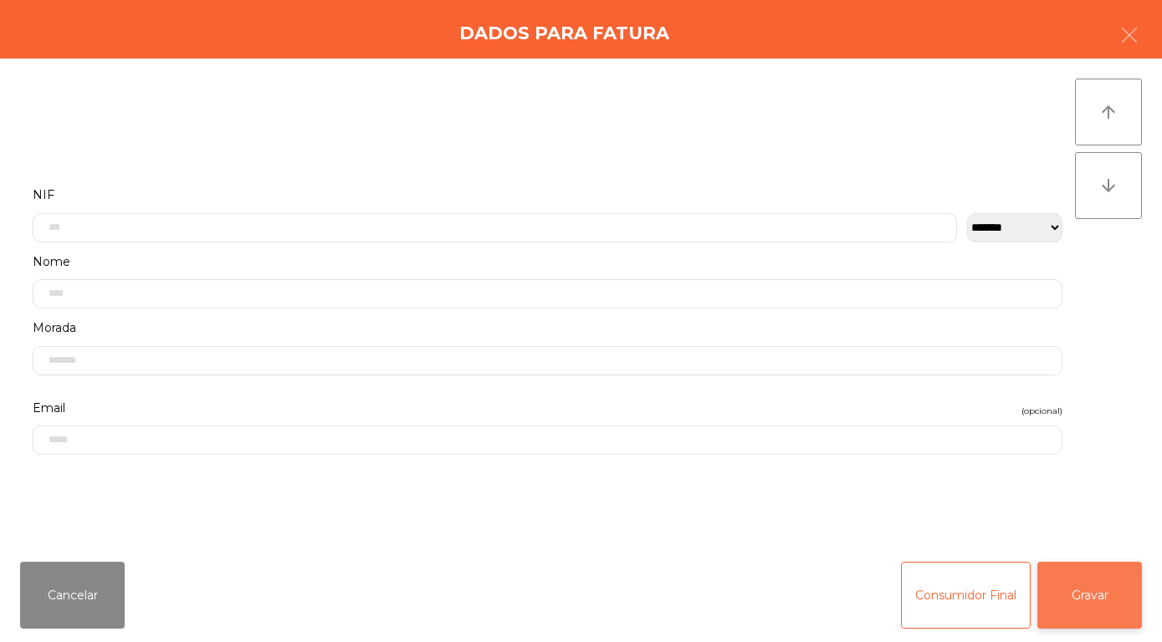
click at [1090, 582] on button "Gravar" at bounding box center [1089, 595] width 105 height 67
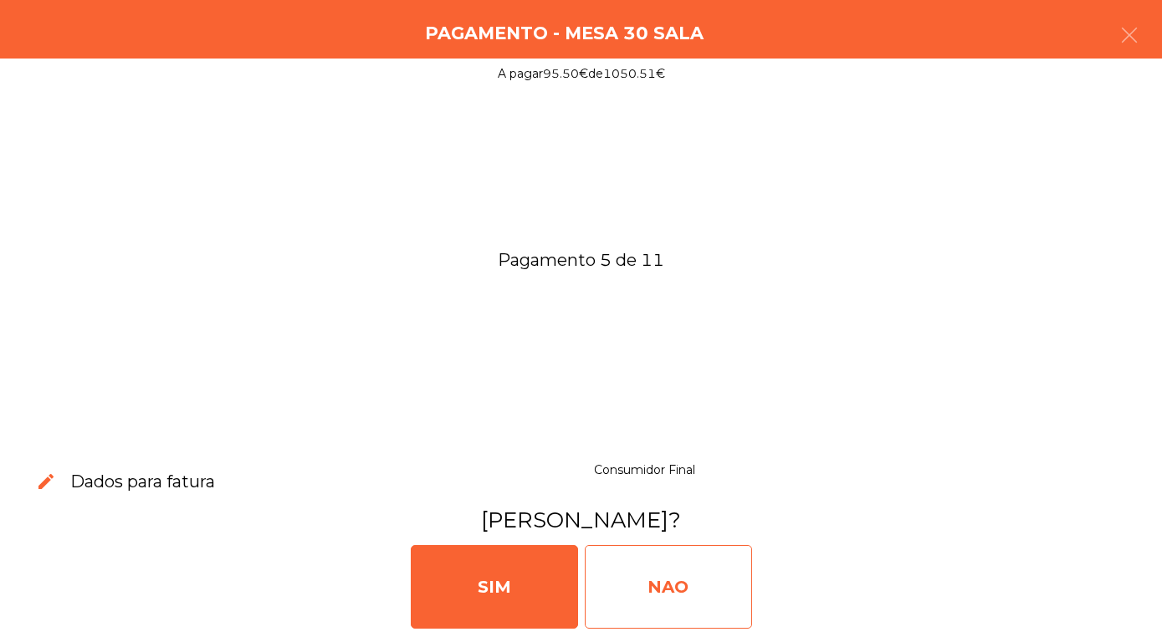
click at [621, 594] on div "NAO" at bounding box center [668, 587] width 167 height 84
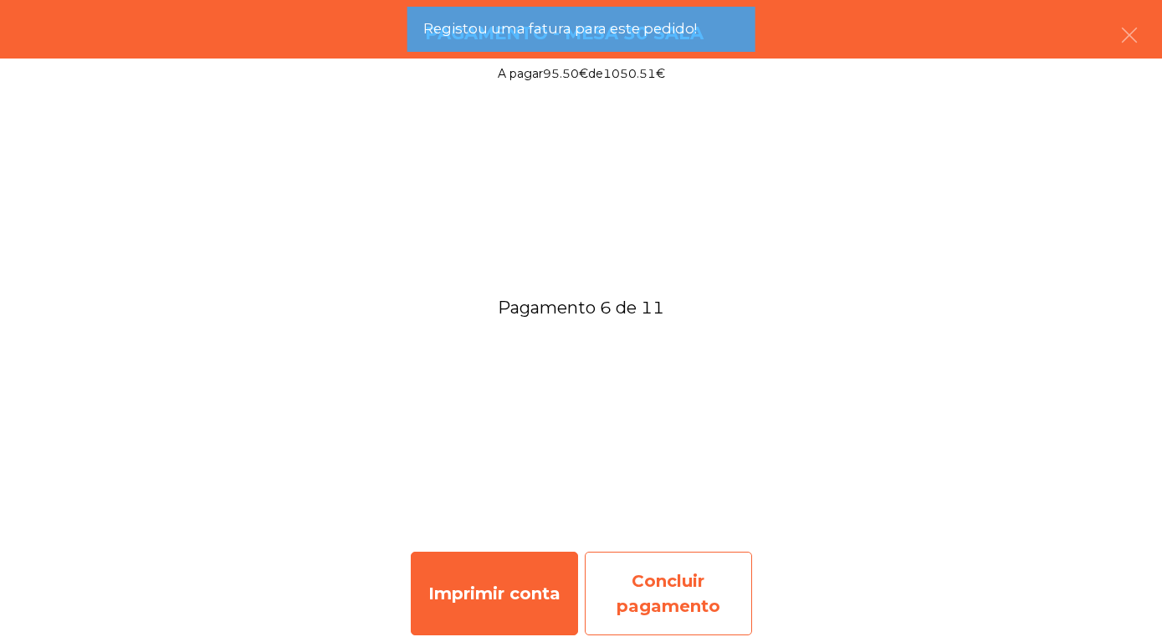
click at [640, 611] on div "Concluir pagamento" at bounding box center [668, 594] width 167 height 84
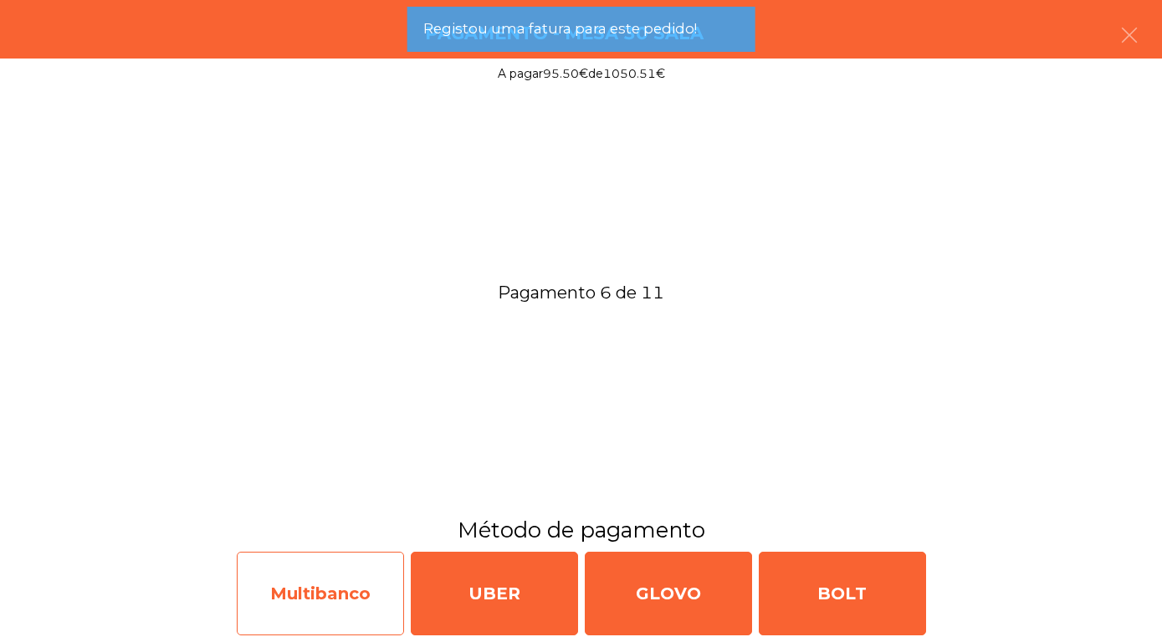
click at [335, 596] on div "Multibanco" at bounding box center [320, 594] width 167 height 84
select select "**"
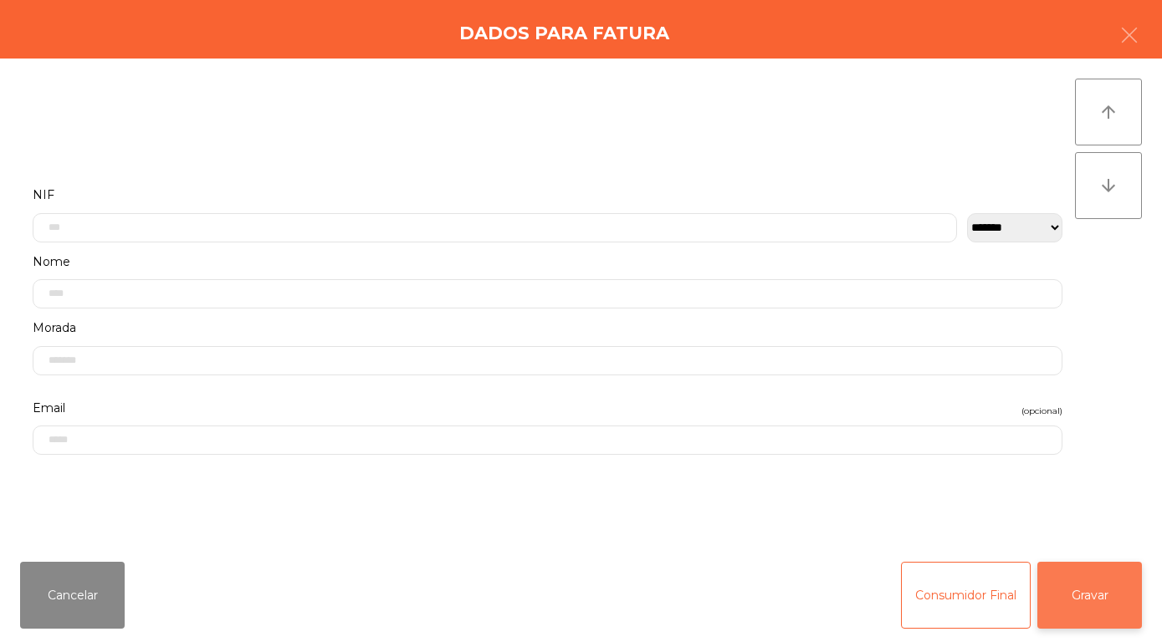
click at [1103, 592] on button "Gravar" at bounding box center [1089, 595] width 105 height 67
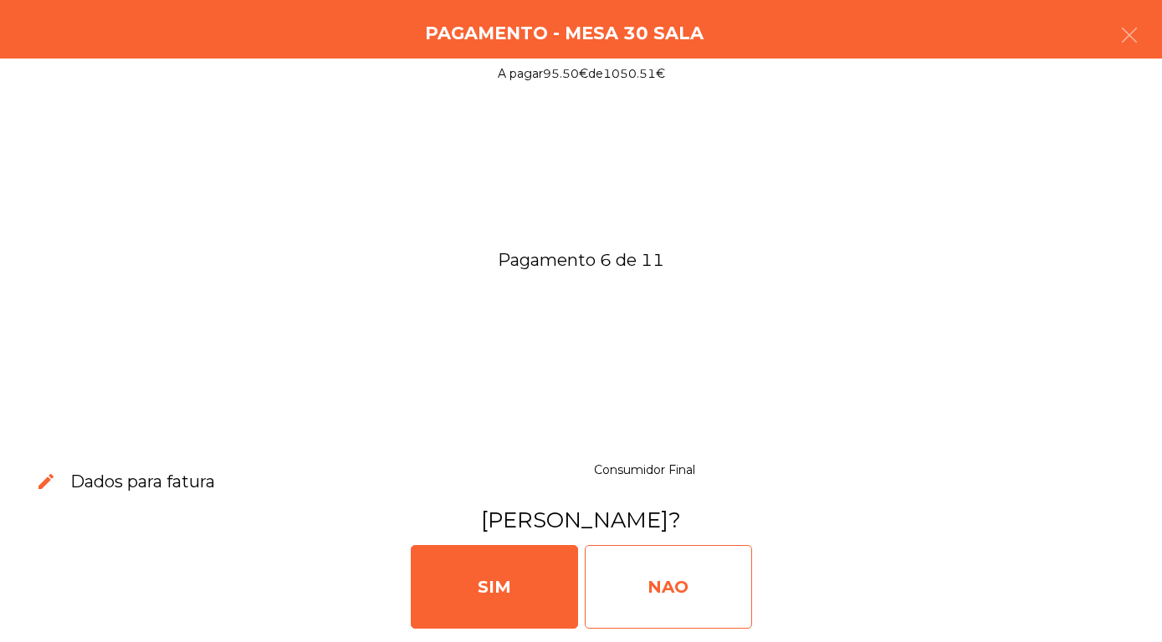
click at [638, 601] on div "NAO" at bounding box center [668, 587] width 167 height 84
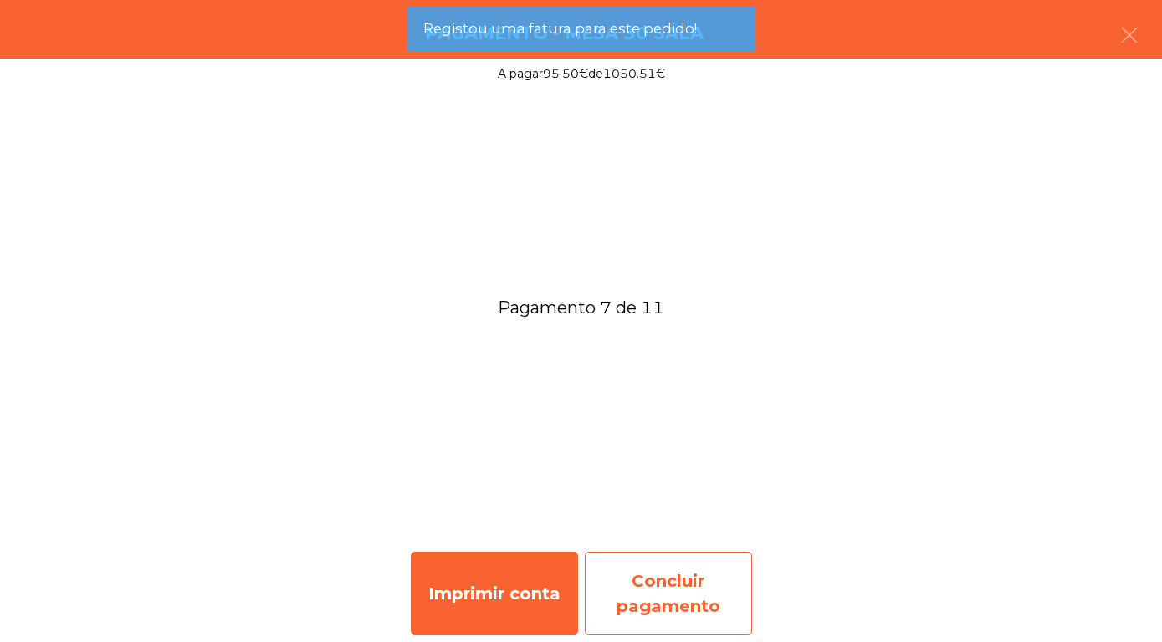
click at [640, 595] on div "Concluir pagamento" at bounding box center [668, 594] width 167 height 84
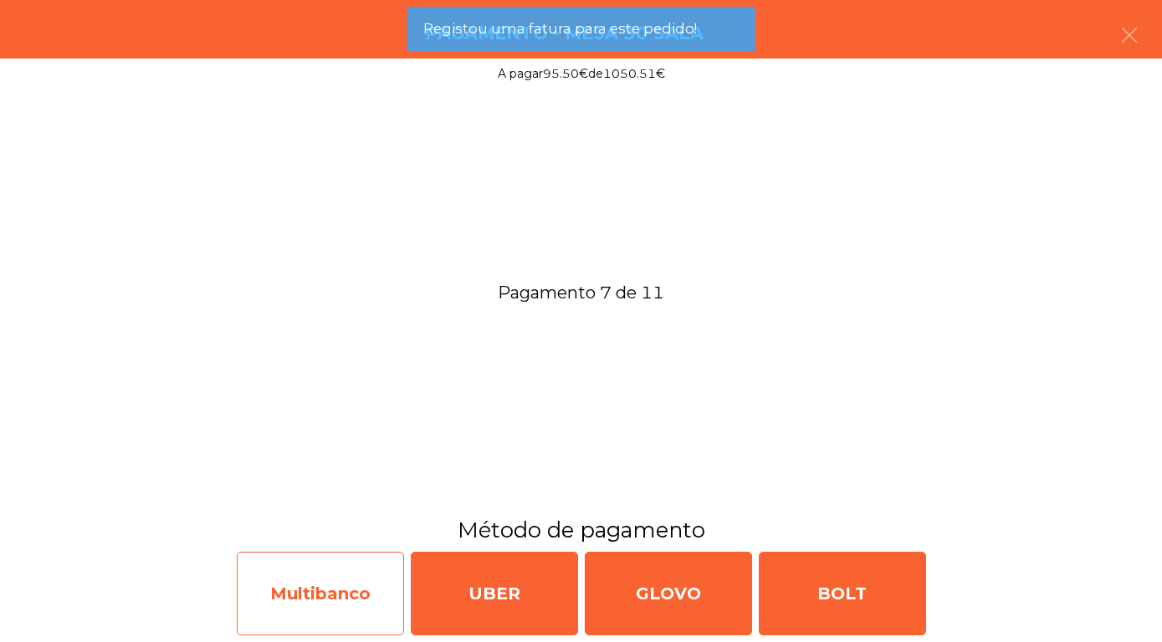
click at [346, 605] on div "Multibanco" at bounding box center [320, 594] width 167 height 84
select select "**"
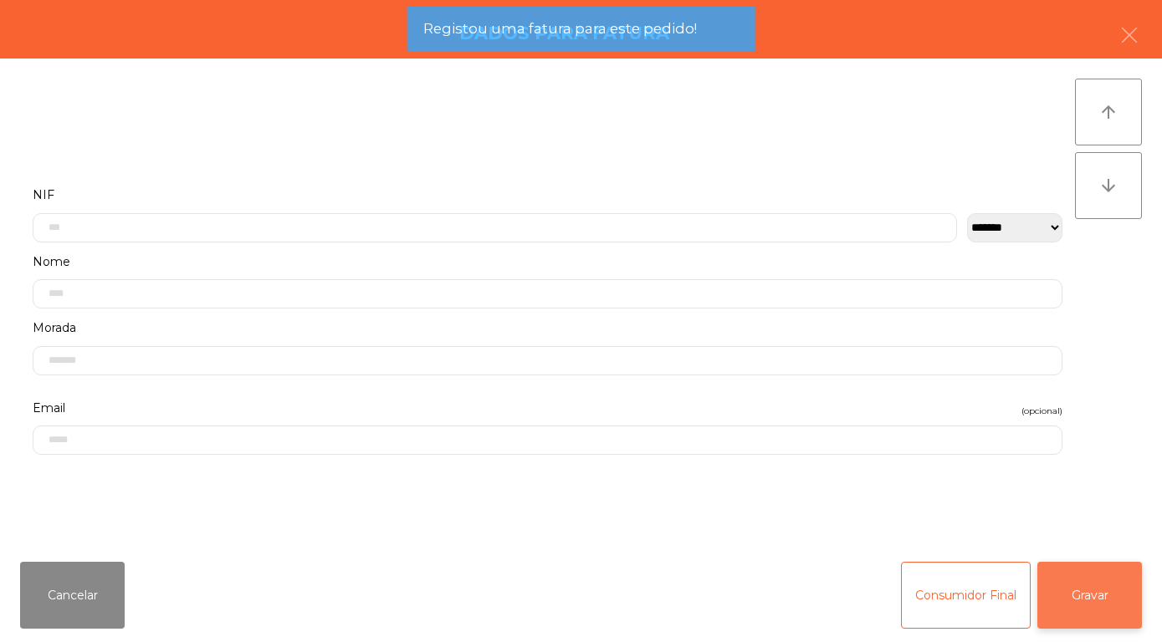
click at [1102, 598] on button "Gravar" at bounding box center [1089, 595] width 105 height 67
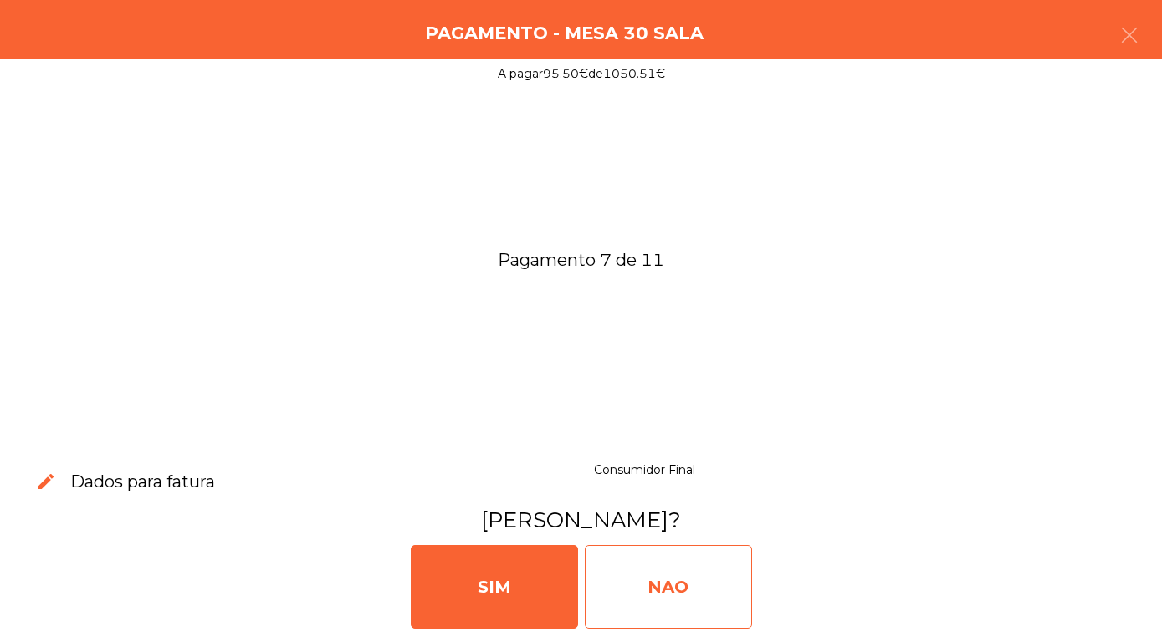
click at [646, 591] on div "NAO" at bounding box center [668, 587] width 167 height 84
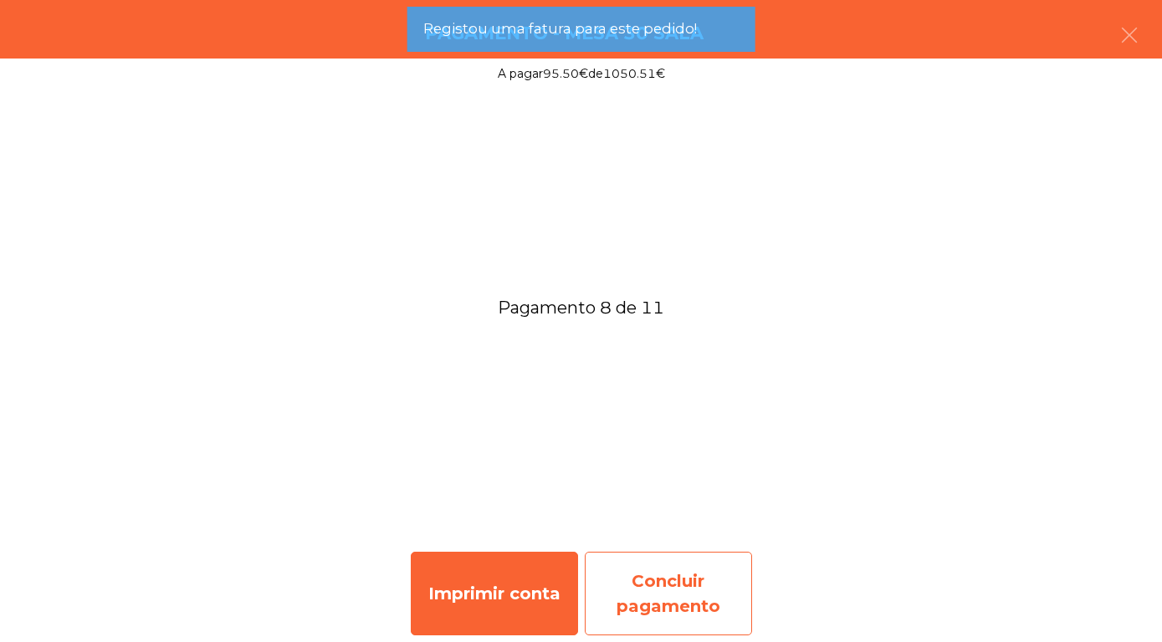
click at [639, 592] on div "Concluir pagamento" at bounding box center [668, 594] width 167 height 84
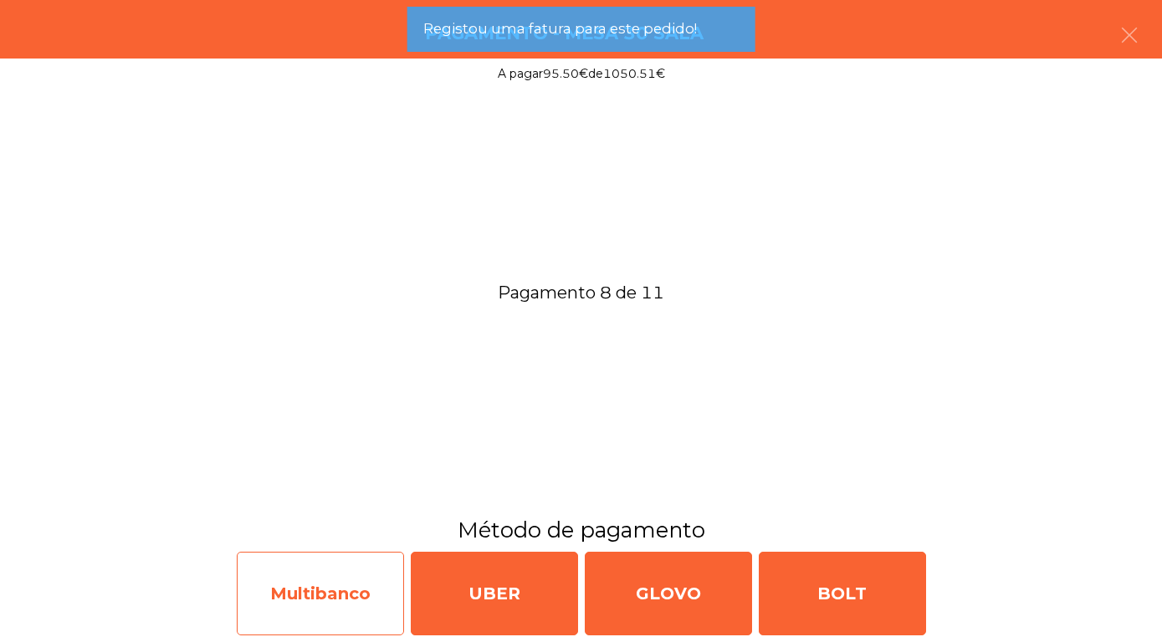
click at [341, 581] on div "Multibanco" at bounding box center [320, 594] width 167 height 84
select select "**"
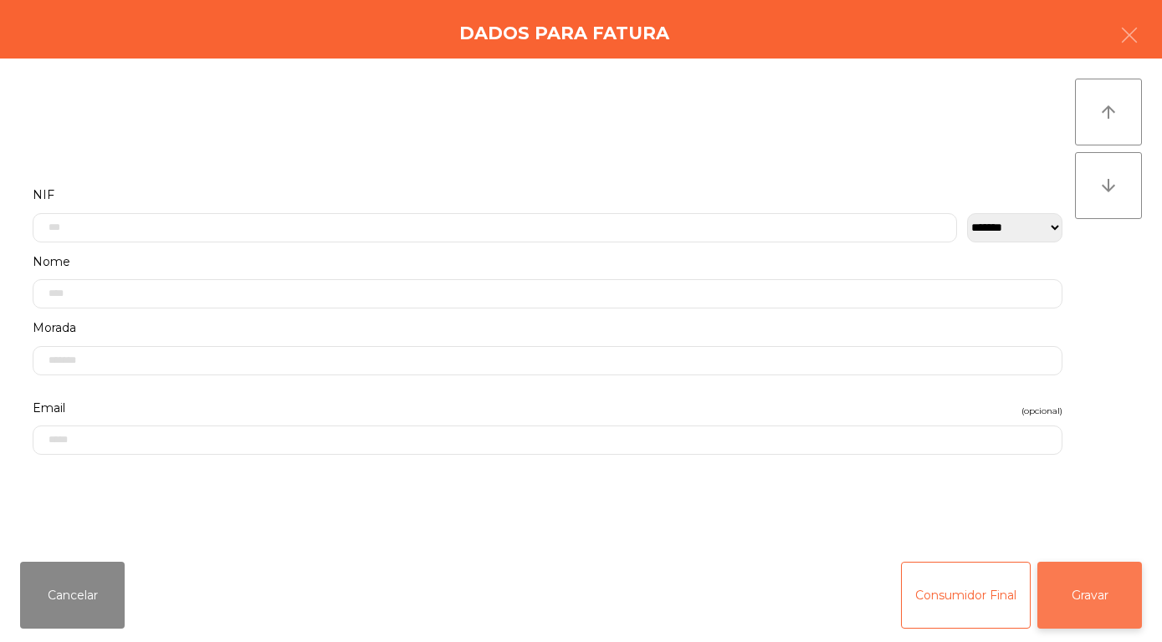
click at [1091, 584] on button "Gravar" at bounding box center [1089, 595] width 105 height 67
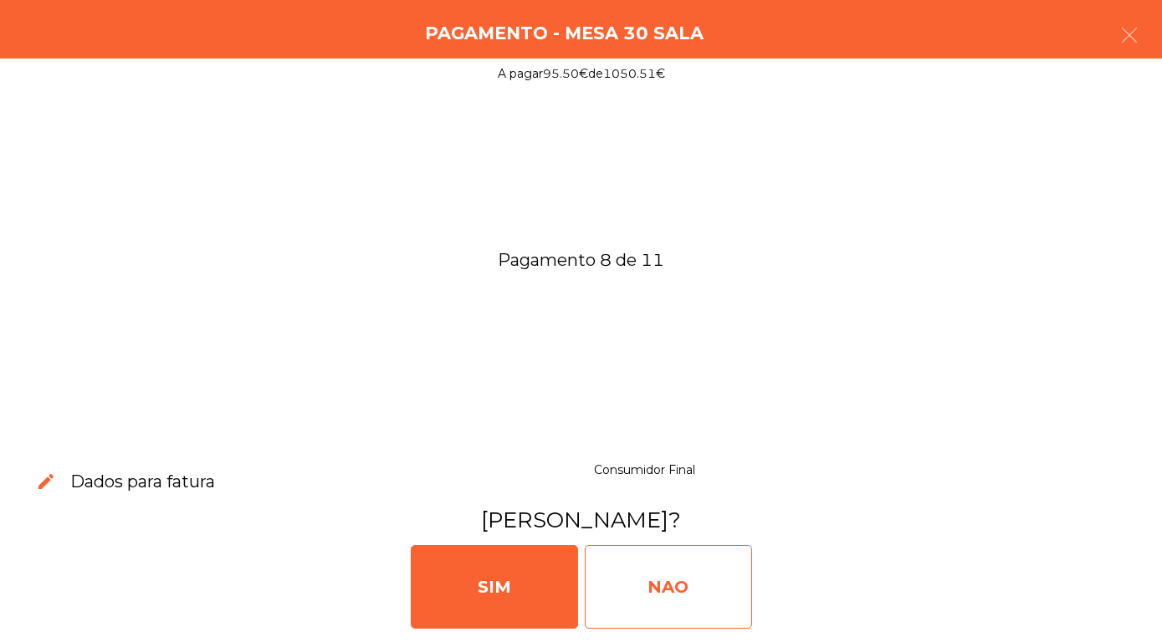
click at [647, 581] on div "NAO" at bounding box center [668, 587] width 167 height 84
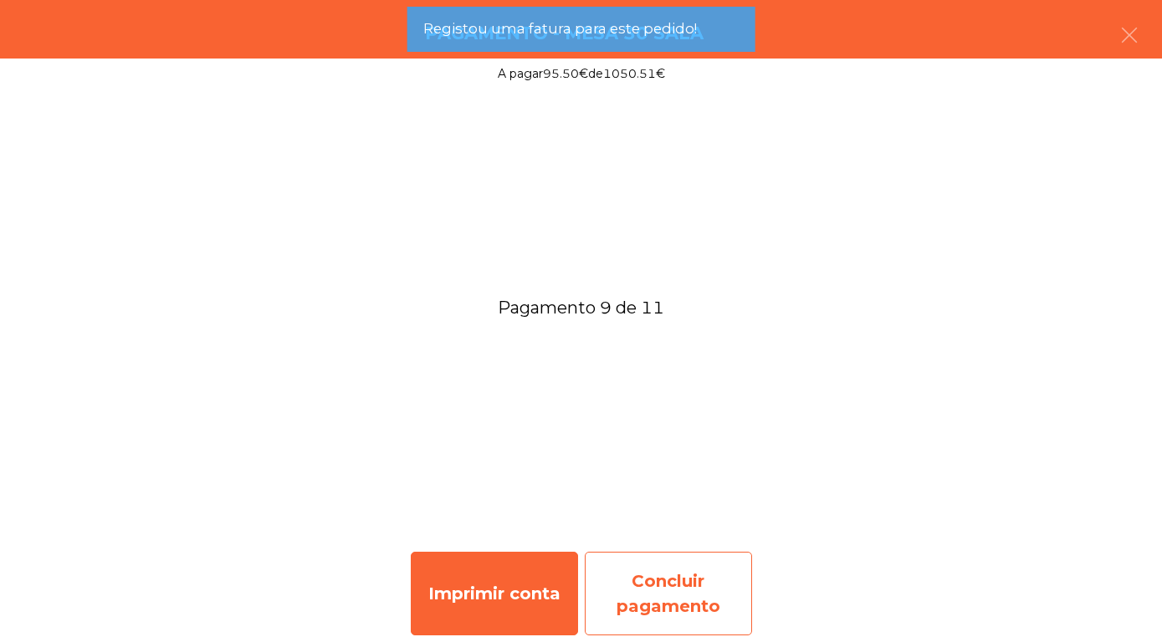
click at [654, 592] on div "Concluir pagamento" at bounding box center [668, 594] width 167 height 84
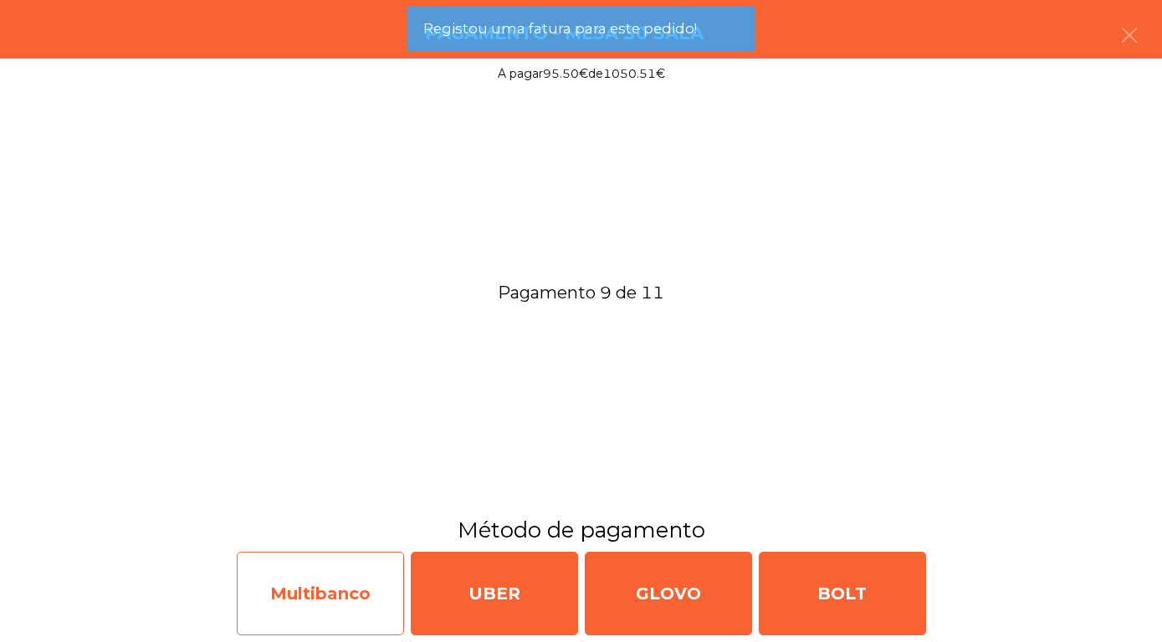
click at [345, 594] on div "Multibanco" at bounding box center [320, 594] width 167 height 84
select select "**"
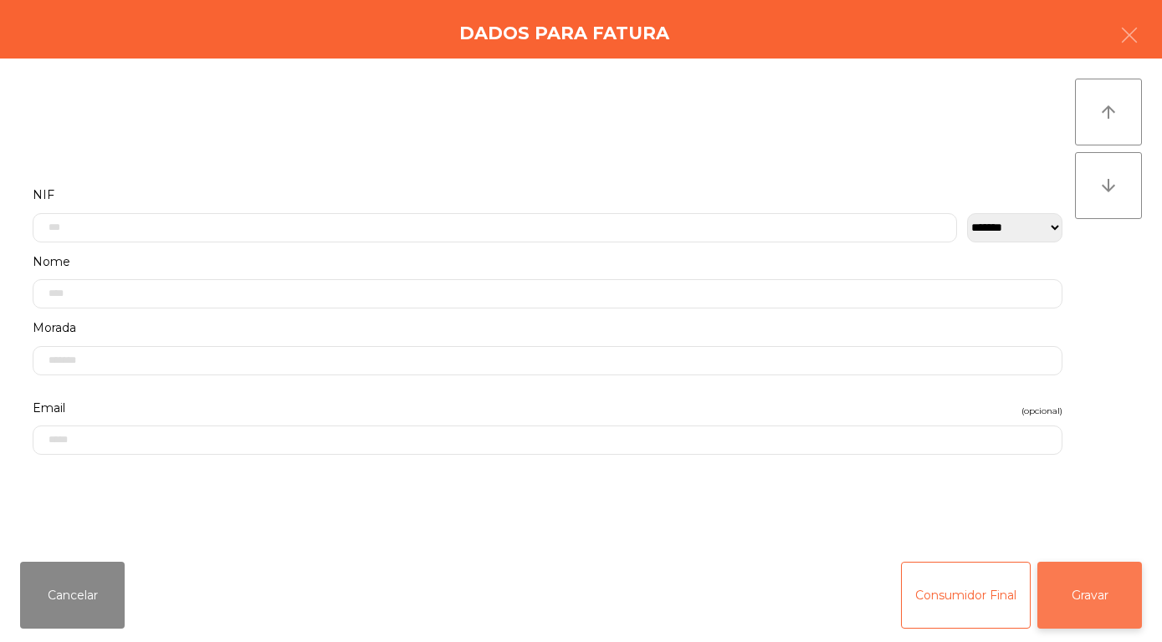
click at [1097, 605] on button "Gravar" at bounding box center [1089, 595] width 105 height 67
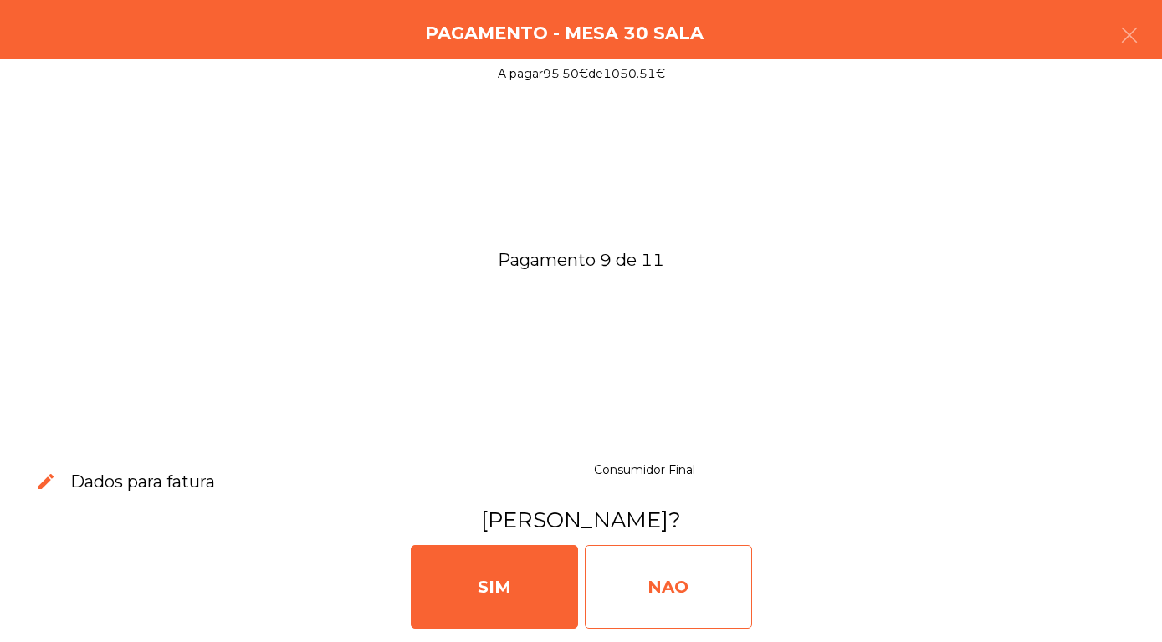
click at [688, 586] on div "NAO" at bounding box center [668, 587] width 167 height 84
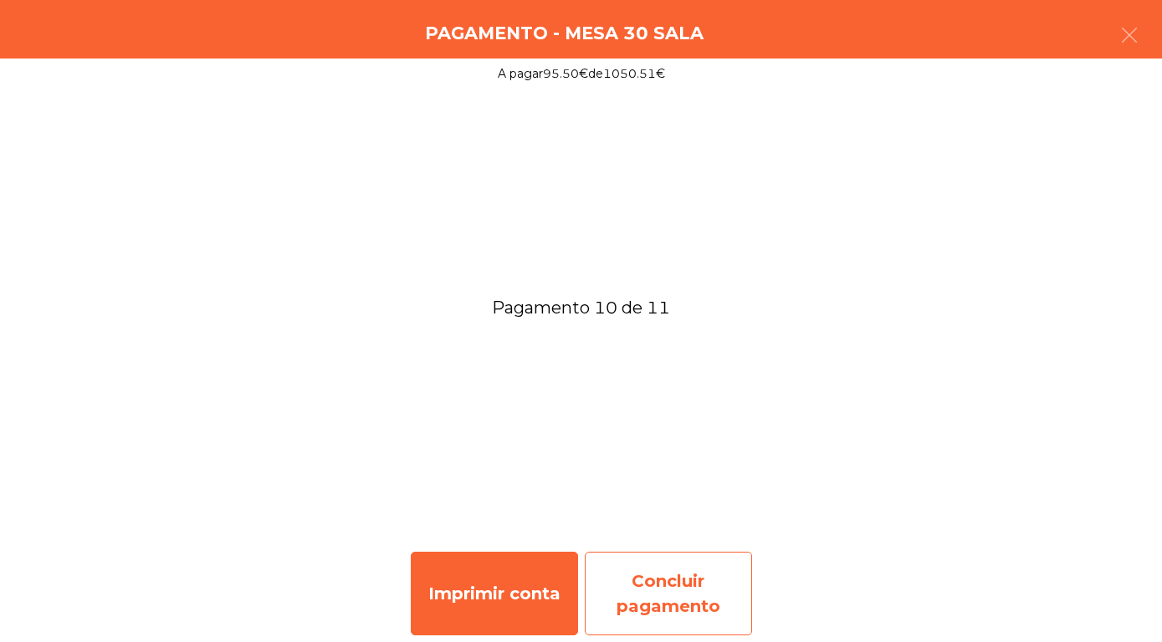
click at [681, 600] on div "Concluir pagamento" at bounding box center [668, 594] width 167 height 84
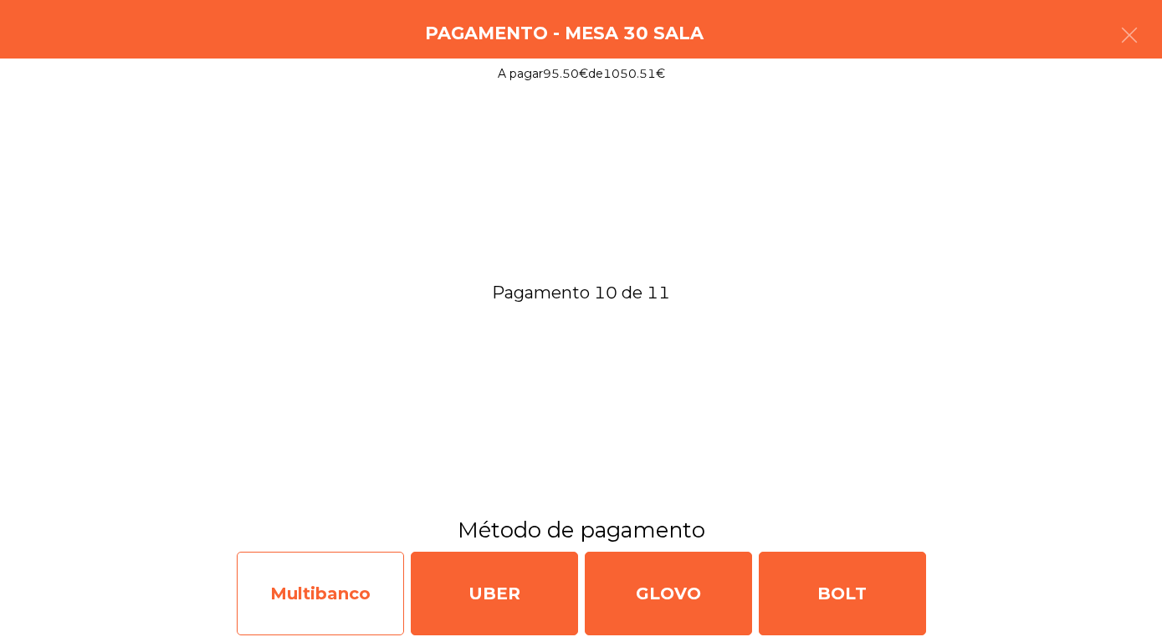
click at [328, 583] on div "Multibanco" at bounding box center [320, 594] width 167 height 84
select select "**"
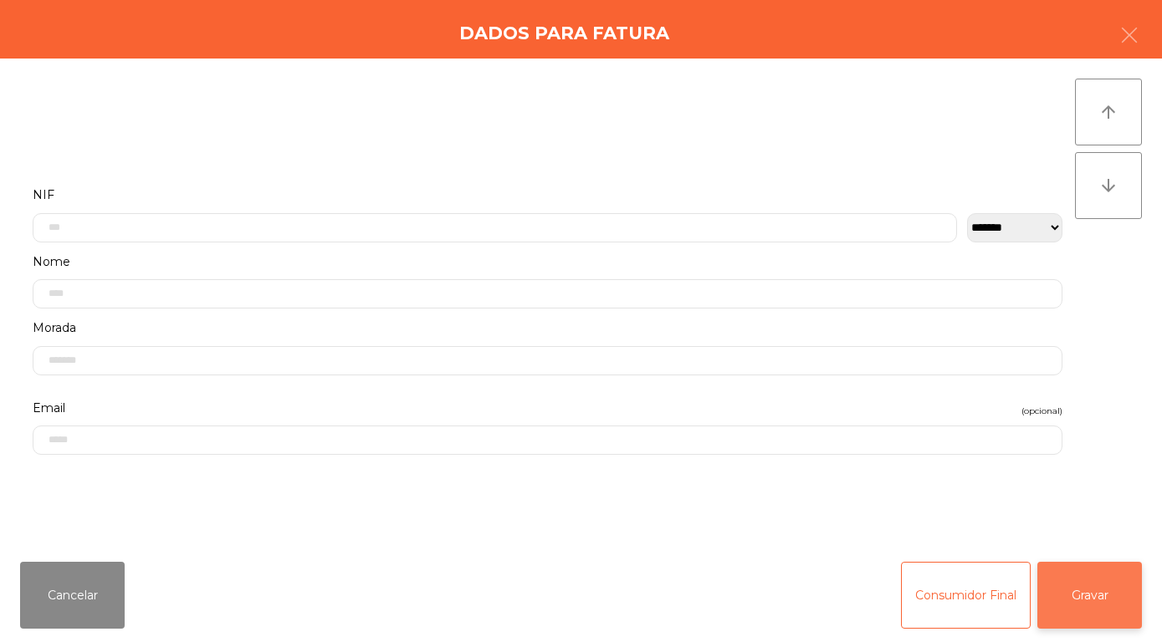
click at [1101, 599] on button "Gravar" at bounding box center [1089, 595] width 105 height 67
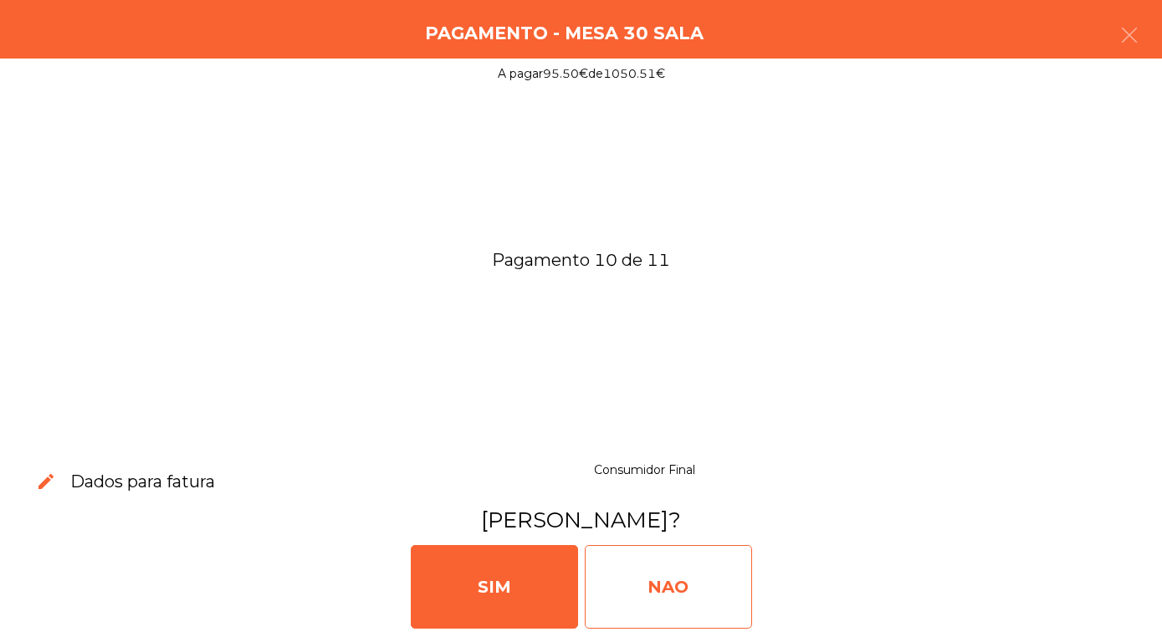
click at [687, 593] on div "NAO" at bounding box center [668, 587] width 167 height 84
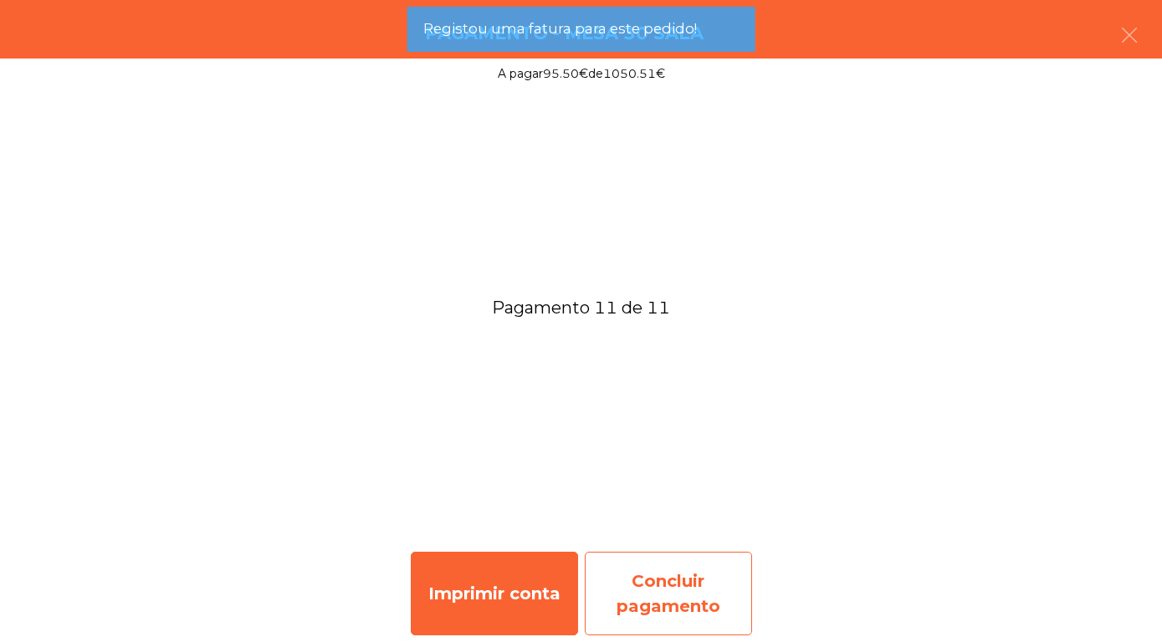
click at [668, 586] on div "Concluir pagamento" at bounding box center [668, 594] width 167 height 84
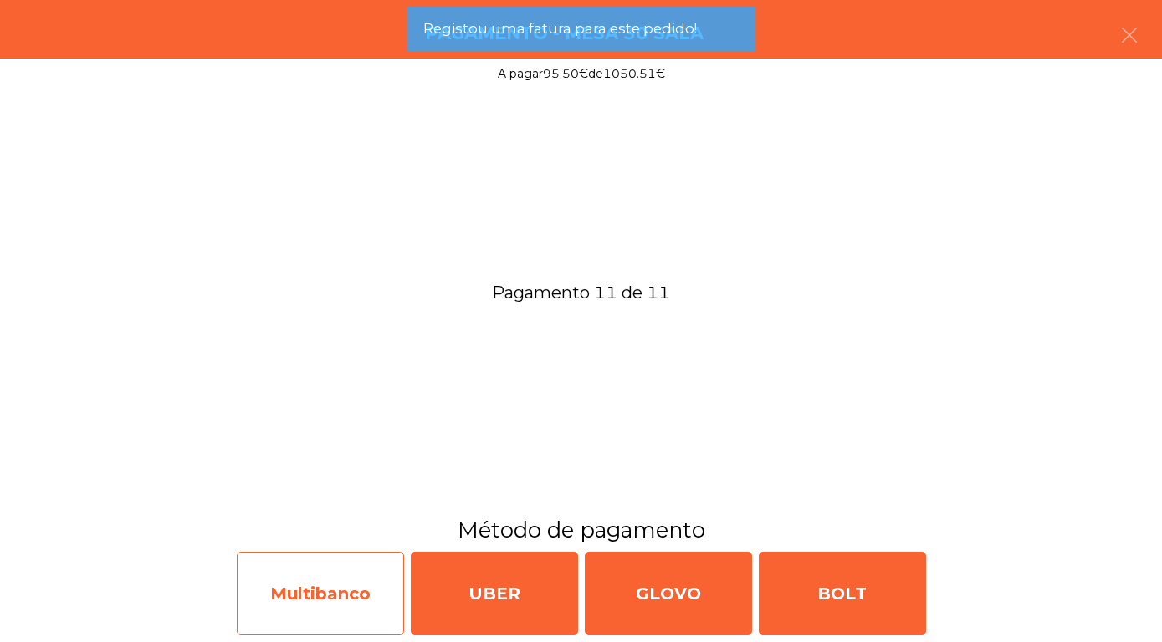
click at [358, 575] on div "Multibanco" at bounding box center [320, 594] width 167 height 84
select select "**"
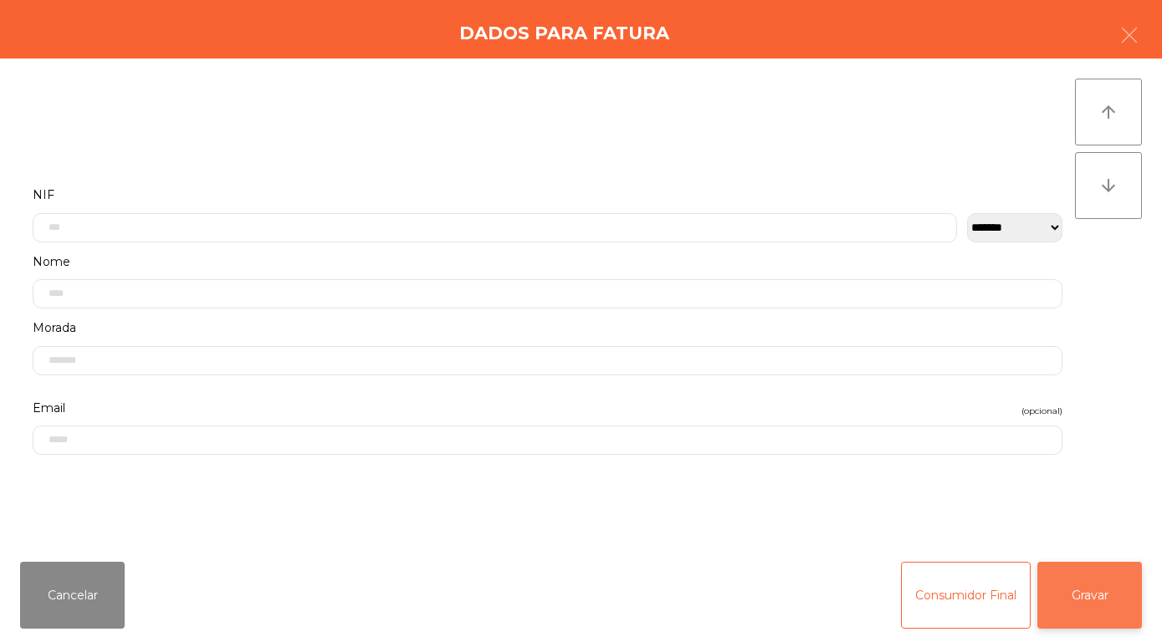
click at [1097, 591] on button "Gravar" at bounding box center [1089, 595] width 105 height 67
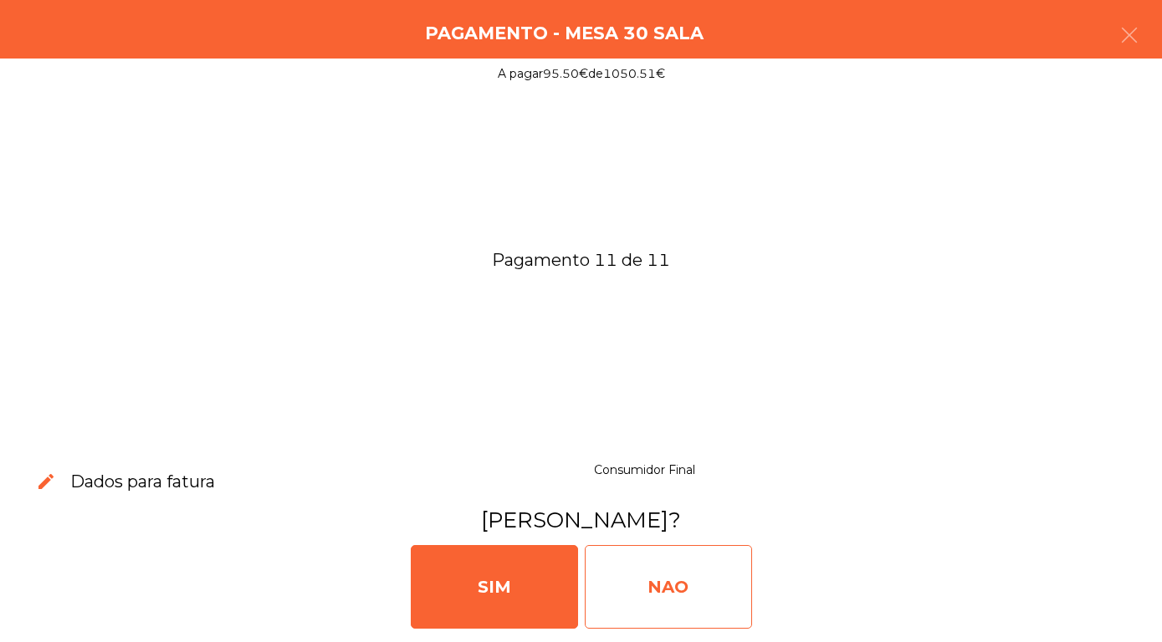
click at [676, 585] on div "NAO" at bounding box center [668, 587] width 167 height 84
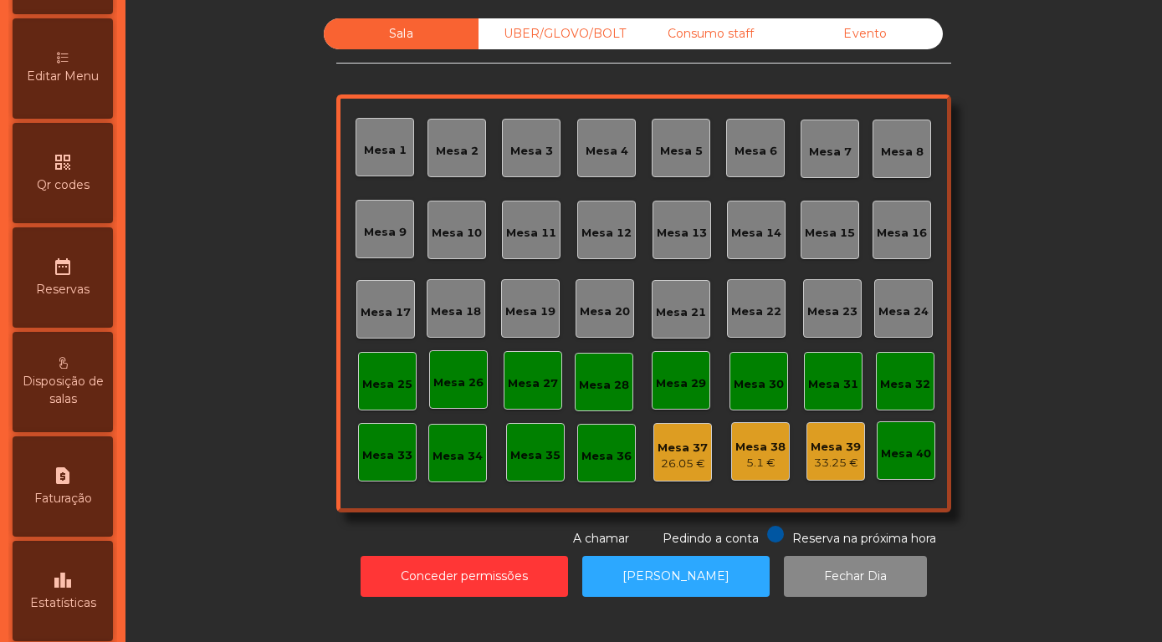
scroll to position [478, 0]
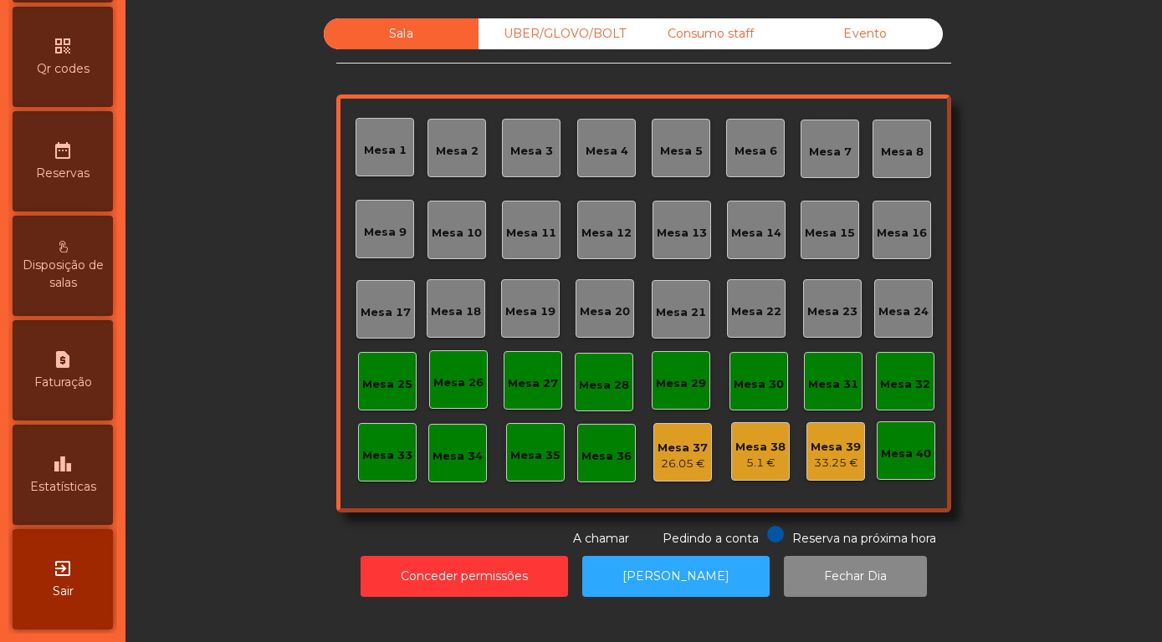
click at [65, 473] on icon "leaderboard" at bounding box center [63, 464] width 20 height 20
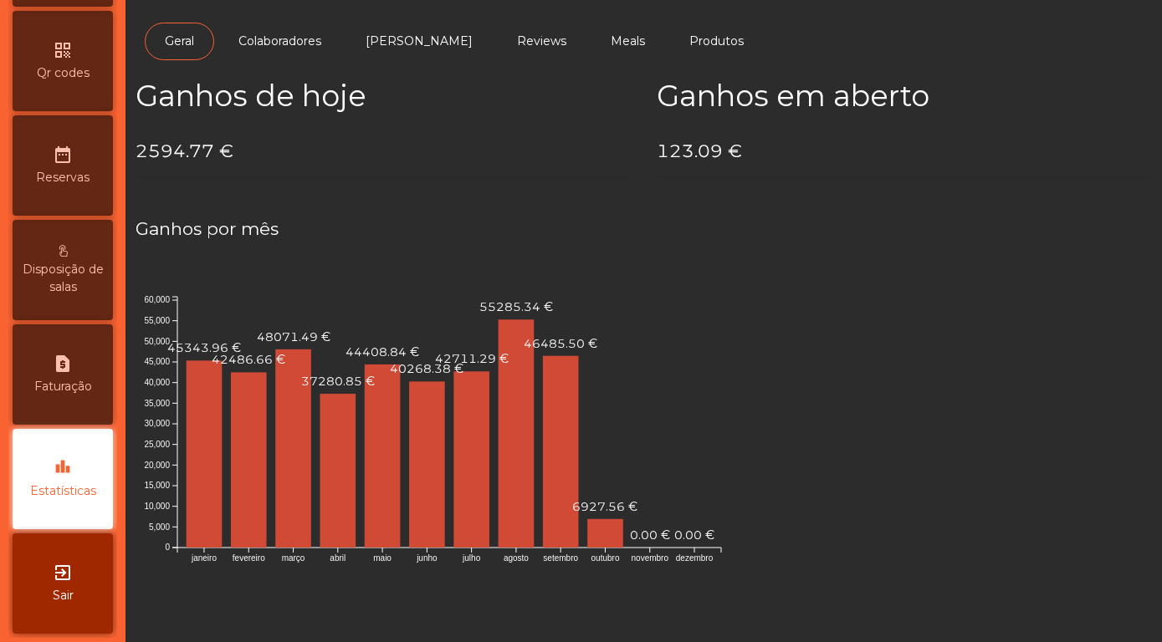
scroll to position [478, 0]
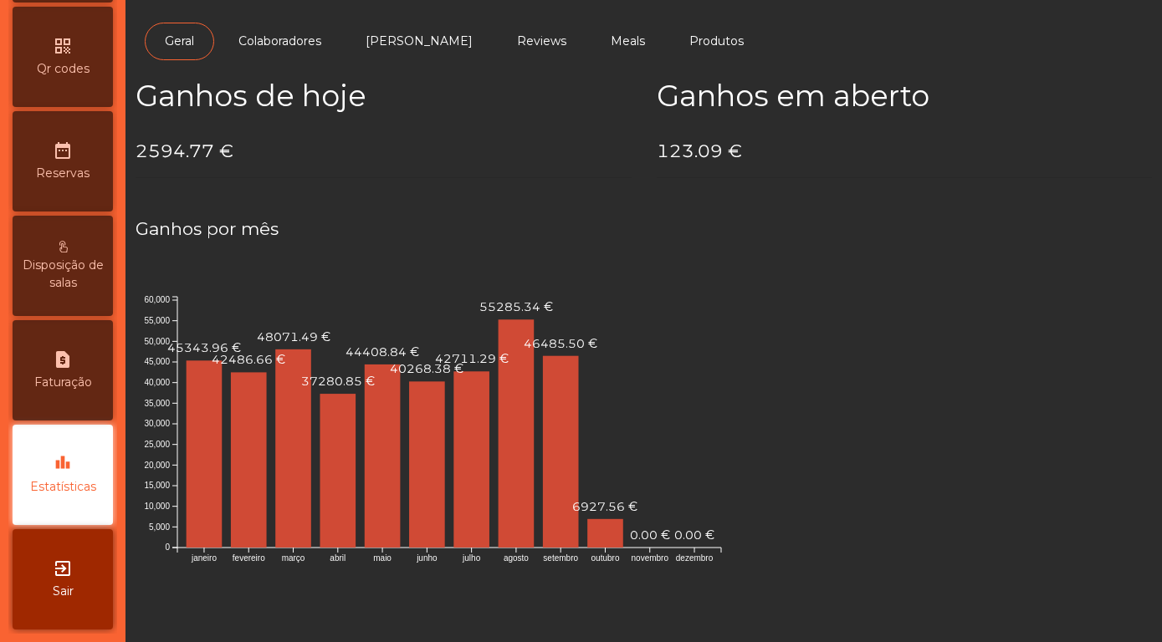
click at [73, 358] on div "request_page Faturação" at bounding box center [63, 370] width 100 height 100
select select "**"
select select "****"
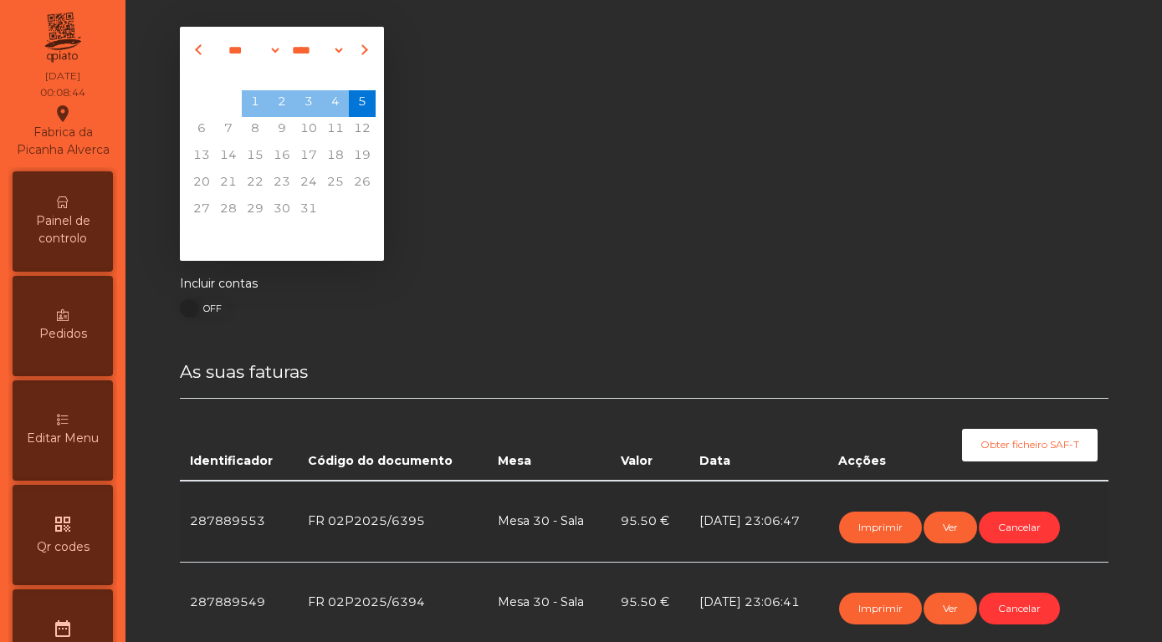
click at [54, 225] on span "Painel de controlo" at bounding box center [63, 229] width 92 height 35
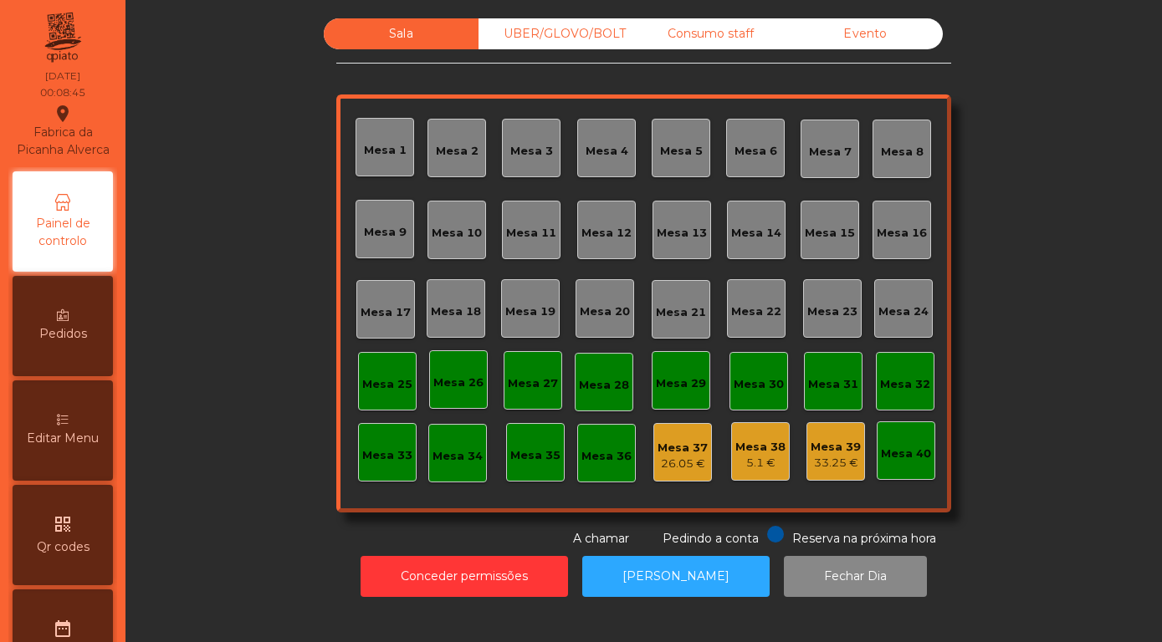
click at [881, 43] on div "Evento" at bounding box center [865, 33] width 155 height 31
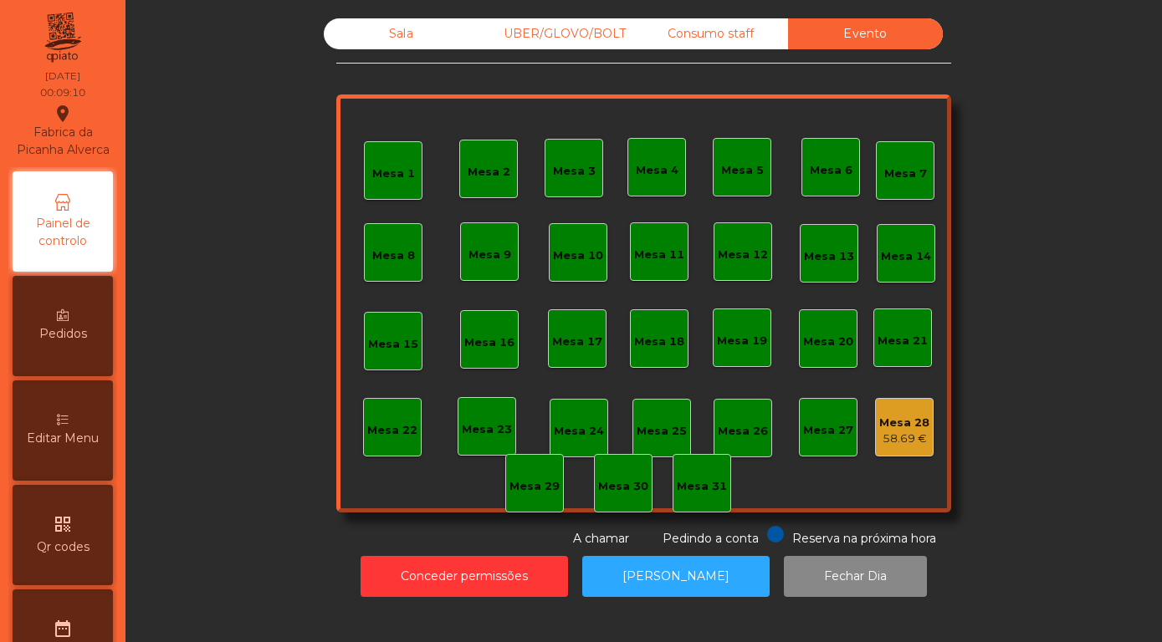
click at [916, 432] on div "Mesa 28" at bounding box center [904, 423] width 50 height 17
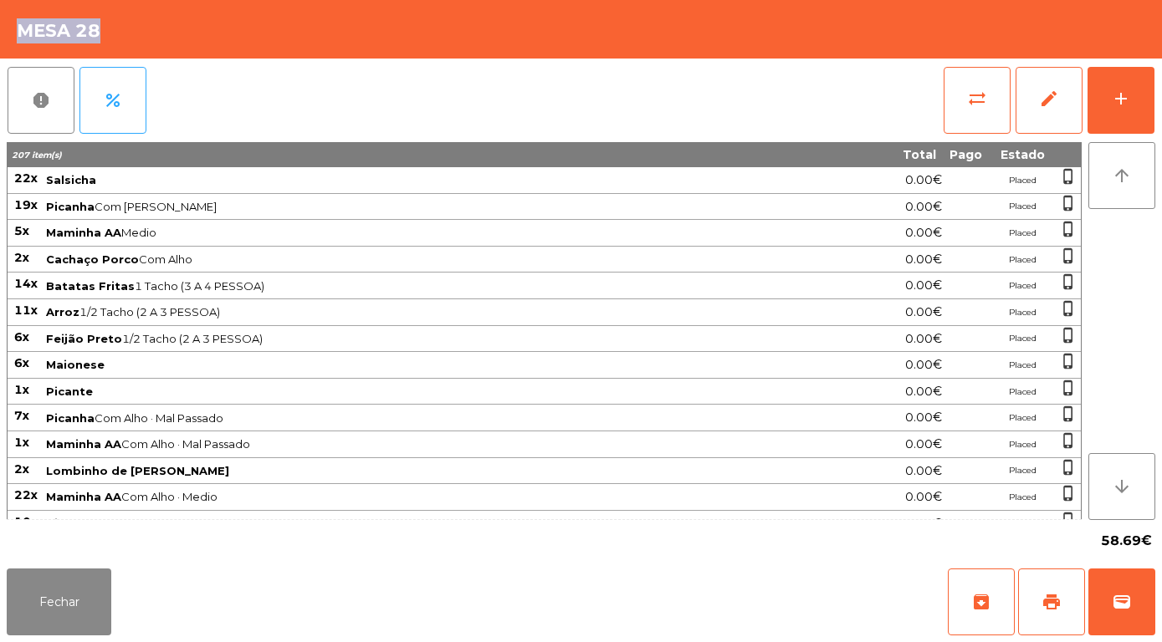
scroll to position [719, 0]
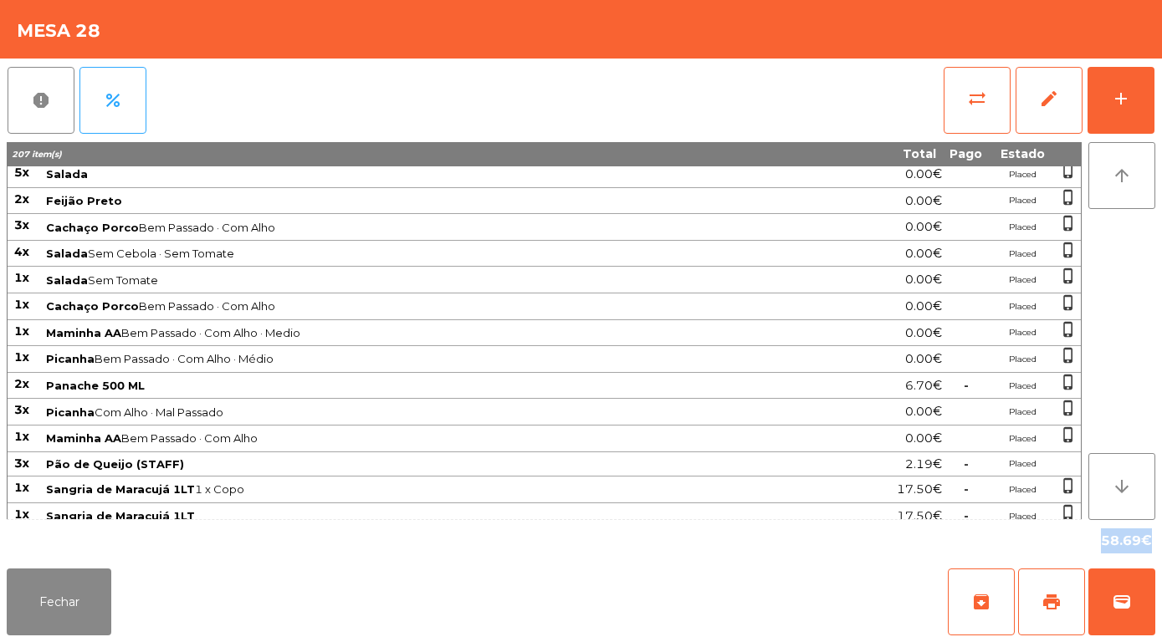
drag, startPoint x: 18, startPoint y: 180, endPoint x: 740, endPoint y: 591, distance: 831.3
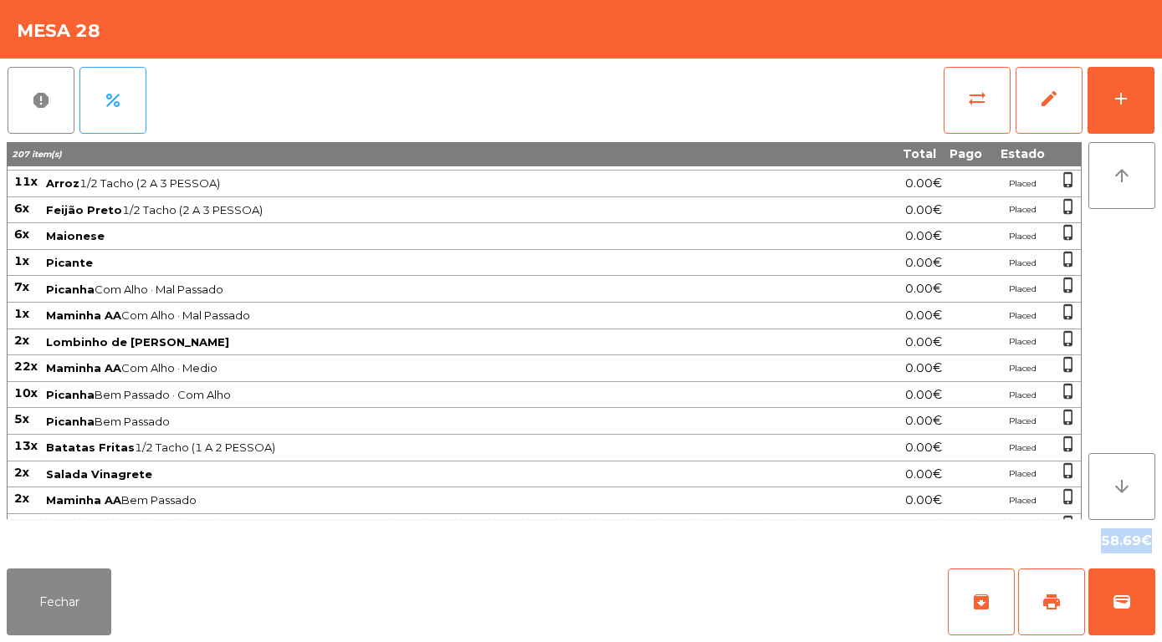
scroll to position [0, 0]
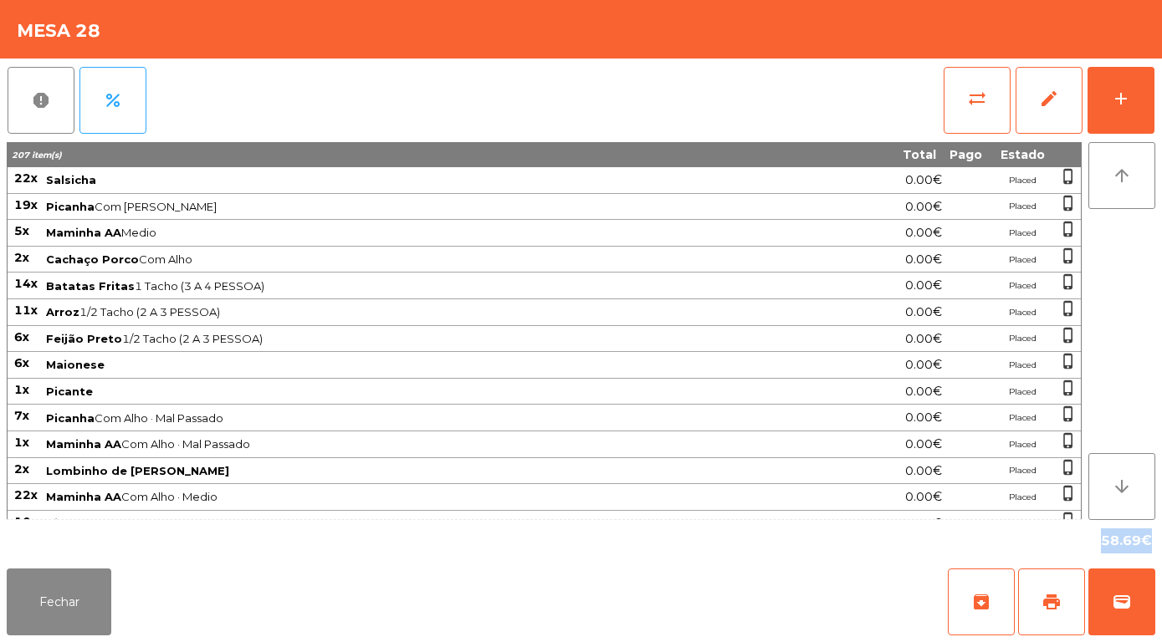
click at [262, 230] on span "Maminha AA Medio" at bounding box center [432, 232] width 772 height 13
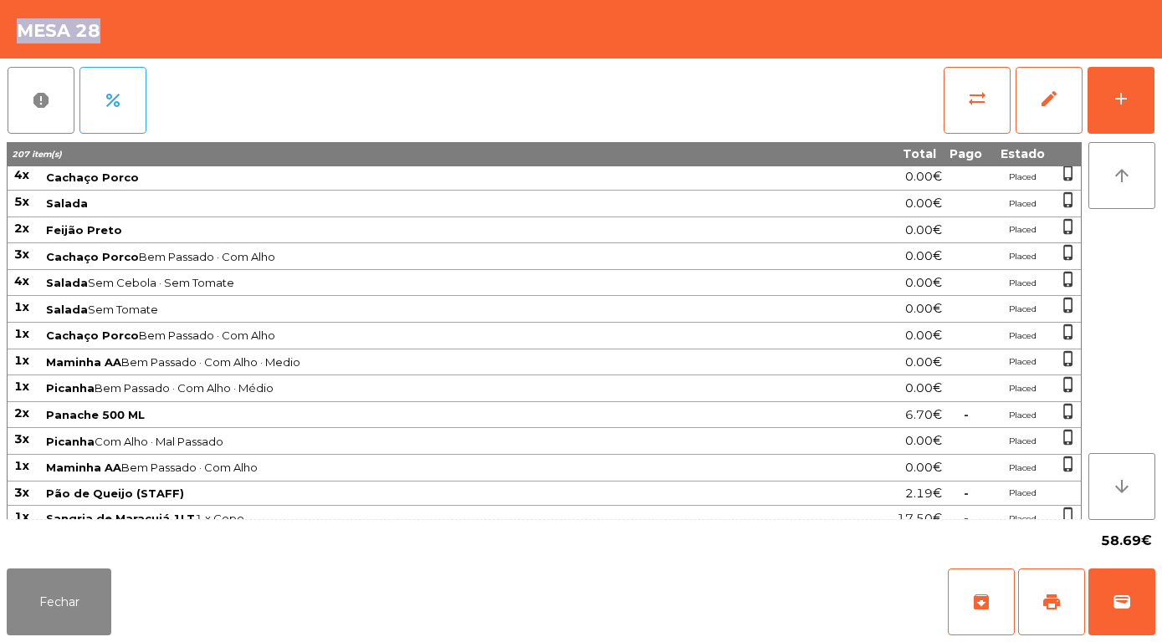
scroll to position [719, 0]
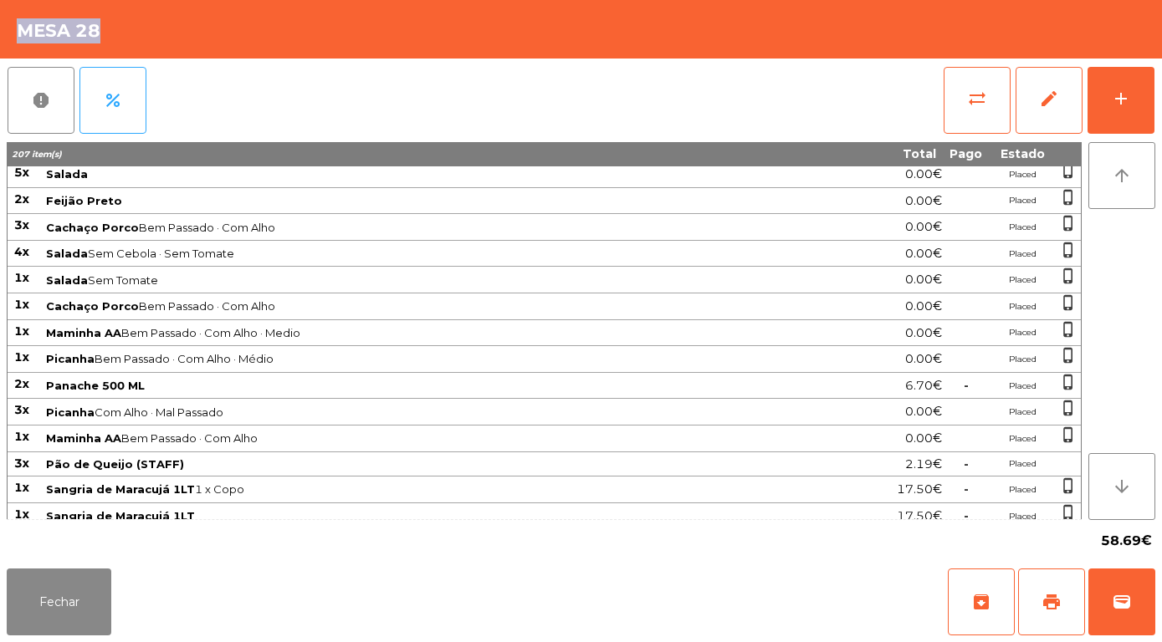
drag, startPoint x: 16, startPoint y: 176, endPoint x: 985, endPoint y: 513, distance: 1026.5
click at [66, 609] on button "Fechar" at bounding box center [59, 602] width 105 height 67
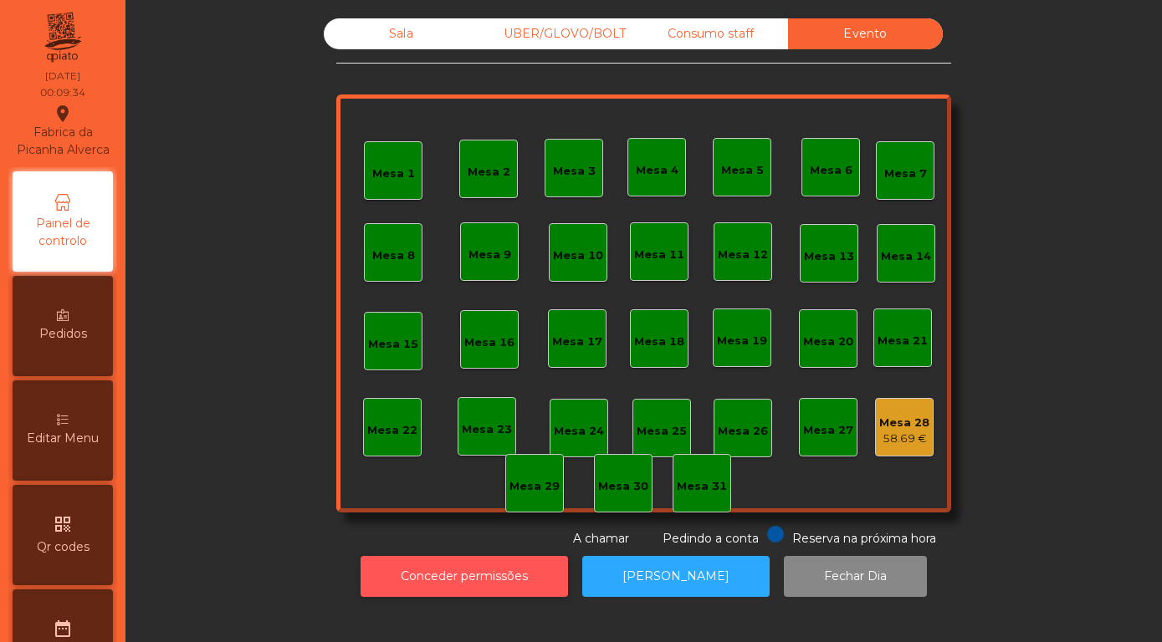
click at [474, 588] on button "Conceder permissões" at bounding box center [464, 576] width 207 height 41
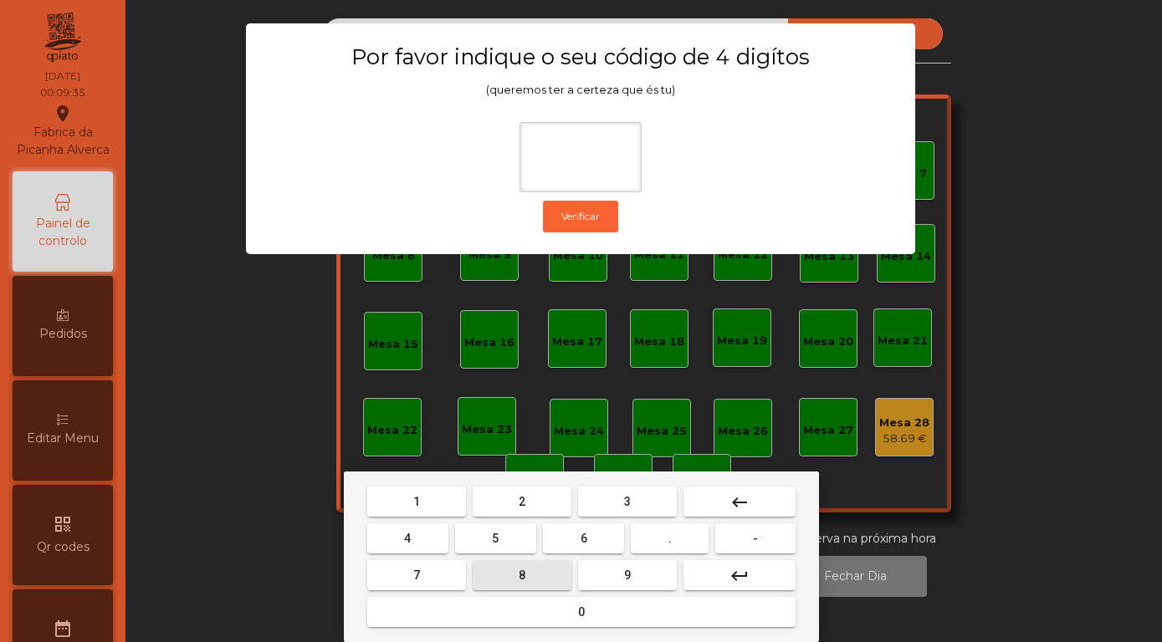
click at [538, 580] on button "8" at bounding box center [522, 575] width 99 height 30
click at [422, 542] on button "4" at bounding box center [407, 539] width 81 height 30
click at [505, 540] on button "5" at bounding box center [495, 539] width 81 height 30
click at [414, 582] on span "7" at bounding box center [416, 575] width 7 height 13
type input "****"
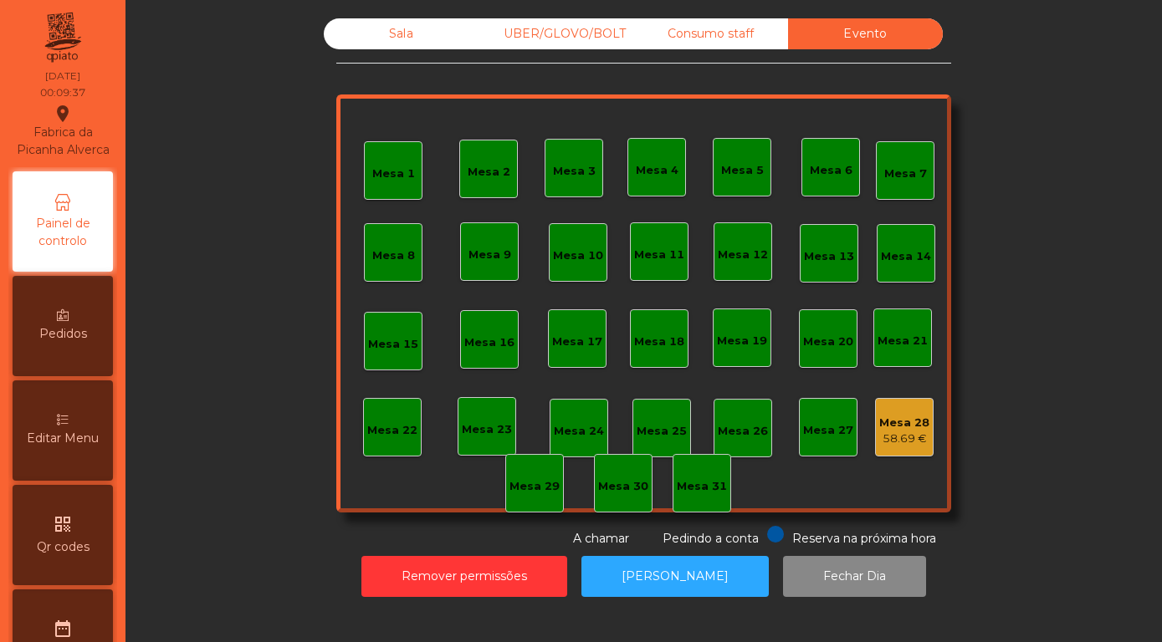
click at [913, 432] on div "Mesa 28" at bounding box center [904, 423] width 50 height 17
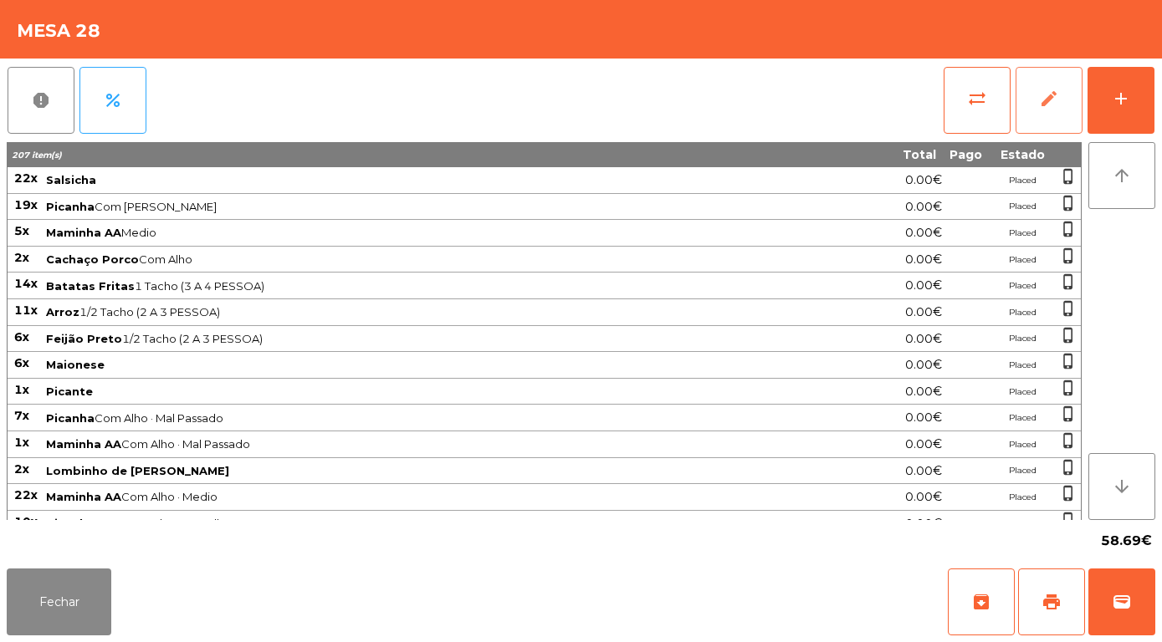
click at [1044, 95] on span "edit" at bounding box center [1049, 99] width 20 height 20
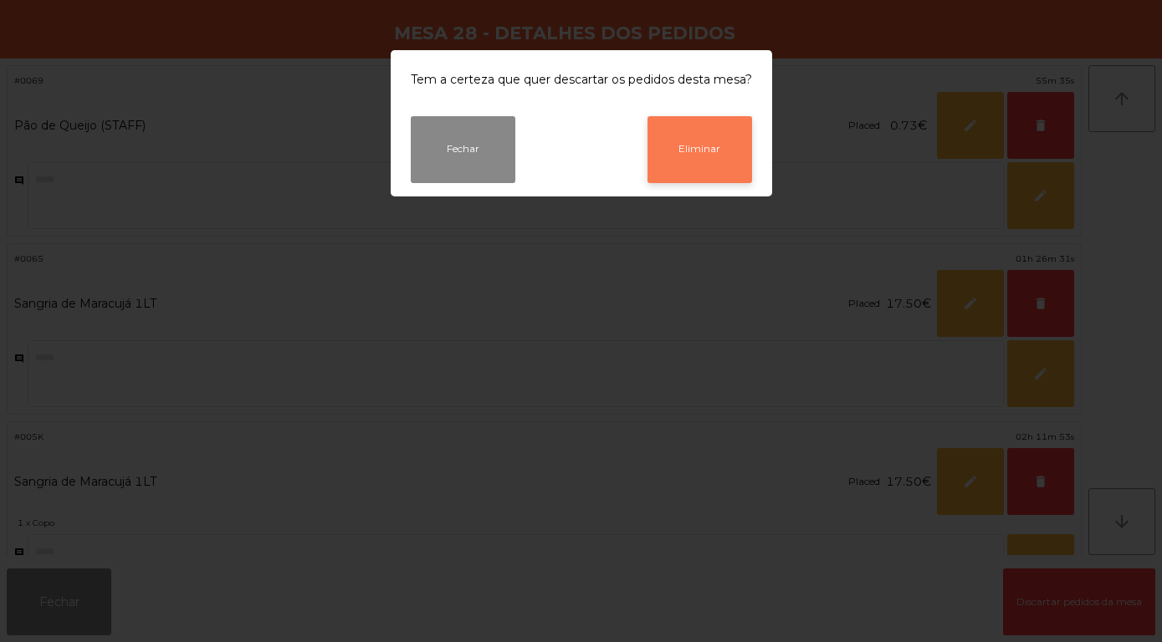
click at [696, 163] on button "Eliminar" at bounding box center [699, 149] width 105 height 67
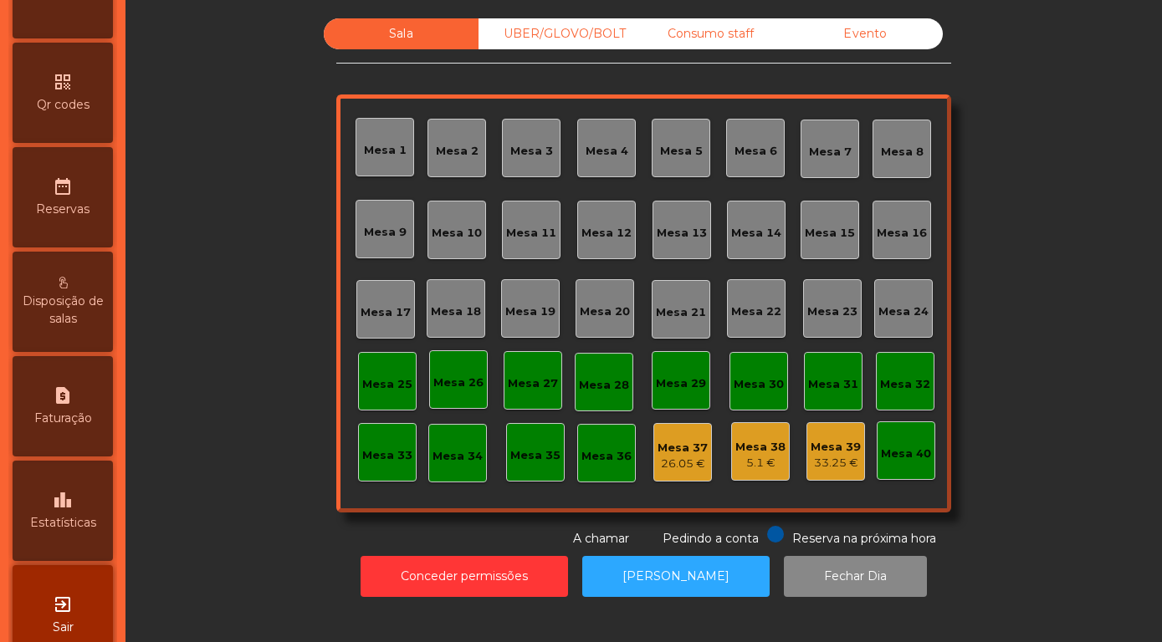
scroll to position [478, 0]
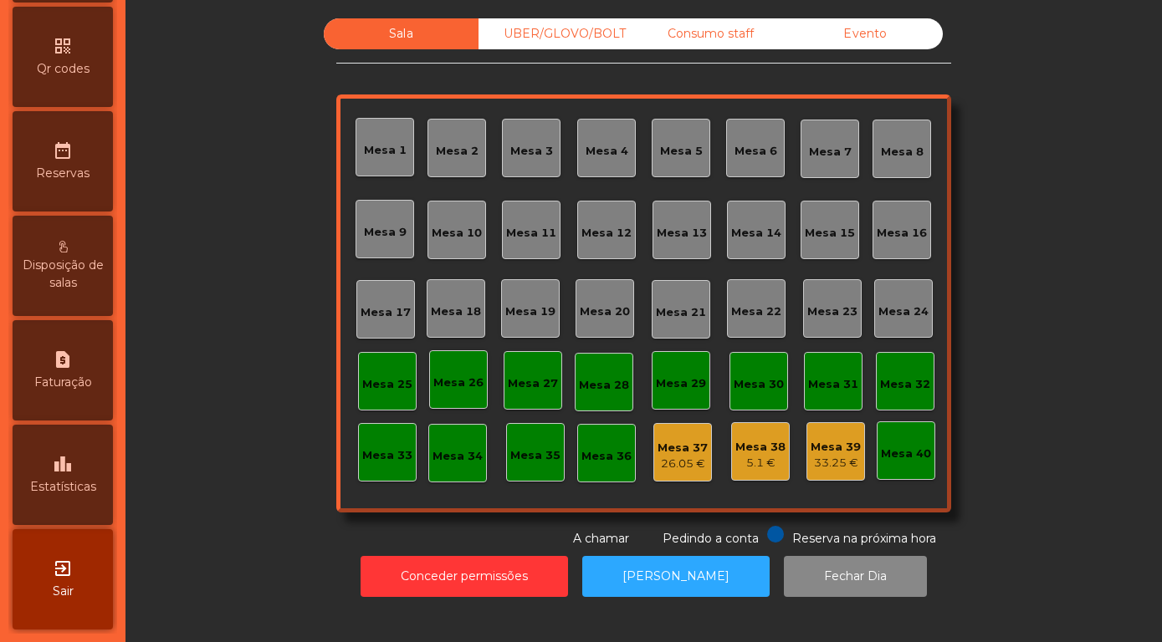
click at [57, 480] on span "Estatísticas" at bounding box center [63, 487] width 66 height 18
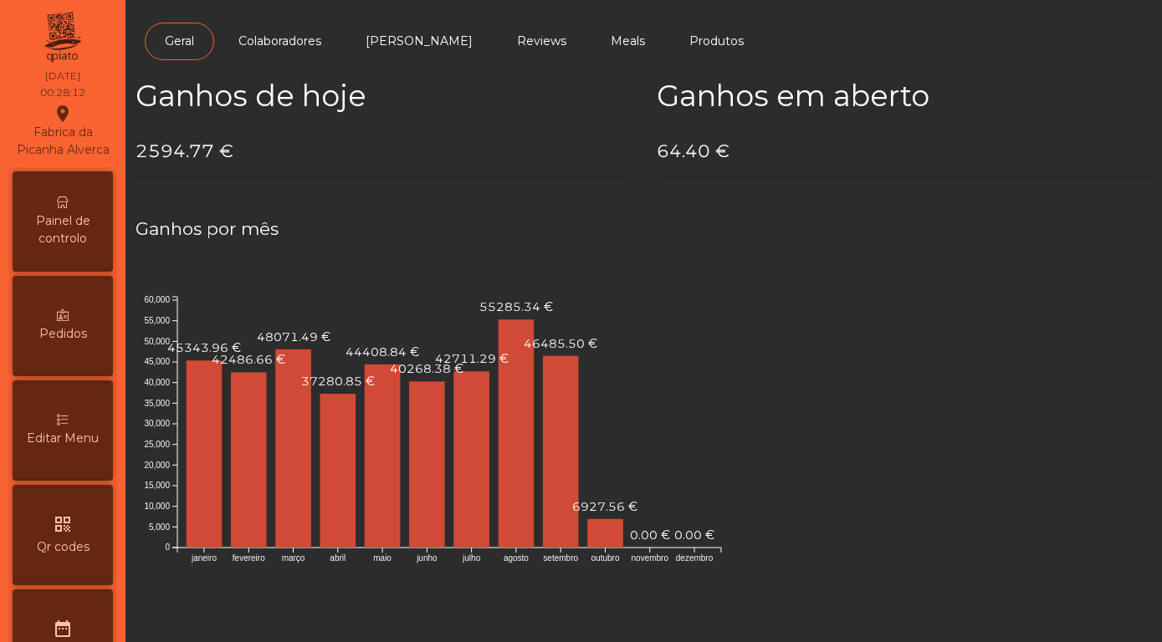
click at [64, 212] on span "Painel de controlo" at bounding box center [63, 229] width 92 height 35
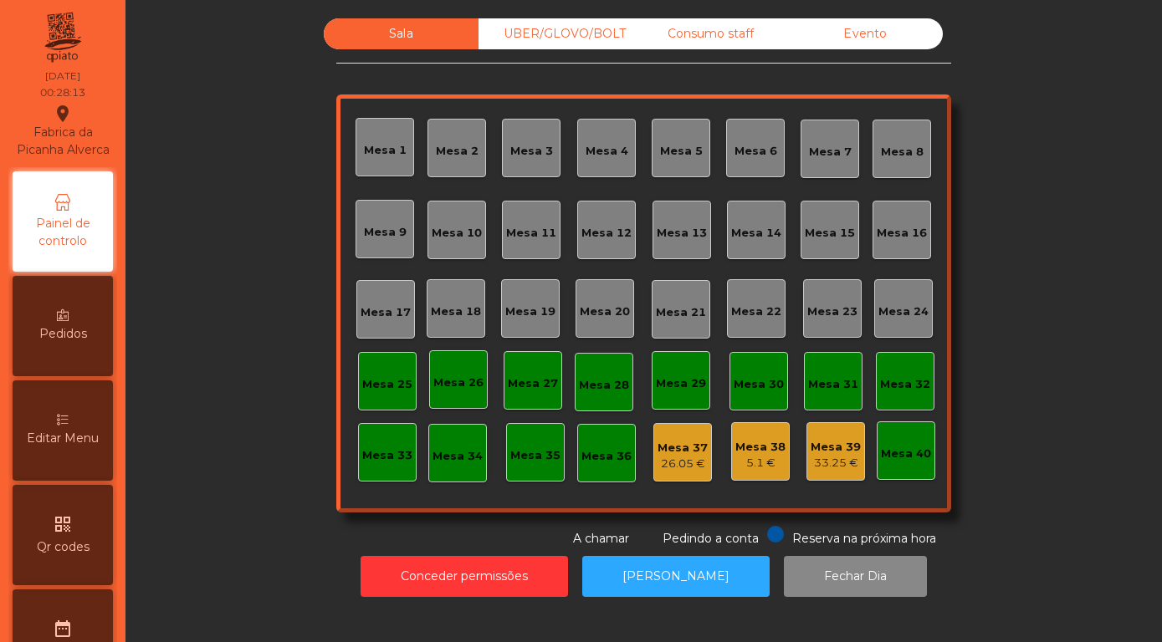
click at [859, 49] on div "Evento" at bounding box center [865, 33] width 155 height 31
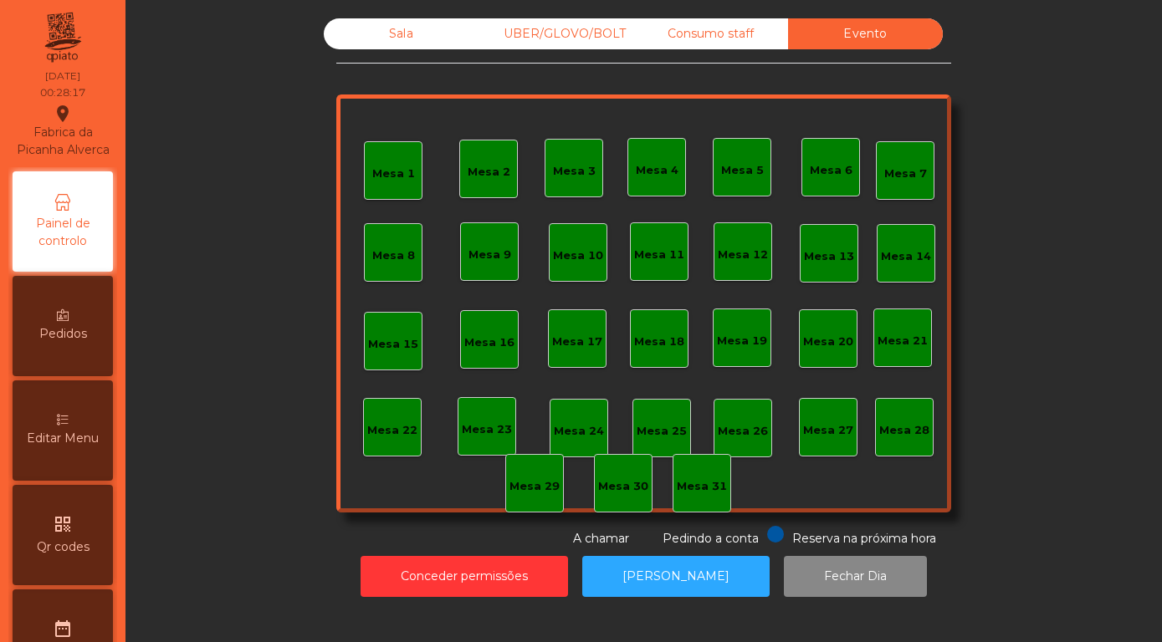
click at [393, 49] on div "Sala" at bounding box center [401, 33] width 155 height 31
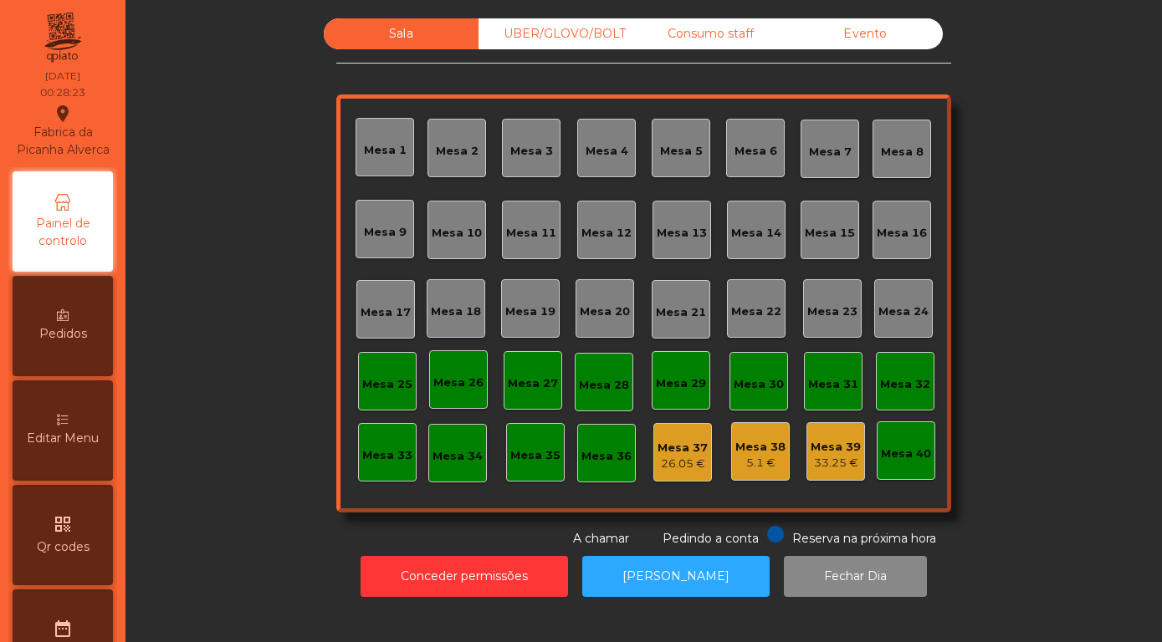
click at [756, 393] on div "Mesa 30" at bounding box center [759, 384] width 50 height 17
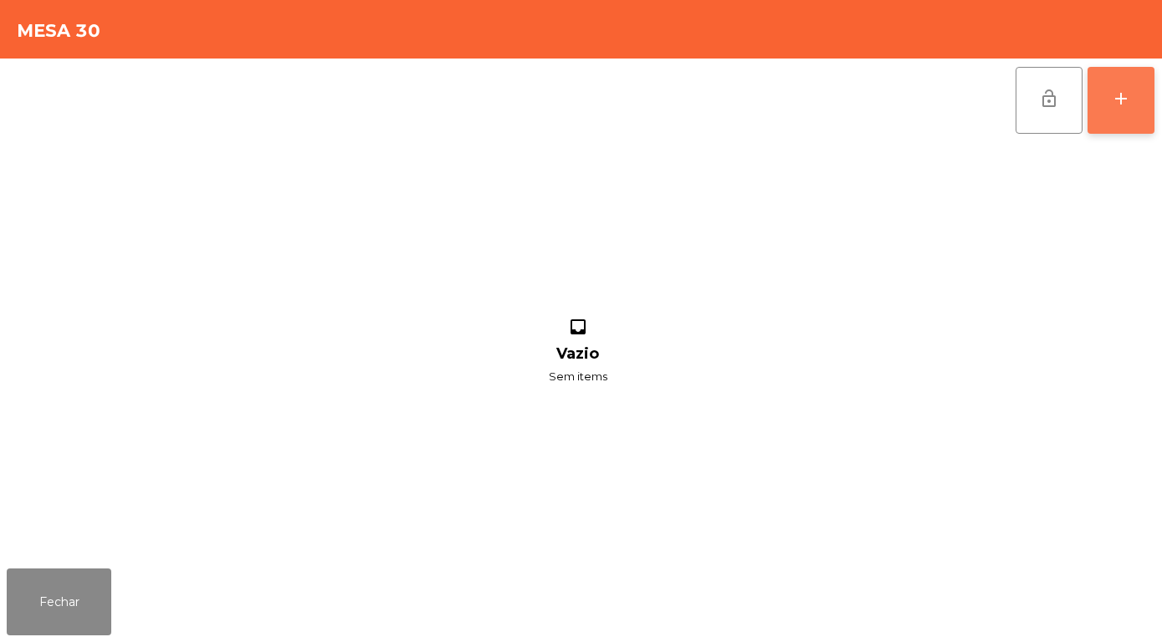
click at [1110, 103] on button "add" at bounding box center [1120, 100] width 67 height 67
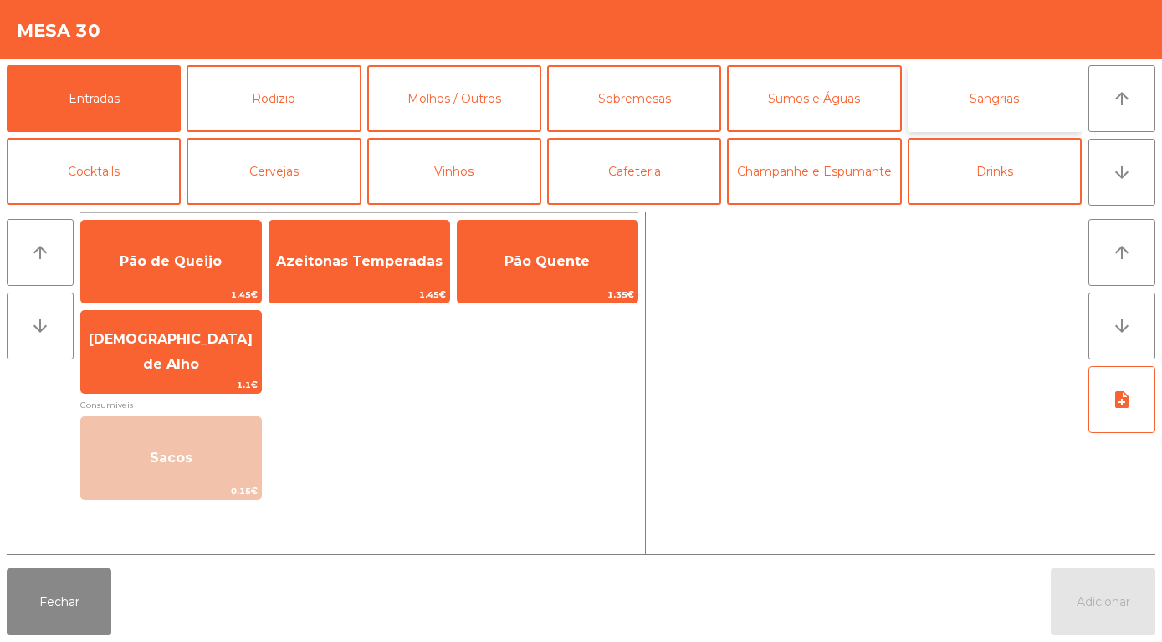
click at [997, 97] on button "Sangrias" at bounding box center [995, 98] width 174 height 67
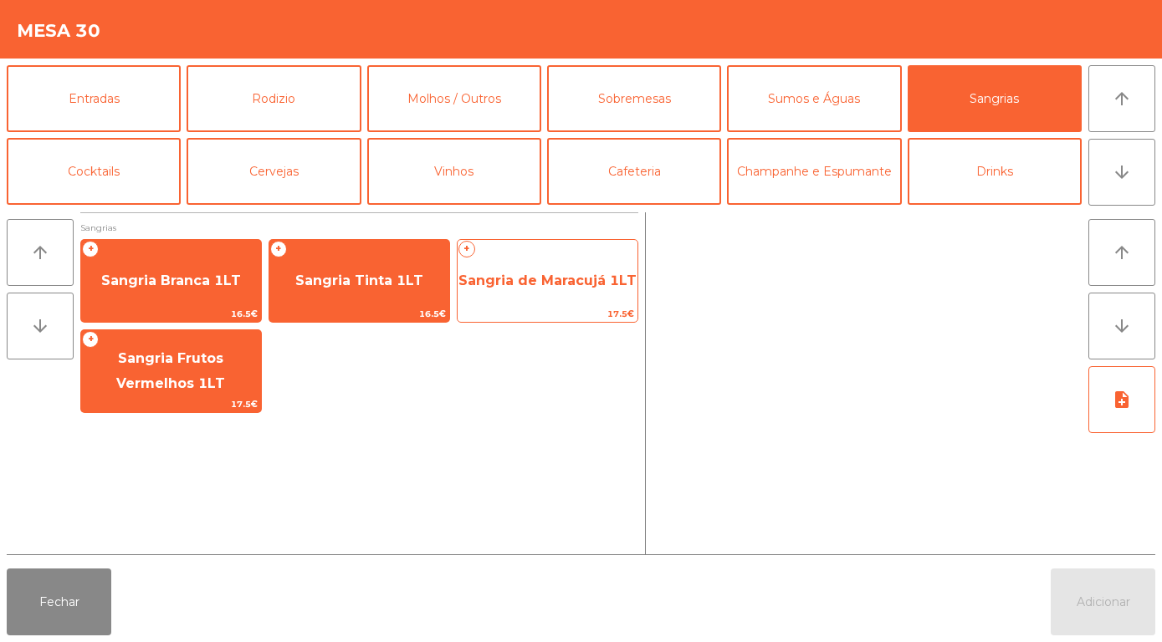
click at [555, 278] on span "Sangria de Maracujá 1LT" at bounding box center [547, 281] width 178 height 16
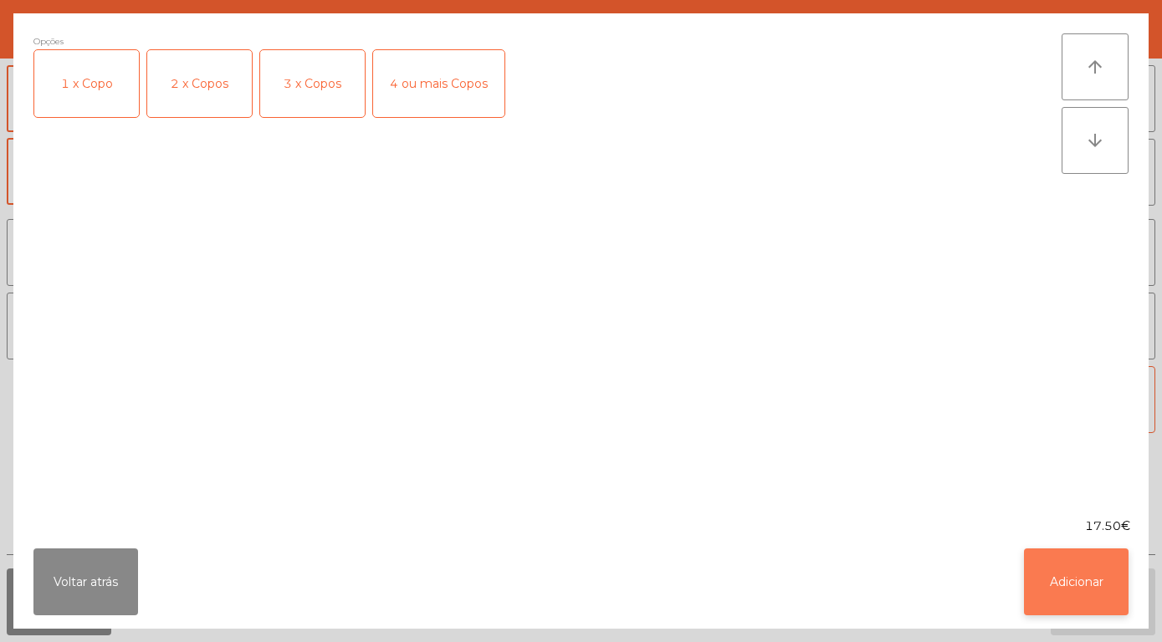
click at [1084, 576] on button "Adicionar" at bounding box center [1076, 582] width 105 height 67
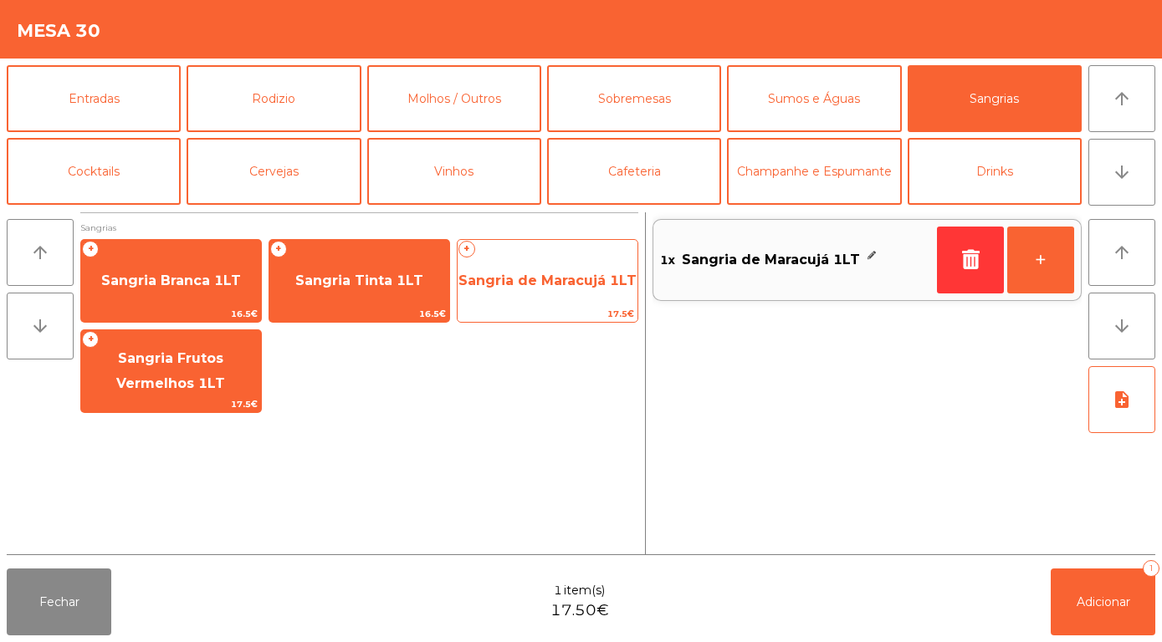
click at [559, 293] on span "Sangria de Maracujá 1LT" at bounding box center [548, 280] width 180 height 45
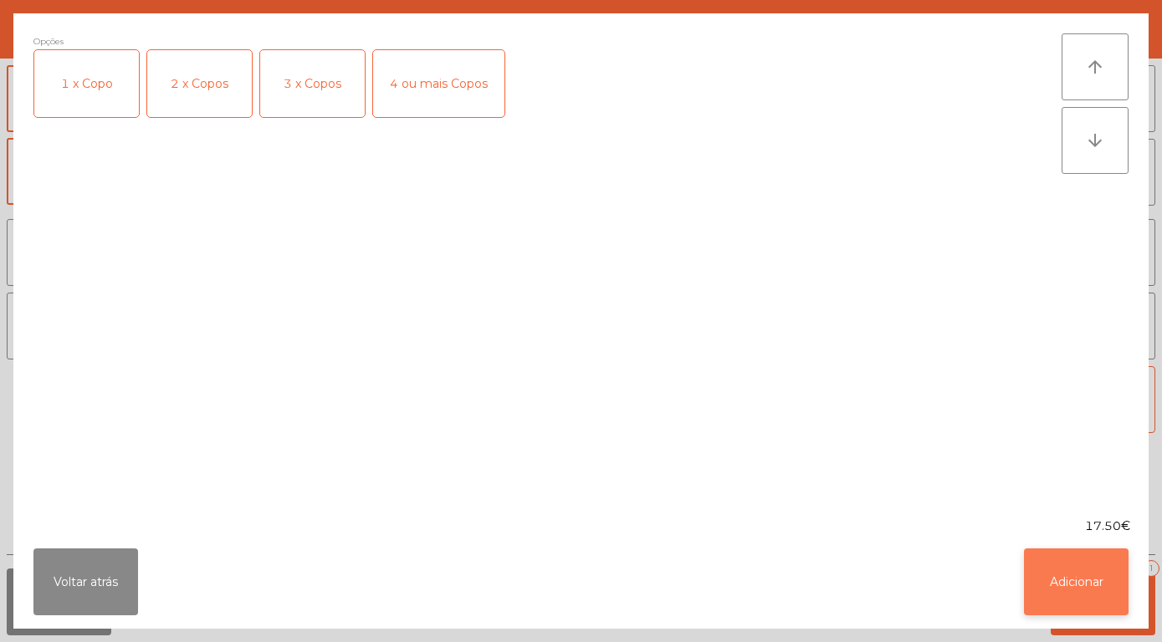
click at [1084, 581] on button "Adicionar" at bounding box center [1076, 582] width 105 height 67
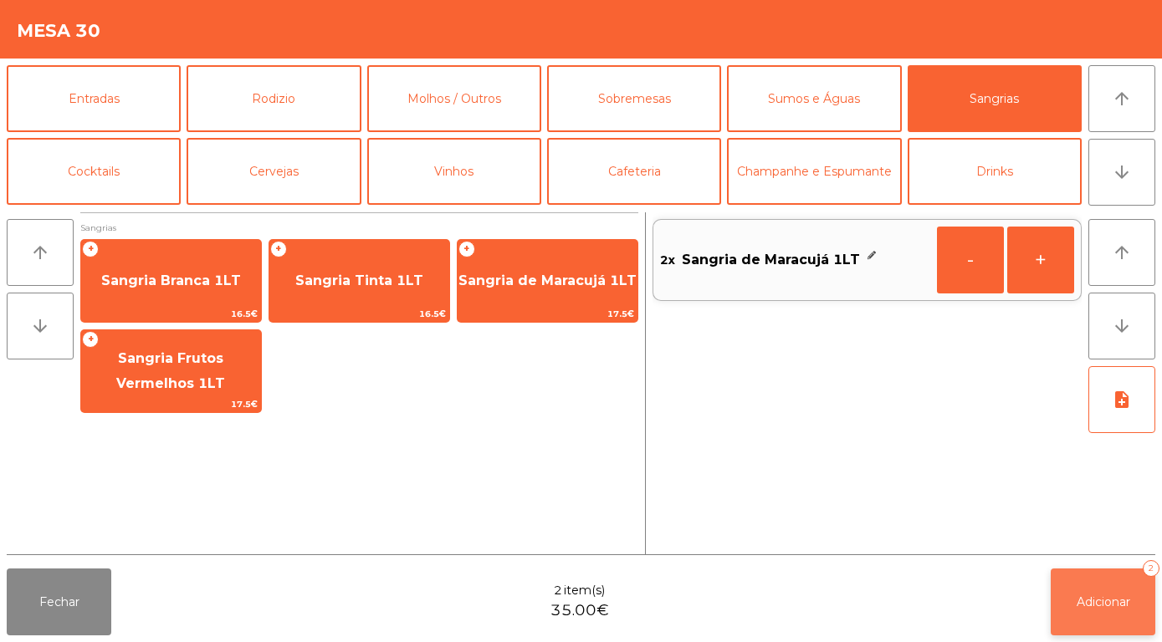
click at [1105, 611] on button "Adicionar 2" at bounding box center [1103, 602] width 105 height 67
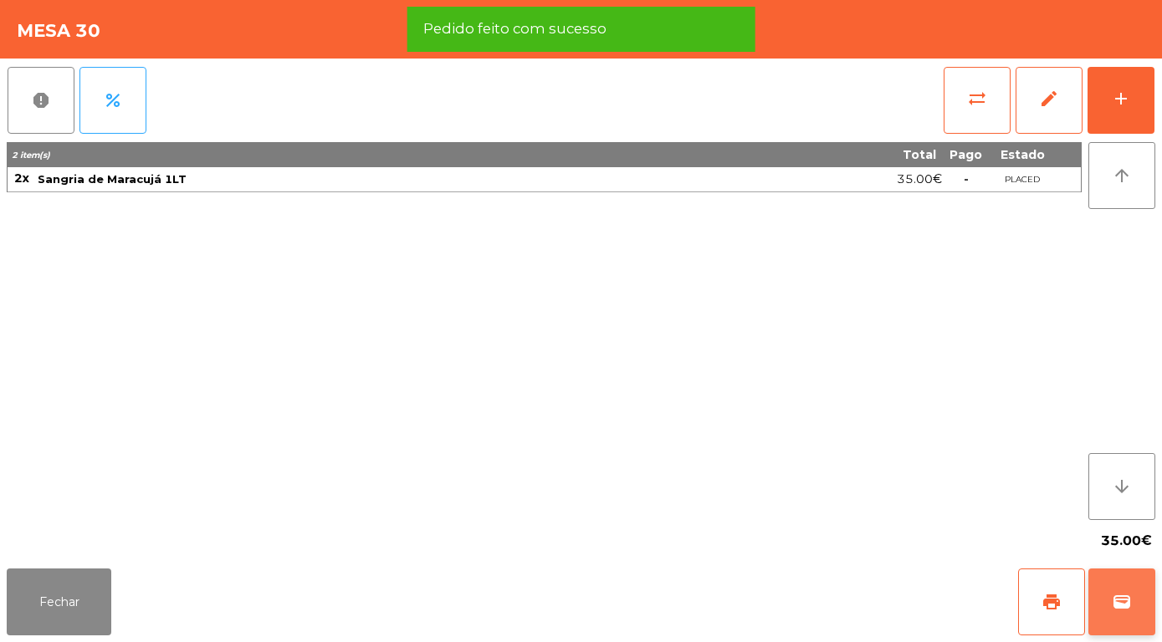
click at [1132, 612] on span "wallet" at bounding box center [1122, 602] width 20 height 20
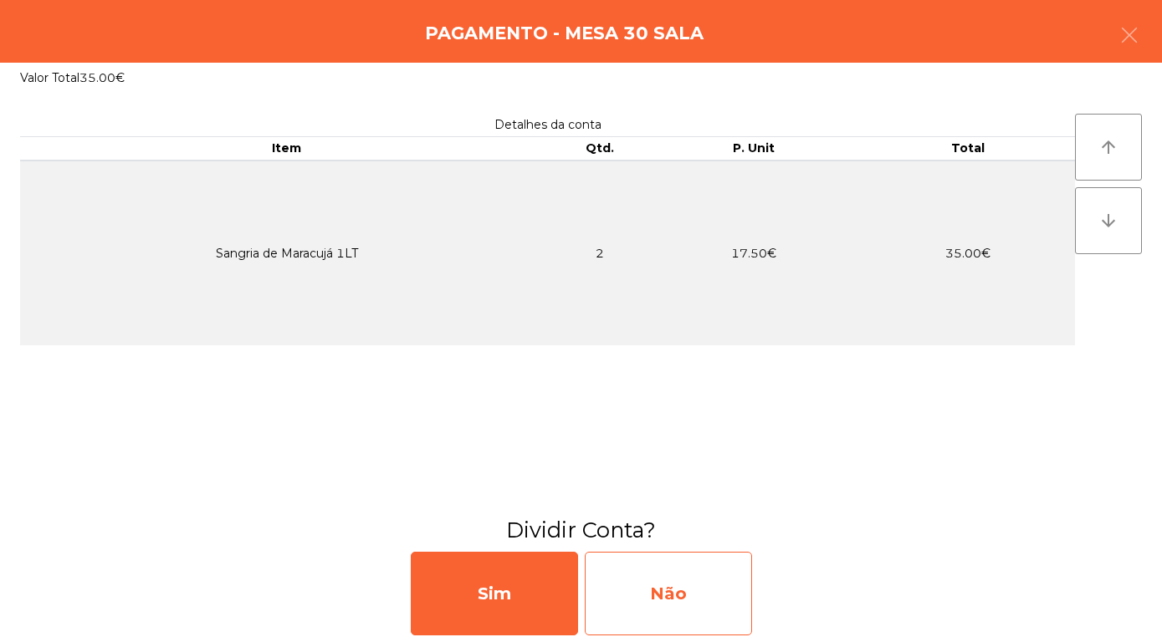
click at [695, 602] on div "Não" at bounding box center [668, 594] width 167 height 84
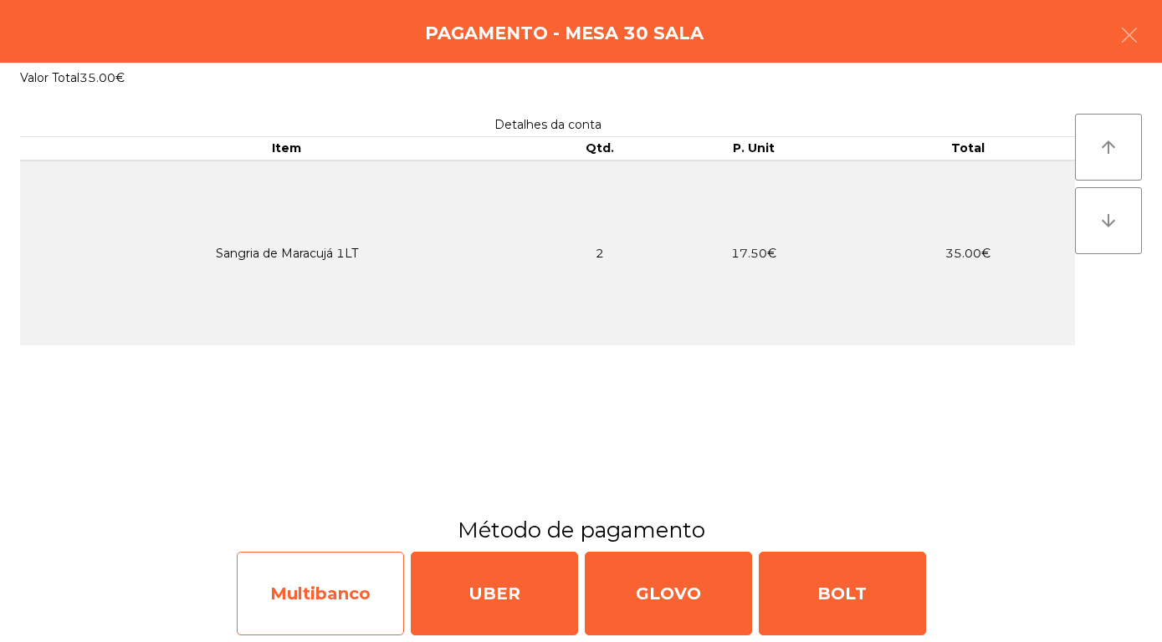
click at [317, 596] on div "Multibanco" at bounding box center [320, 594] width 167 height 84
select select "**"
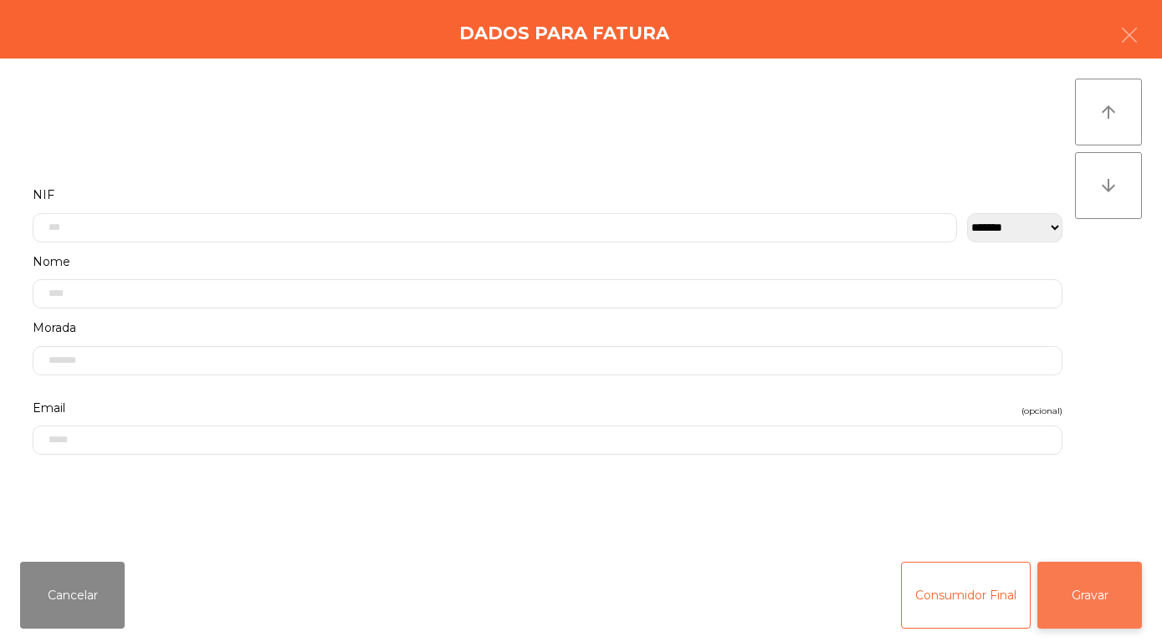
click at [1086, 598] on button "Gravar" at bounding box center [1089, 595] width 105 height 67
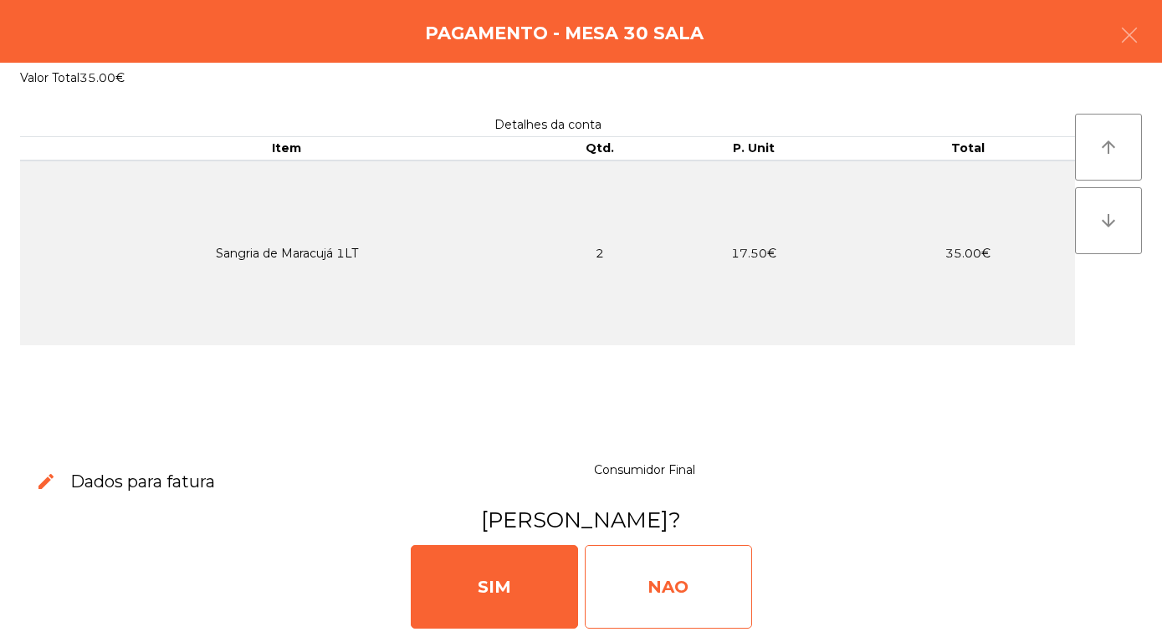
click at [653, 590] on div "NAO" at bounding box center [668, 587] width 167 height 84
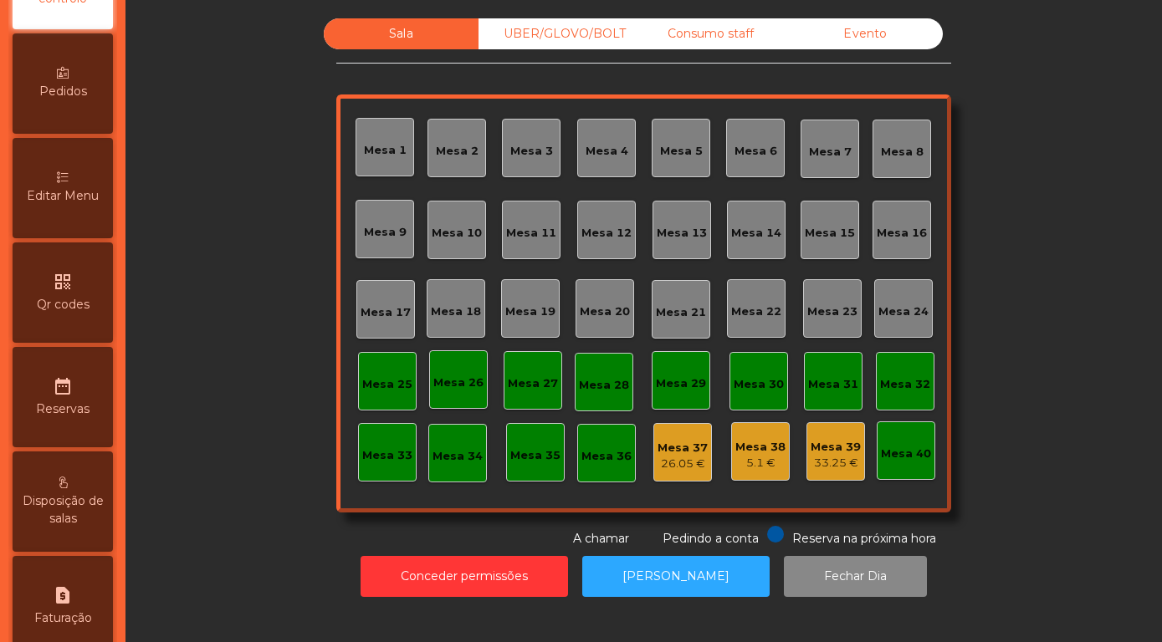
scroll to position [478, 0]
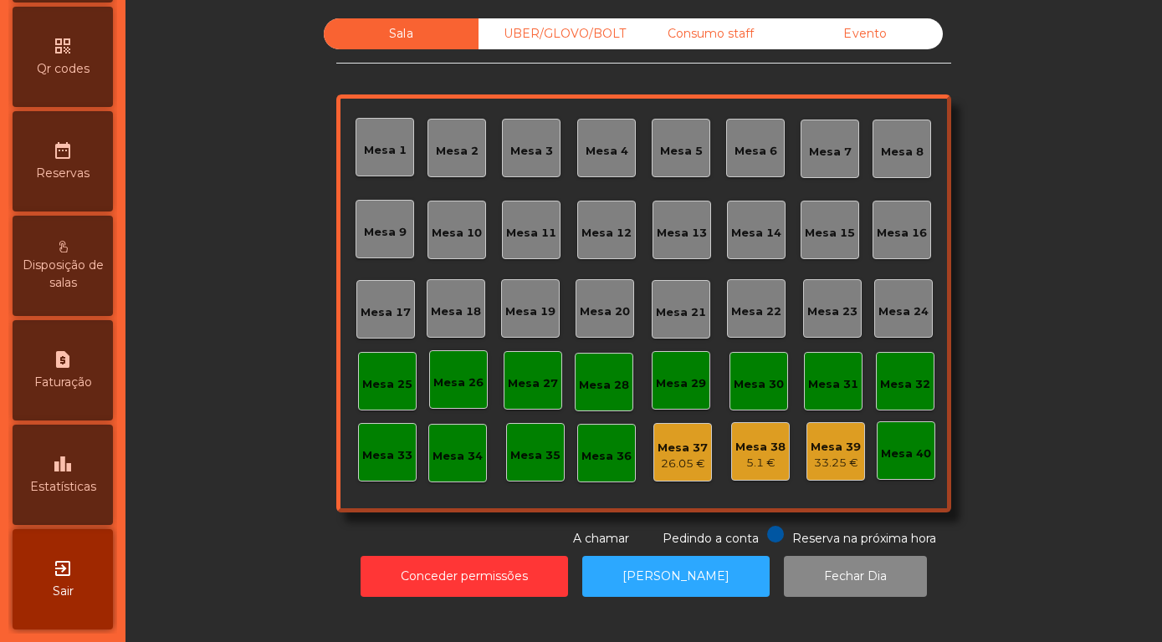
click at [57, 495] on span "Estatísticas" at bounding box center [63, 487] width 66 height 18
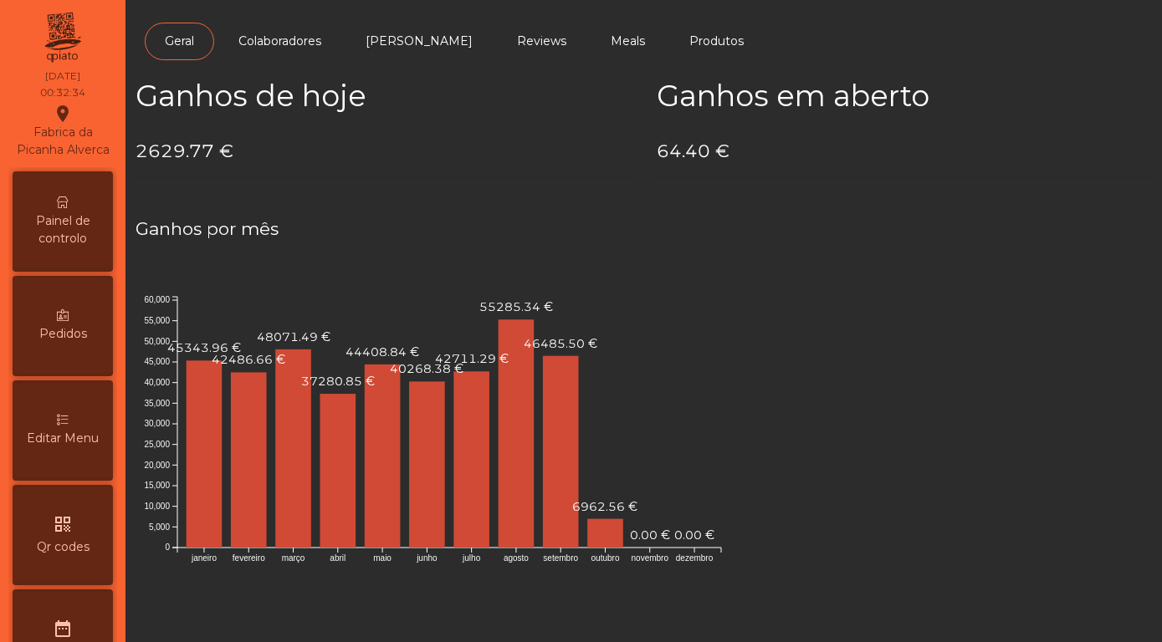
click at [70, 211] on div "Painel de controlo" at bounding box center [63, 221] width 100 height 100
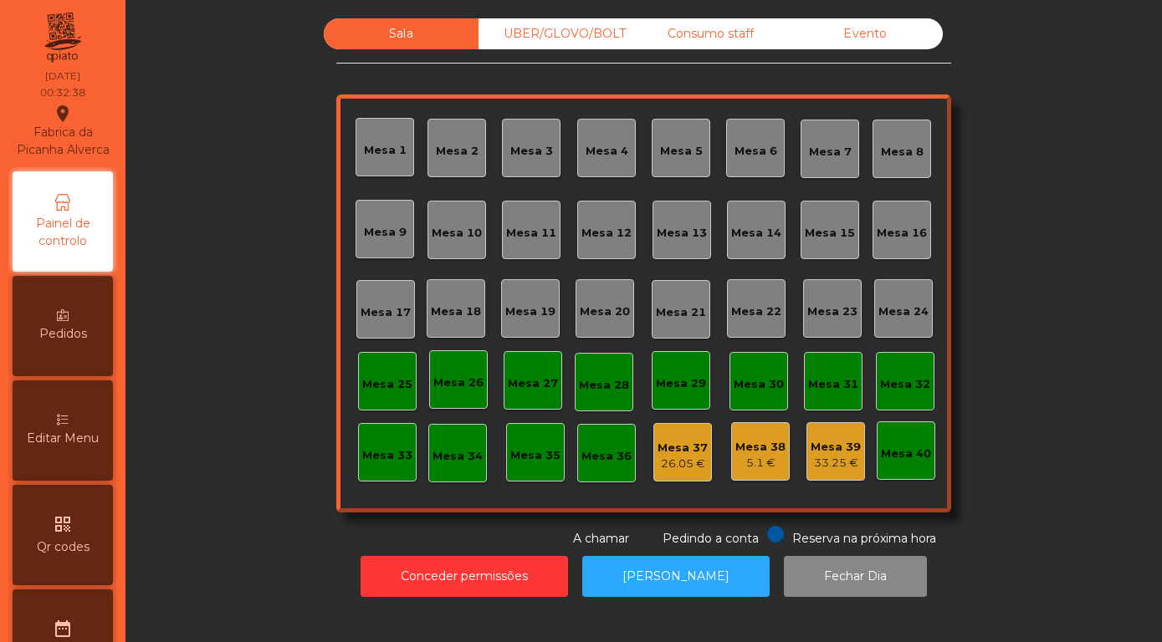
click at [734, 376] on div "Mesa 30" at bounding box center [759, 384] width 50 height 17
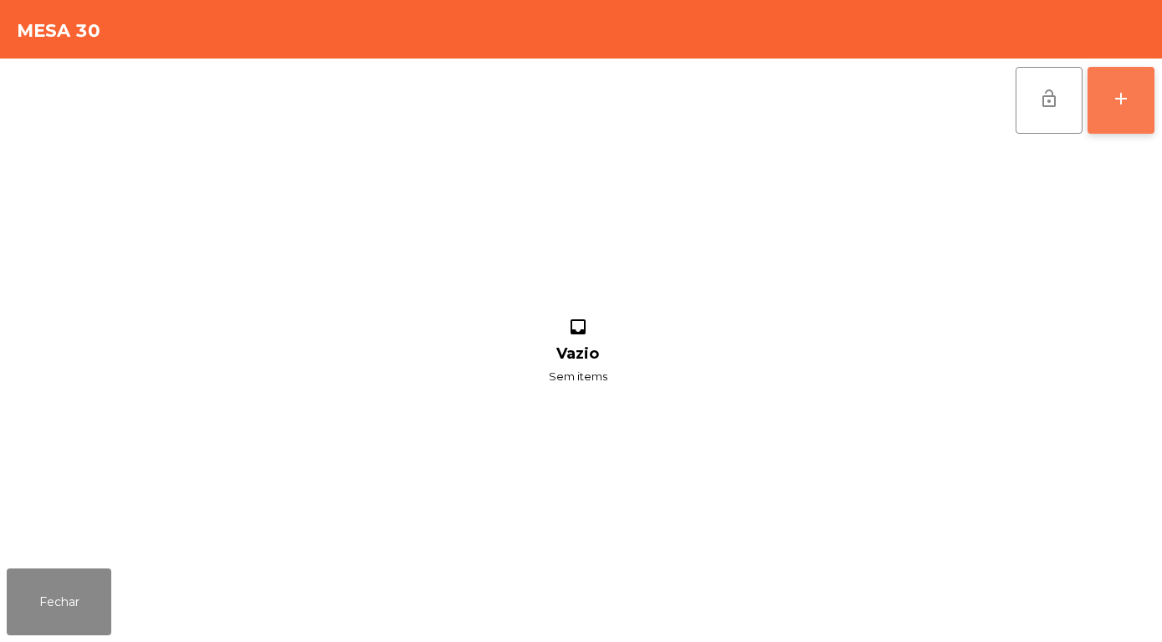
click at [1126, 100] on div "add" at bounding box center [1121, 99] width 20 height 20
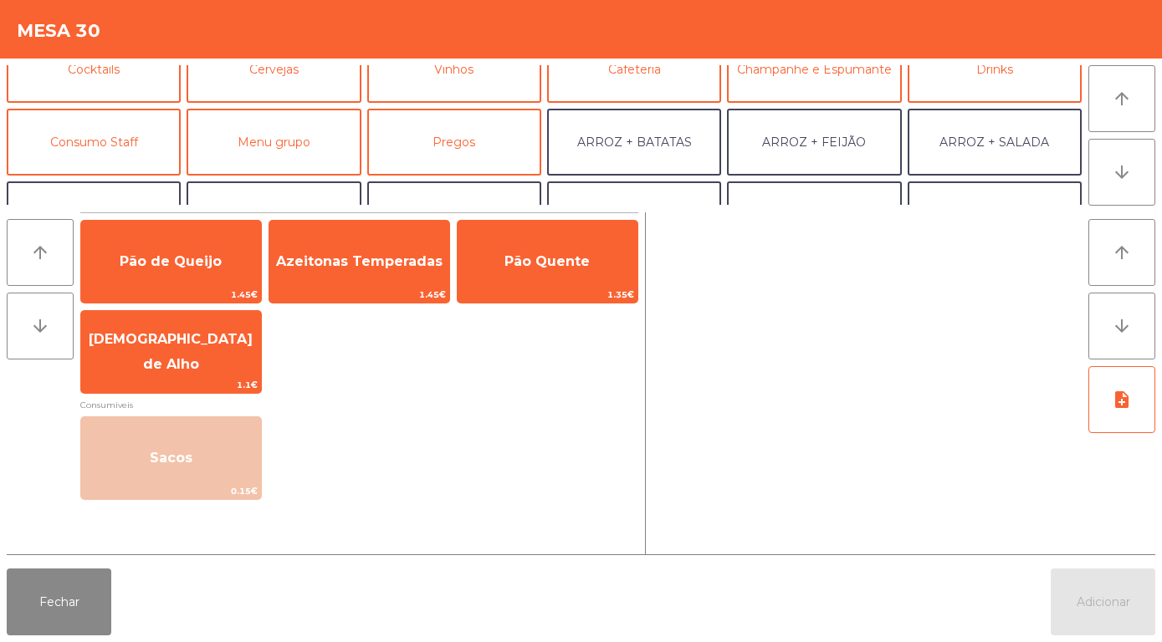
scroll to position [109, 0]
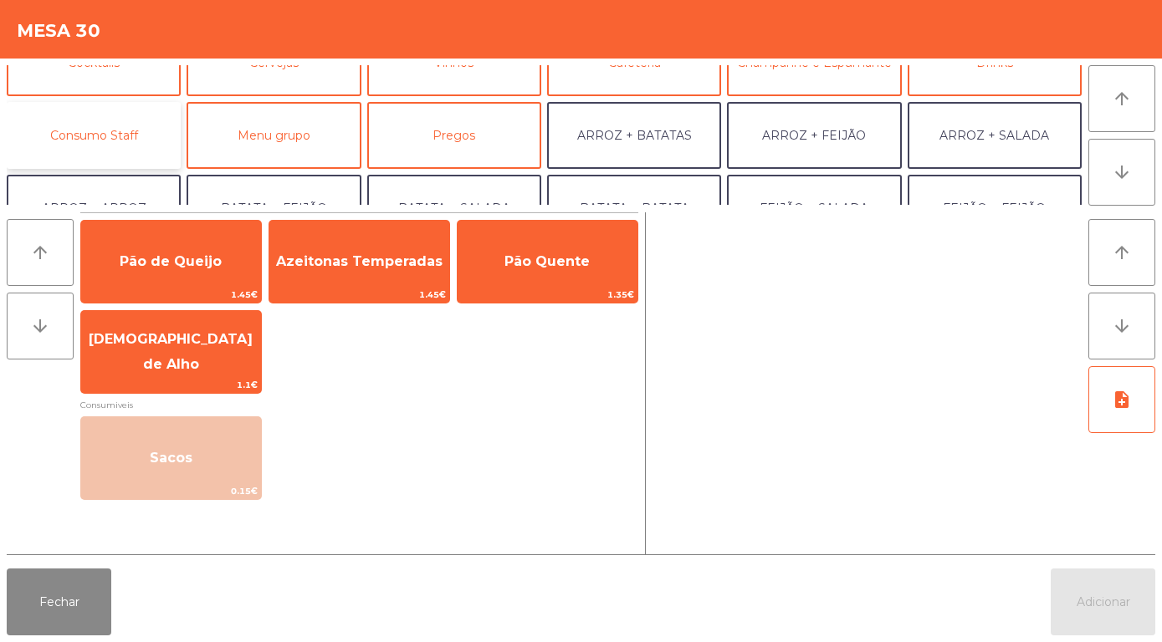
click at [113, 128] on button "Consumo Staff" at bounding box center [94, 135] width 174 height 67
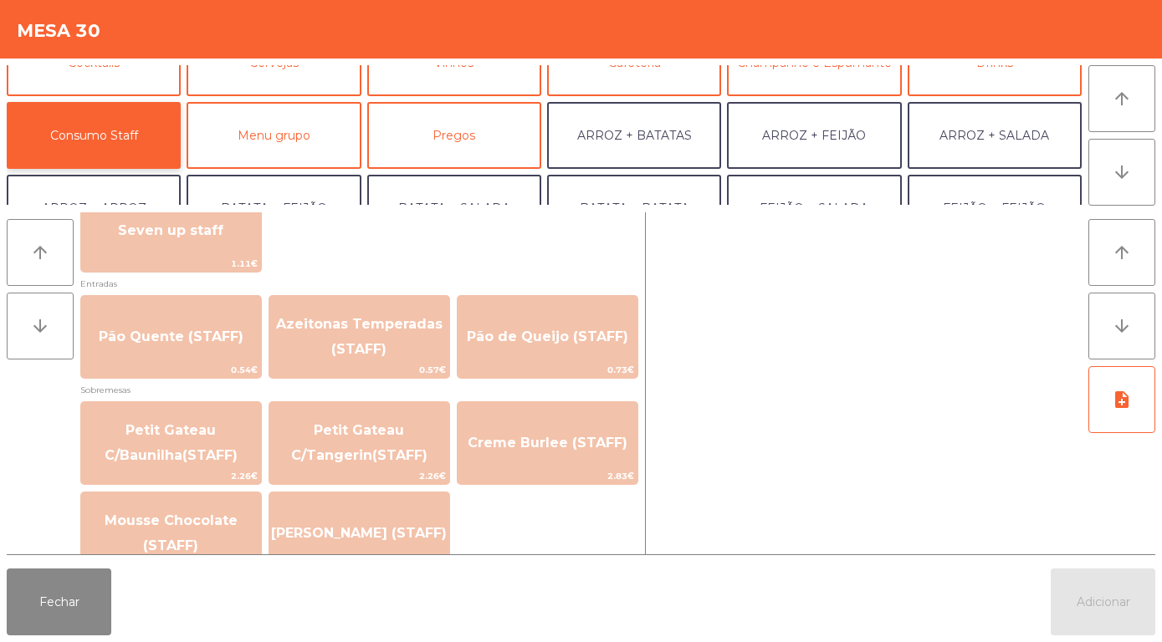
scroll to position [1103, 0]
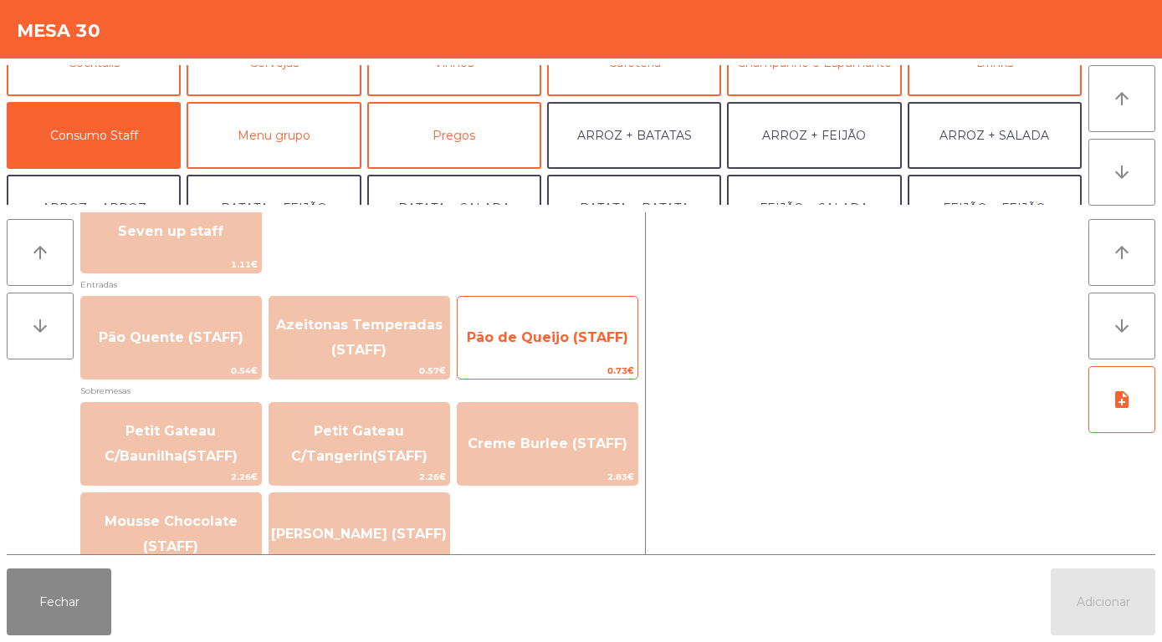
click at [524, 337] on span "Pão de Queijo (STAFF)" at bounding box center [547, 338] width 161 height 16
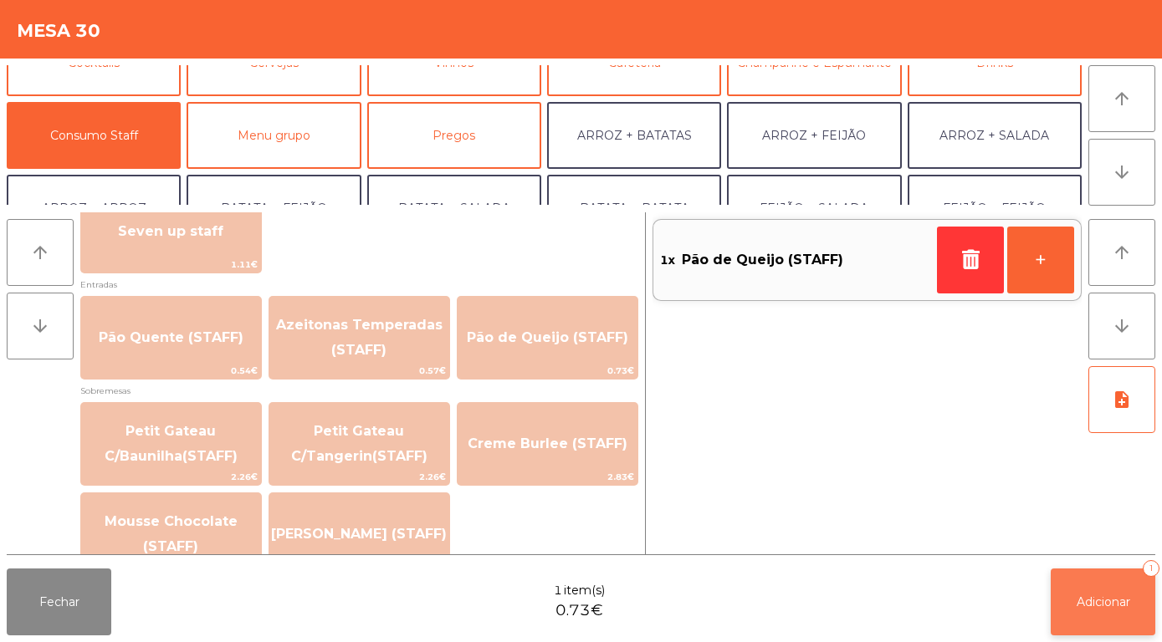
click at [1114, 610] on button "Adicionar 1" at bounding box center [1103, 602] width 105 height 67
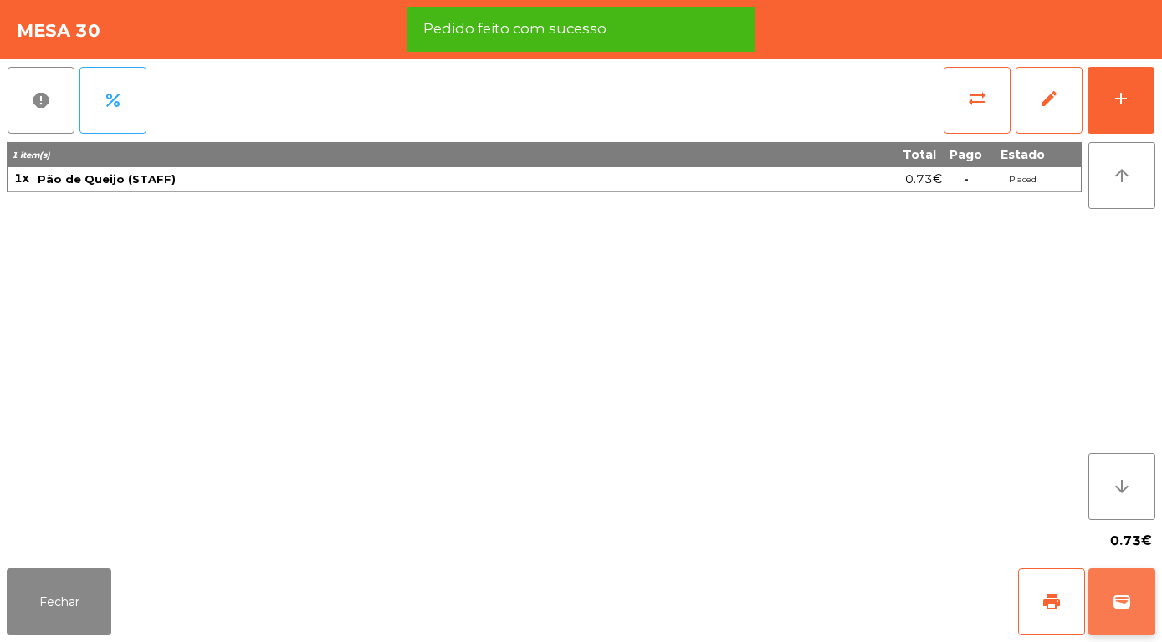
click at [1122, 603] on span "wallet" at bounding box center [1122, 602] width 20 height 20
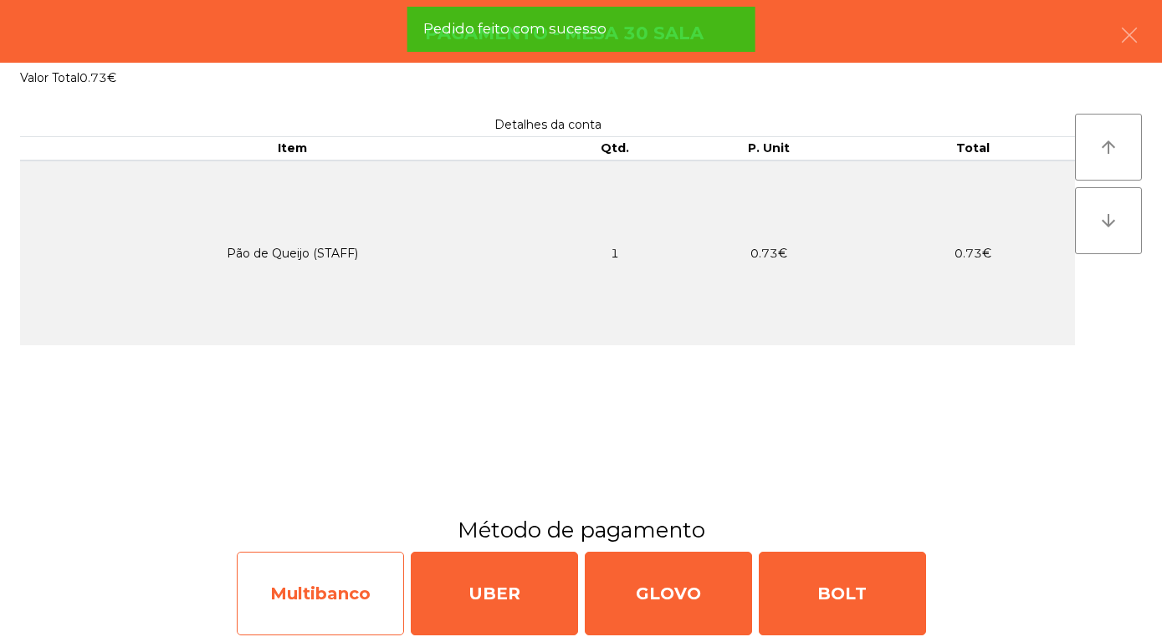
click at [319, 610] on div "Multibanco" at bounding box center [320, 594] width 167 height 84
select select "**"
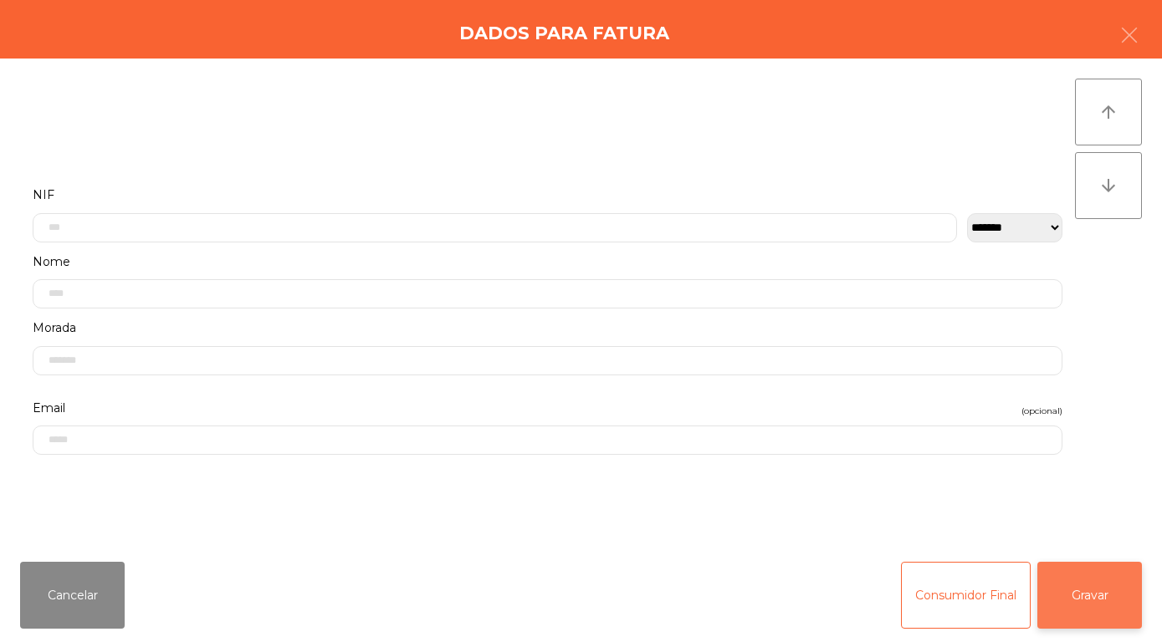
click at [1099, 608] on button "Gravar" at bounding box center [1089, 595] width 105 height 67
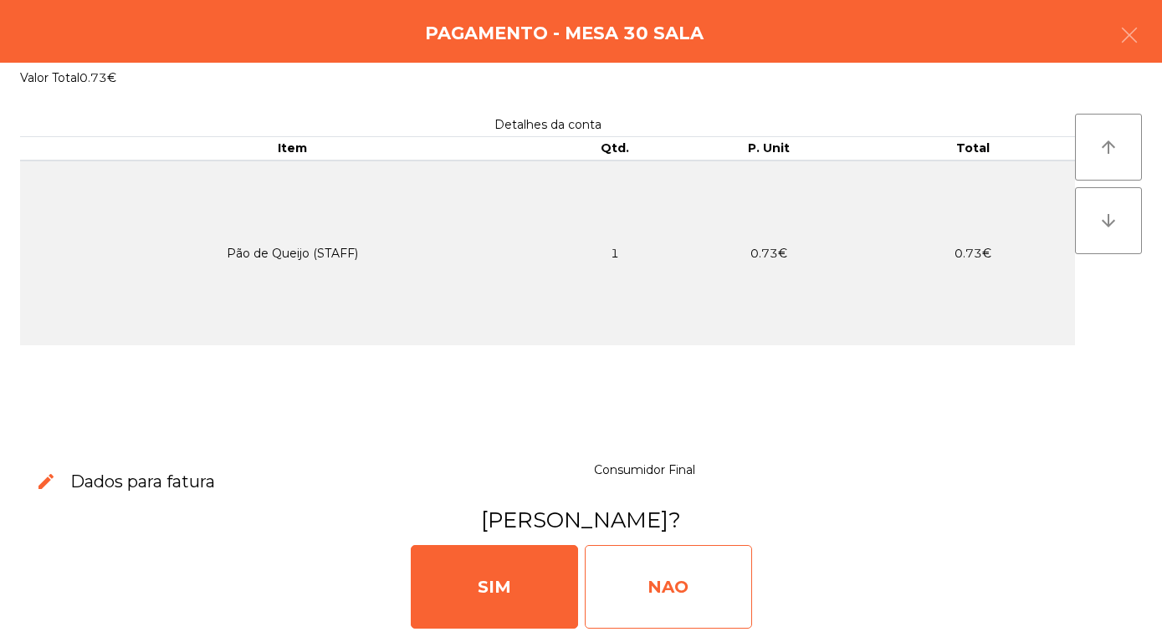
click at [659, 585] on div "NAO" at bounding box center [668, 587] width 167 height 84
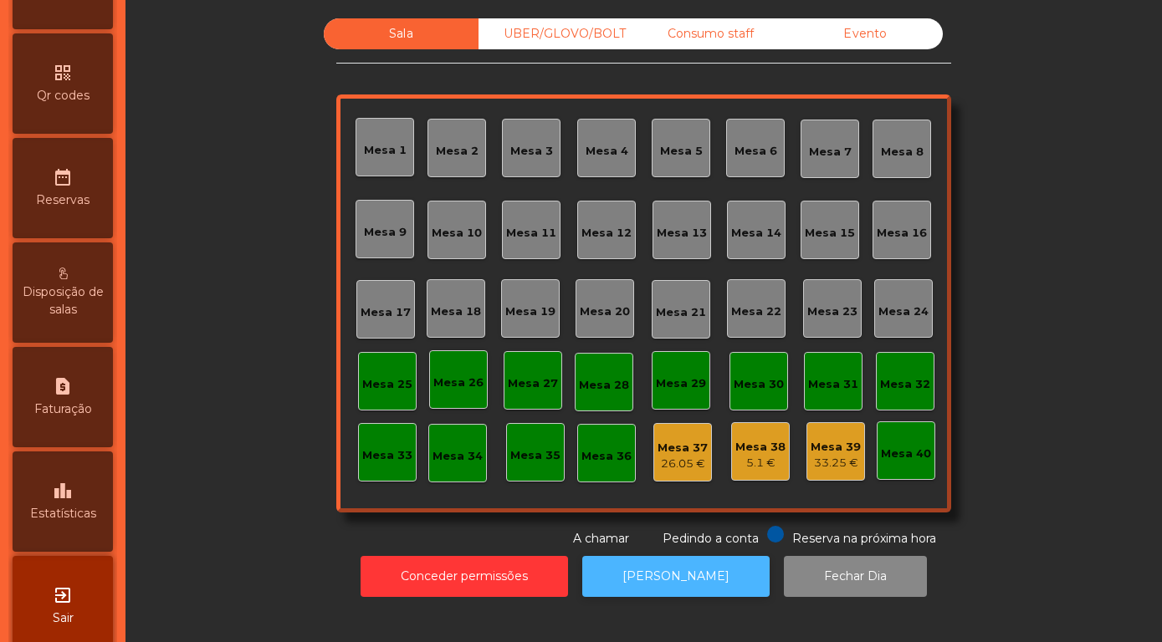
scroll to position [478, 0]
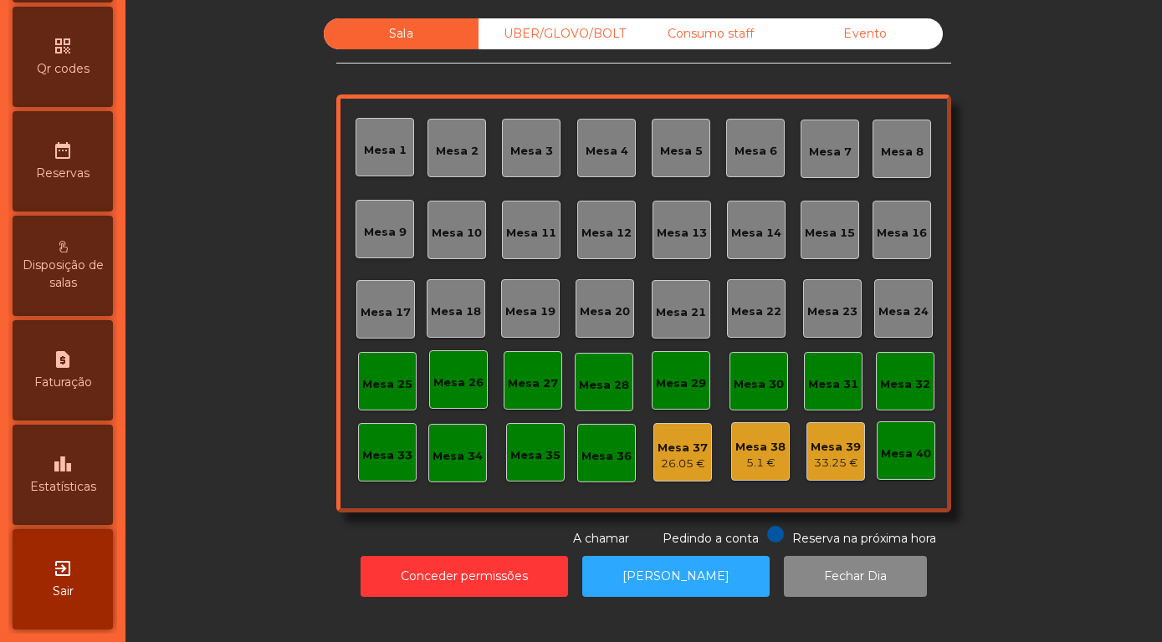
click at [54, 481] on span "Estatísticas" at bounding box center [63, 487] width 66 height 18
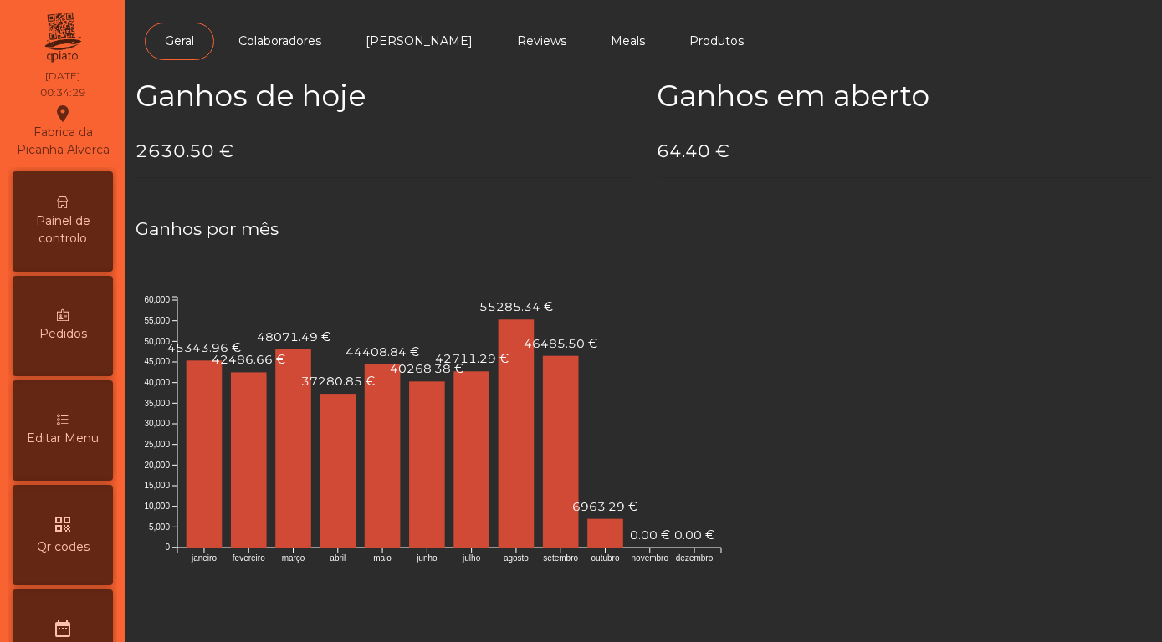
click at [69, 212] on div "Painel de controlo" at bounding box center [63, 221] width 100 height 100
